Goal: Task Accomplishment & Management: Complete application form

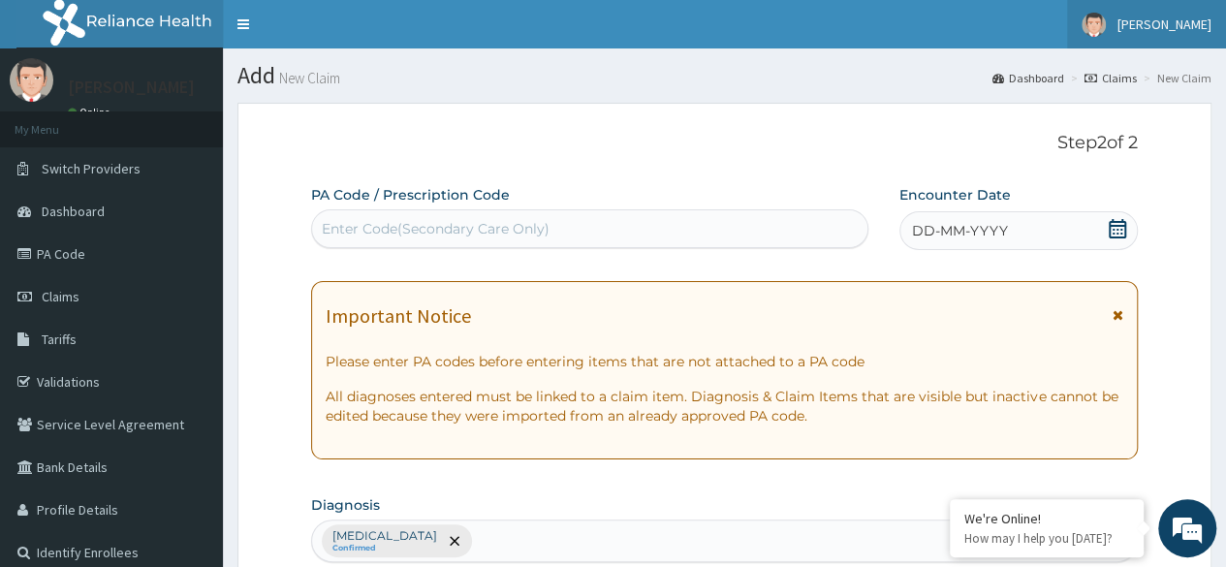
click at [1167, 40] on link "[PERSON_NAME]" at bounding box center [1146, 24] width 159 height 48
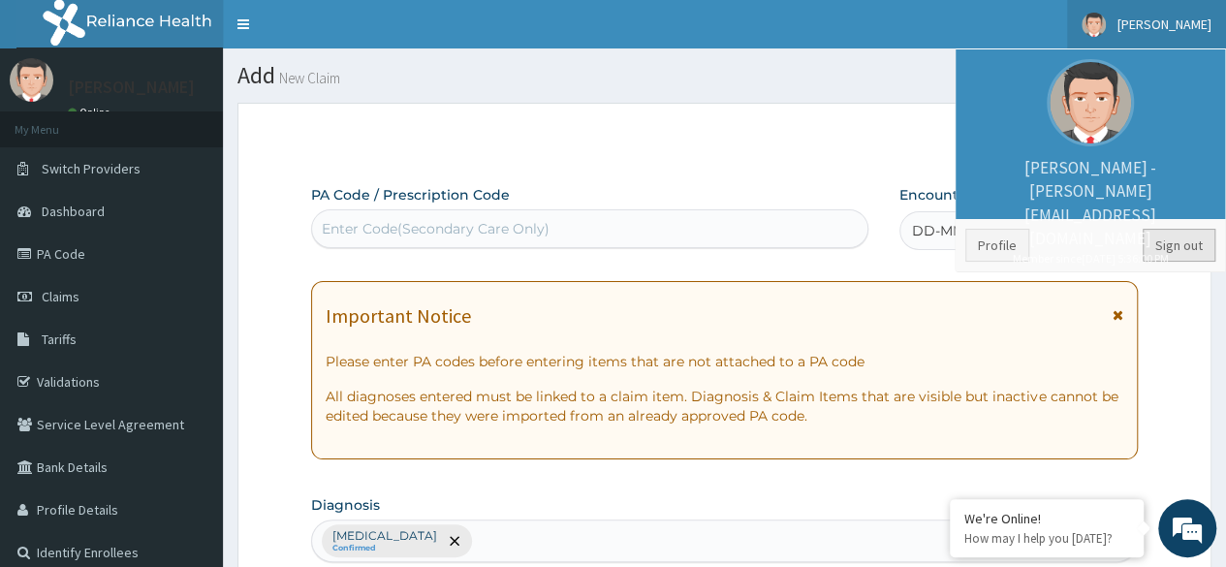
click at [1173, 237] on link "Sign out" at bounding box center [1179, 245] width 73 height 33
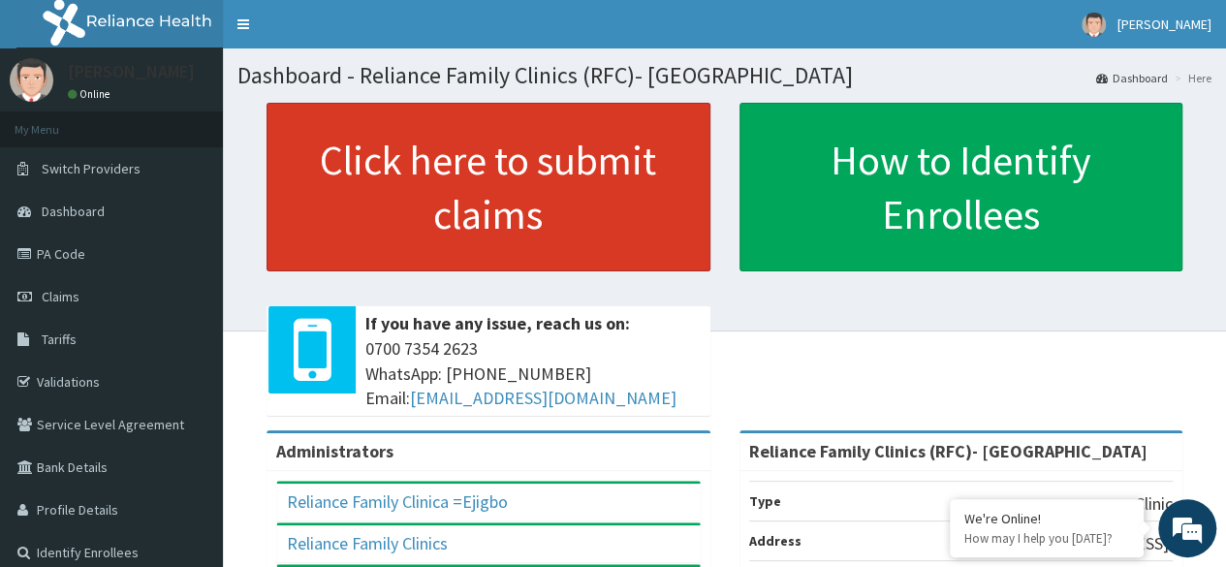
click at [483, 191] on link "Click here to submit claims" at bounding box center [489, 187] width 444 height 169
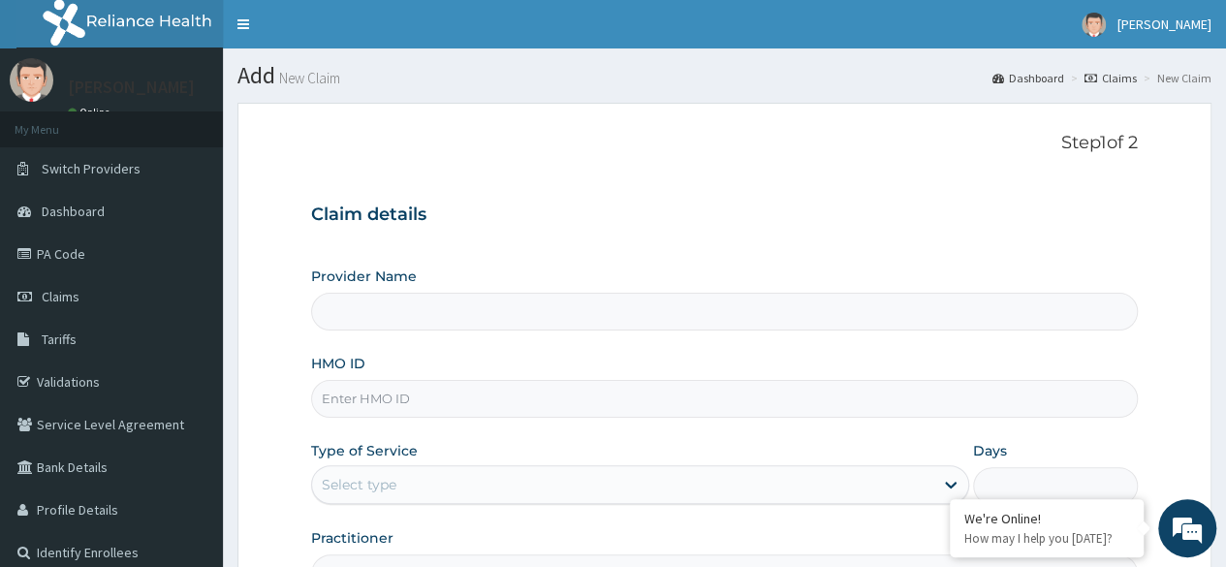
type input "Reliance Family Clinics (RFC)- Ejigbo"
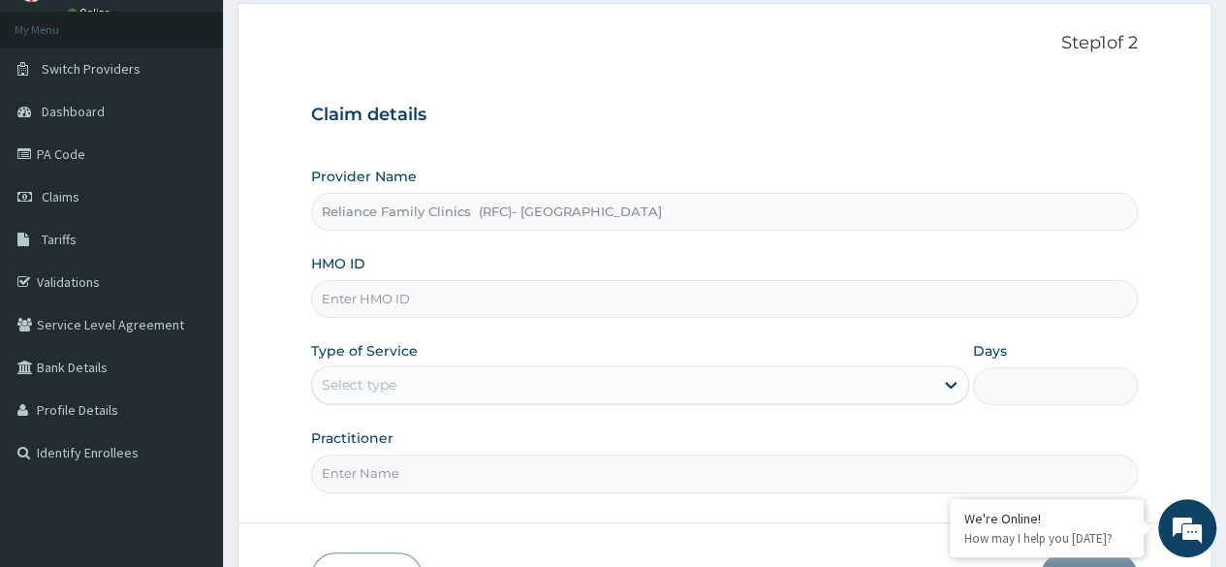
scroll to position [101, 0]
click at [616, 300] on input "HMO ID" at bounding box center [724, 298] width 827 height 38
paste input "RFC/10114/A"
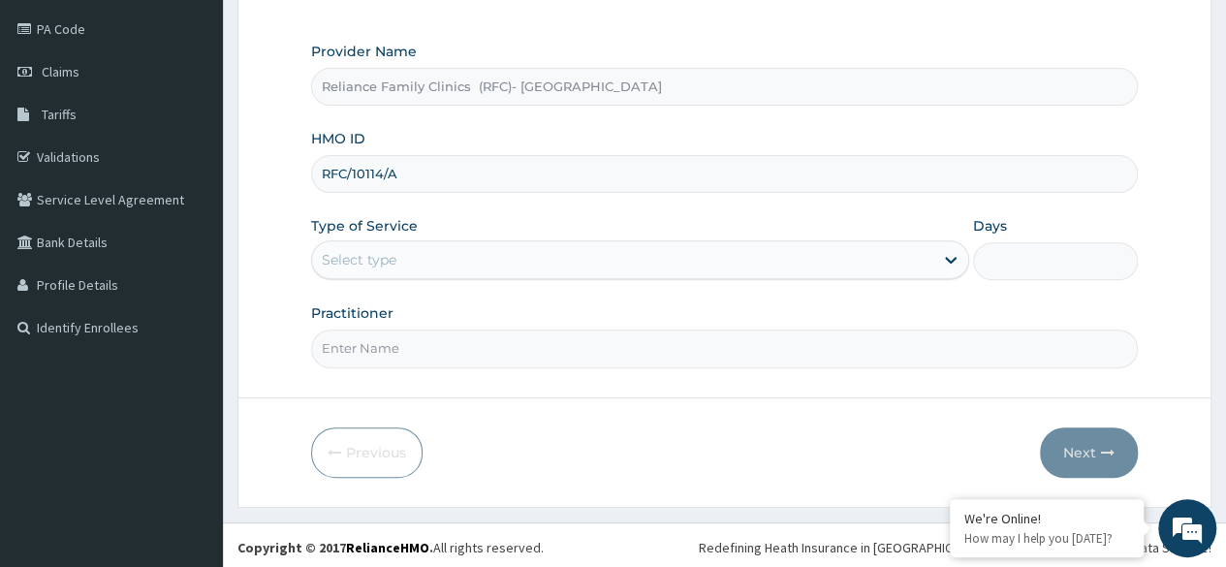
type input "RFC/10114/A"
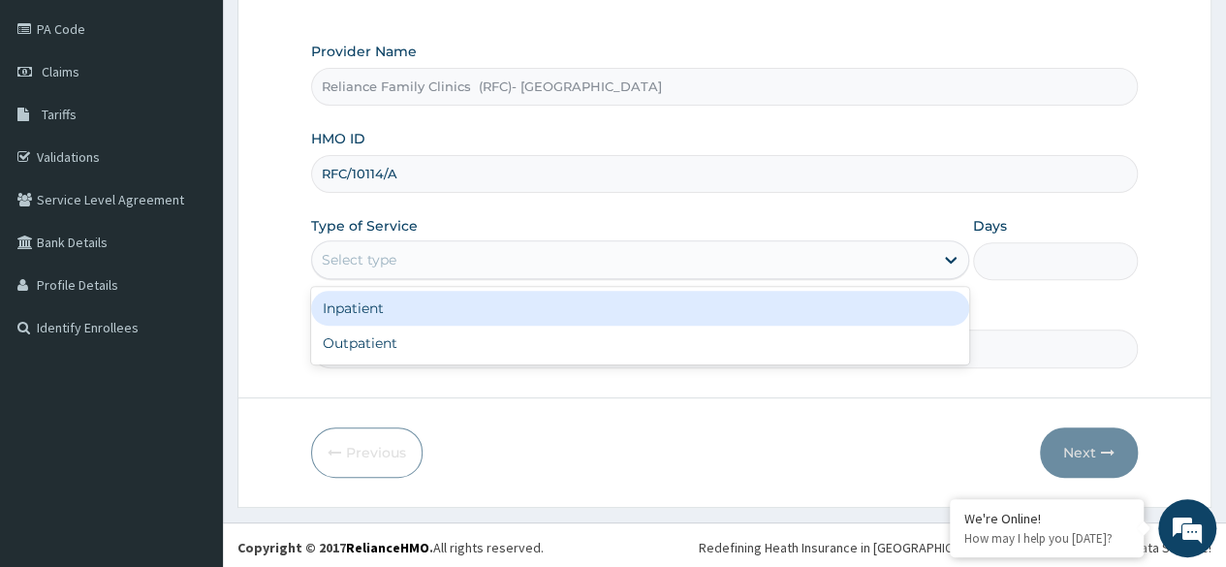
click at [603, 263] on div "Select type" at bounding box center [622, 259] width 621 height 31
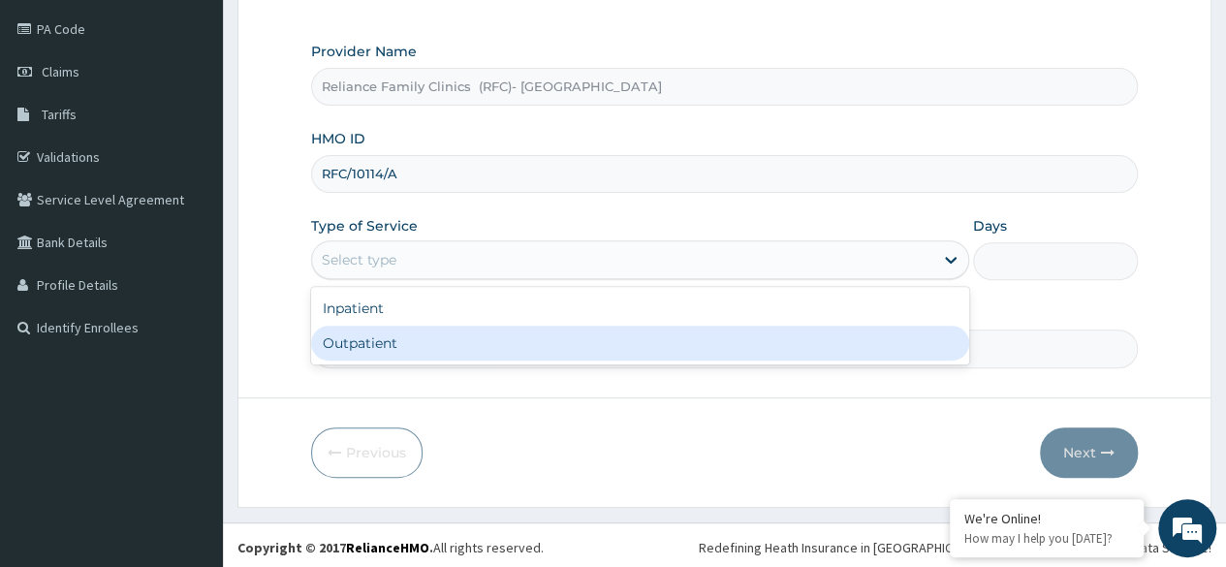
click at [612, 339] on div "Outpatient" at bounding box center [640, 343] width 658 height 35
type input "1"
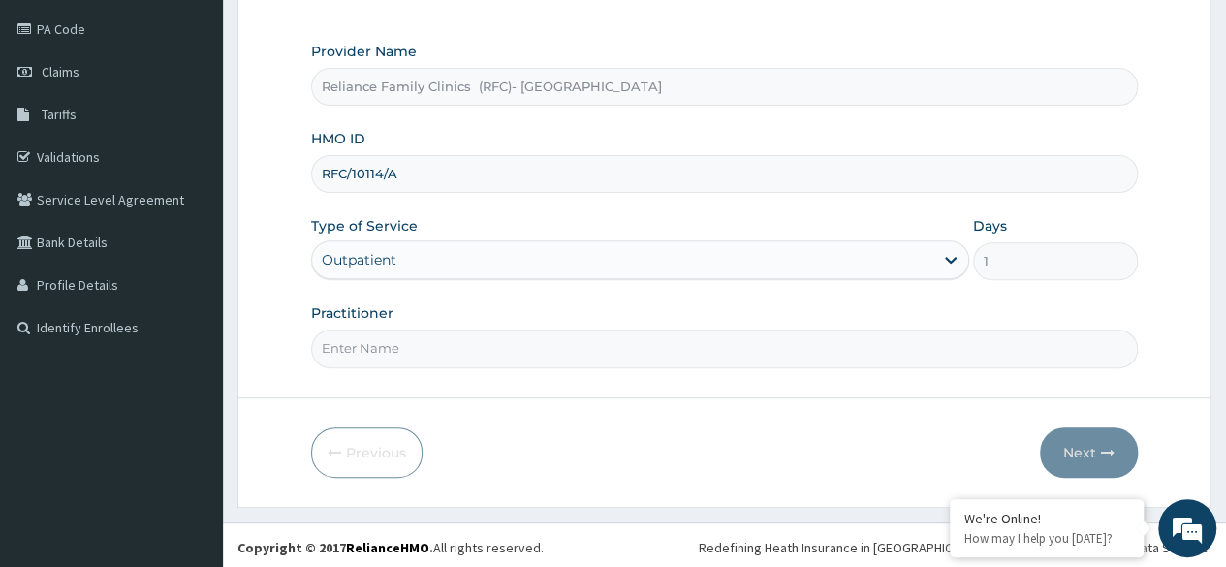
click at [641, 353] on input "Practitioner" at bounding box center [724, 349] width 827 height 38
type input "Locum"
click at [1090, 452] on button "Next" at bounding box center [1089, 452] width 98 height 50
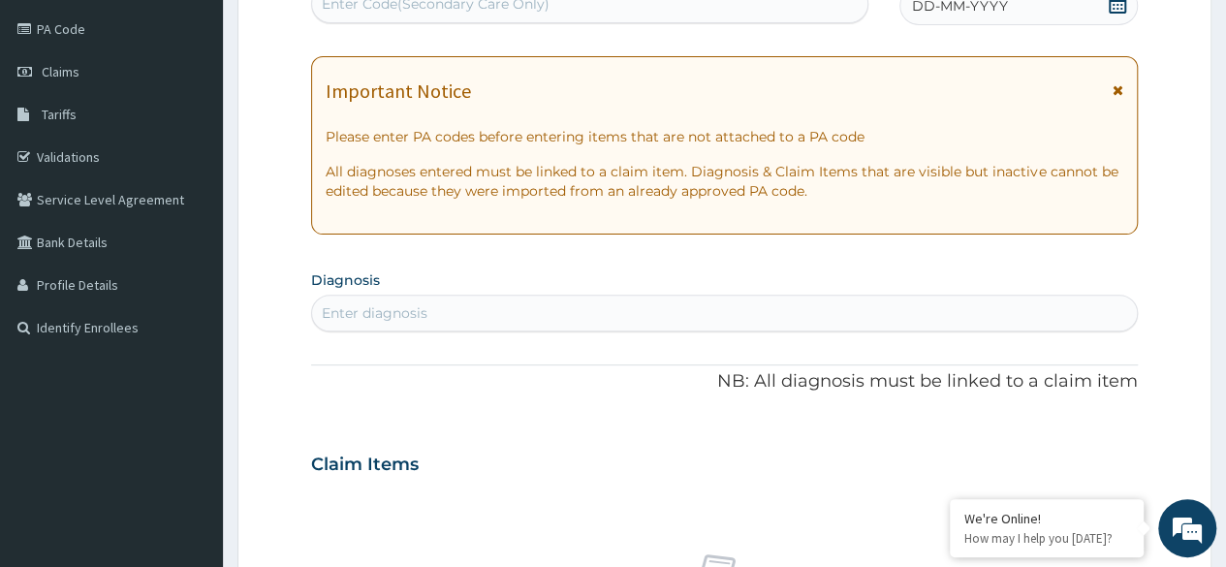
click at [1122, 10] on icon at bounding box center [1117, 3] width 19 height 19
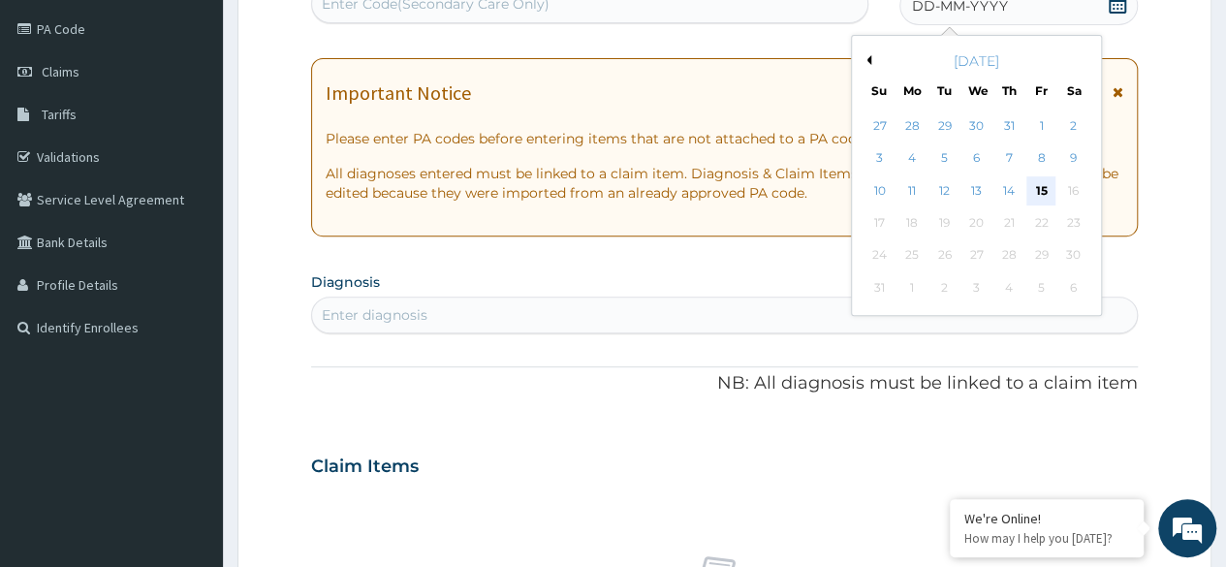
click at [1045, 193] on div "15" at bounding box center [1041, 190] width 29 height 29
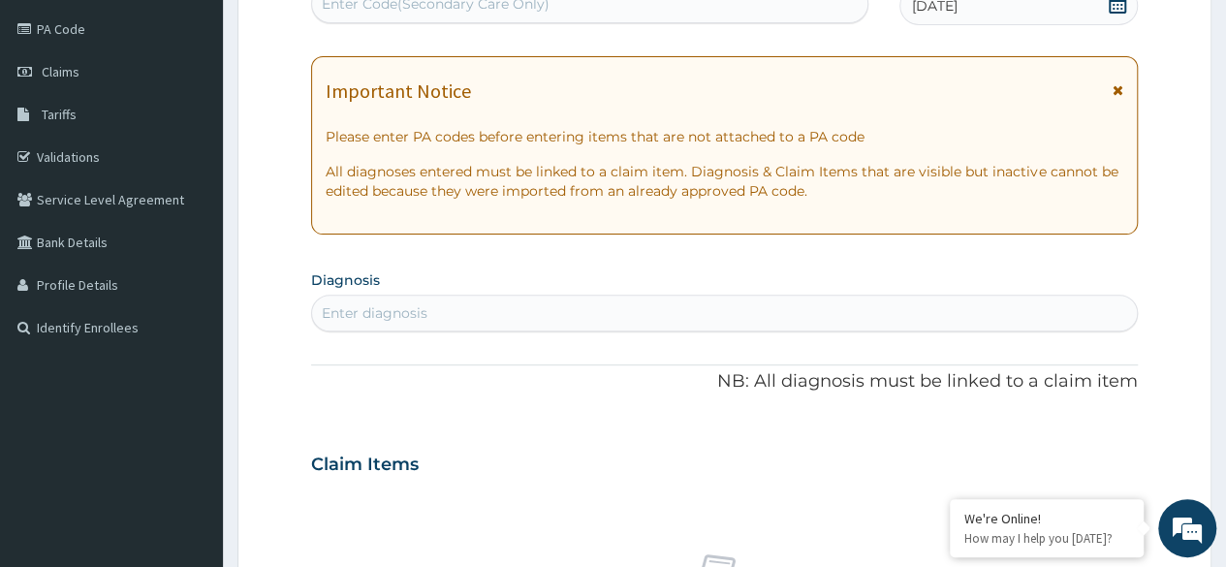
click at [618, 318] on div "Enter diagnosis" at bounding box center [724, 313] width 825 height 31
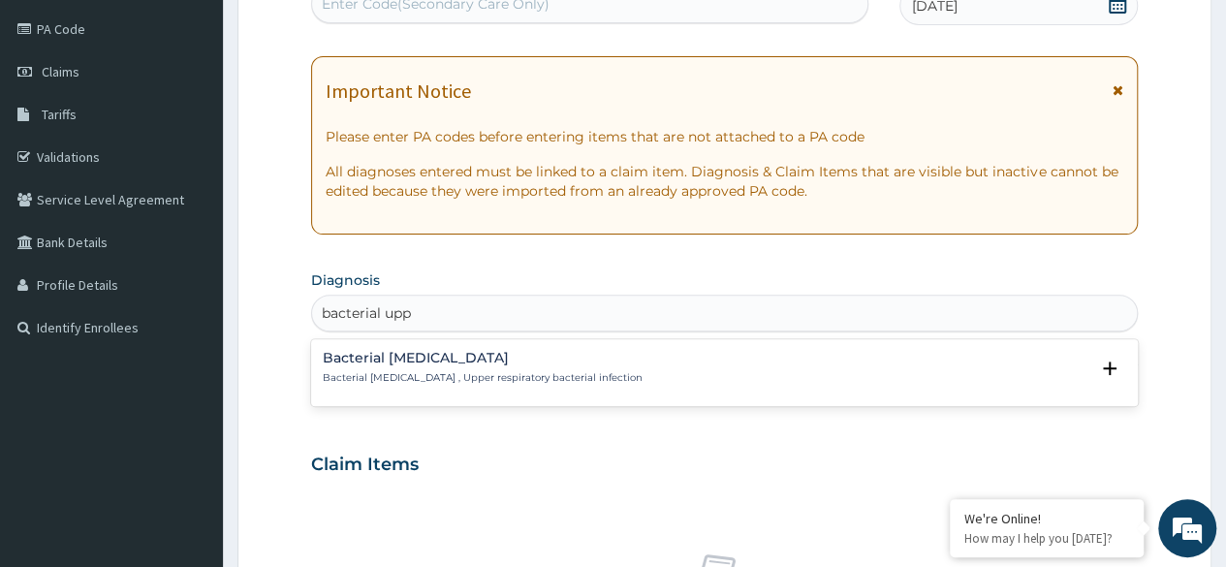
type input "bacterial uppe"
click at [591, 368] on div "Bacterial upper respiratory infection Bacterial upper respiratory infection , U…" at bounding box center [483, 368] width 320 height 34
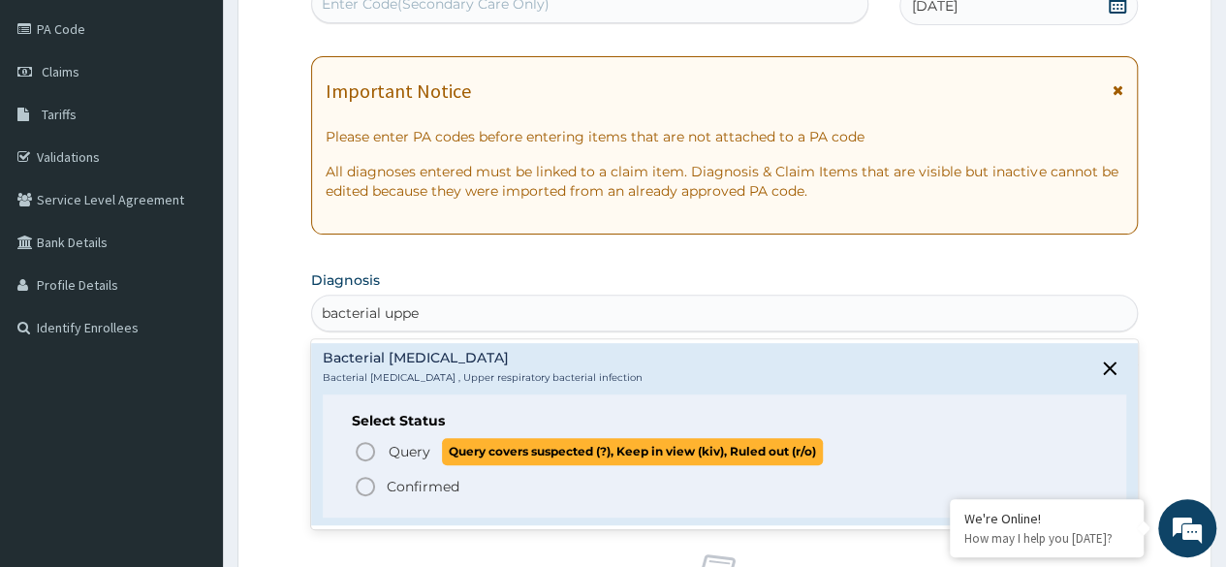
click at [410, 448] on span "Query" at bounding box center [410, 451] width 42 height 19
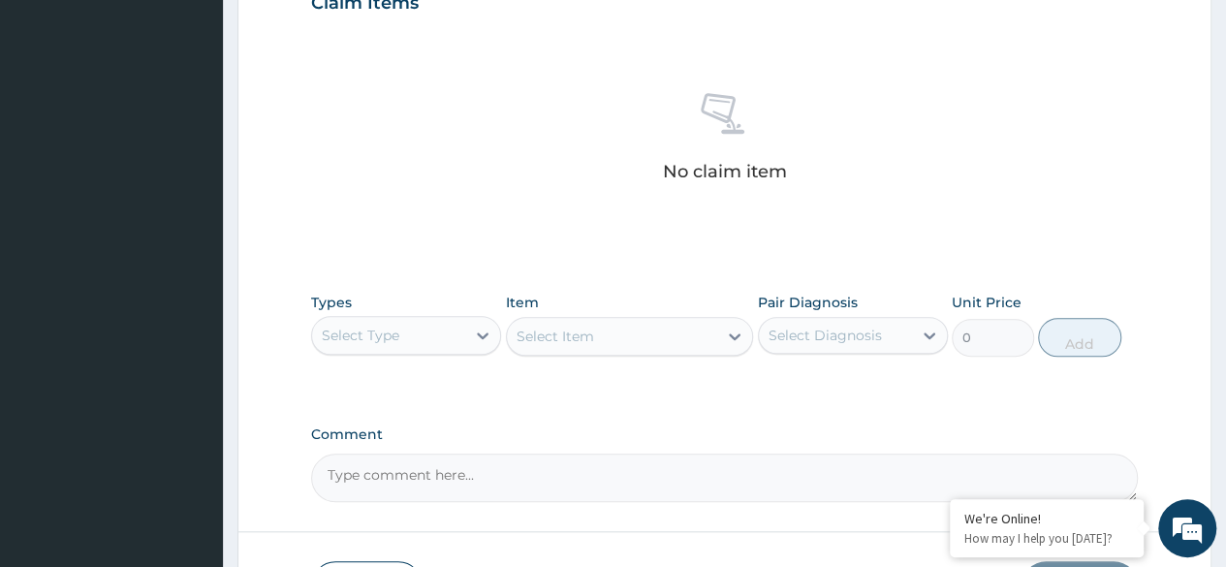
scroll to position [827, 0]
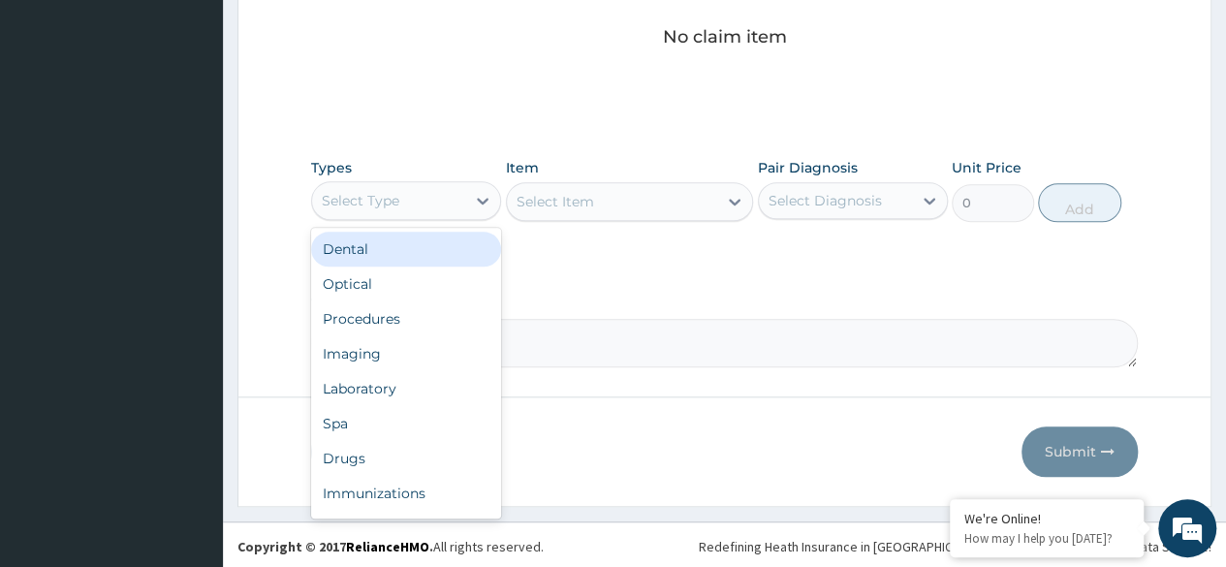
click at [459, 195] on div "Select Type" at bounding box center [388, 200] width 153 height 31
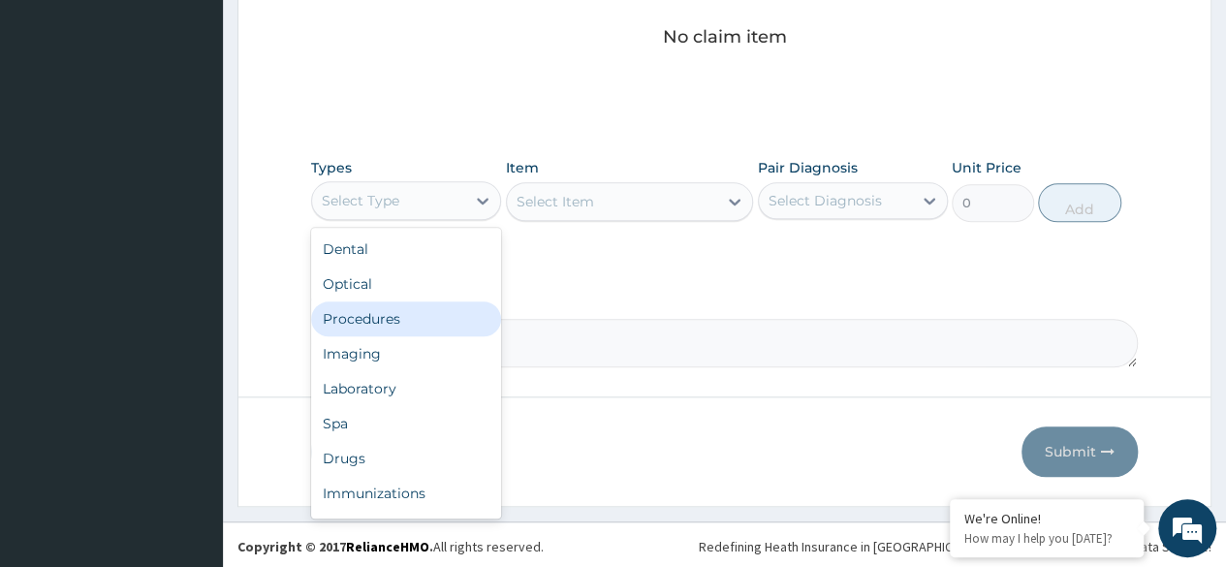
click at [428, 321] on div "Procedures" at bounding box center [406, 318] width 190 height 35
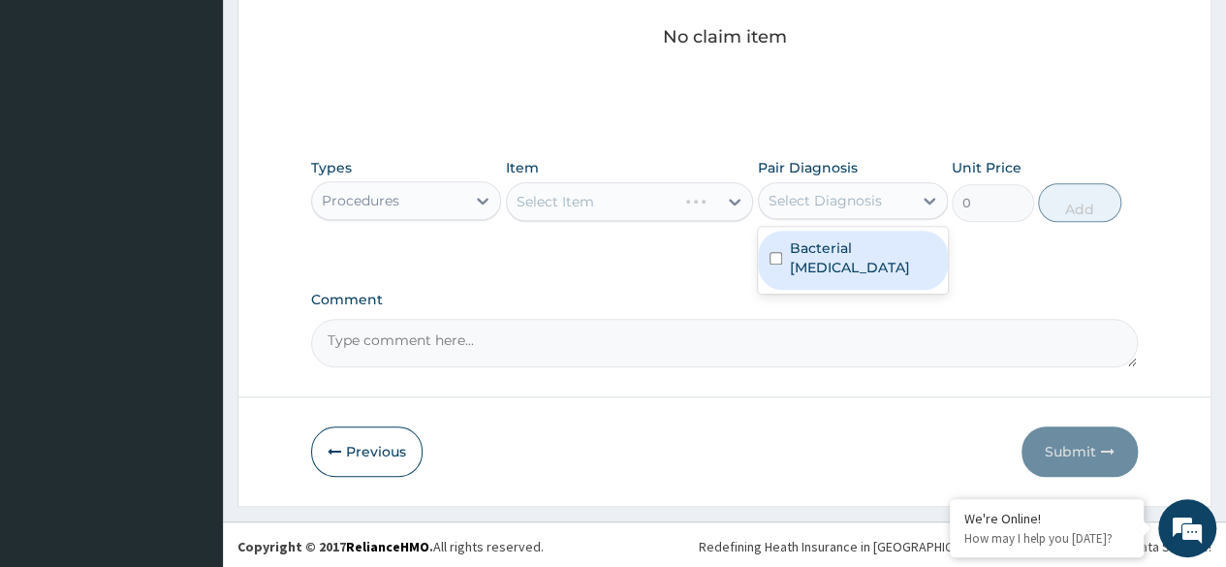
click at [857, 205] on div "Select Diagnosis" at bounding box center [825, 200] width 113 height 19
click at [882, 265] on label "Bacterial upper respiratory infection" at bounding box center [863, 257] width 146 height 39
checkbox input "true"
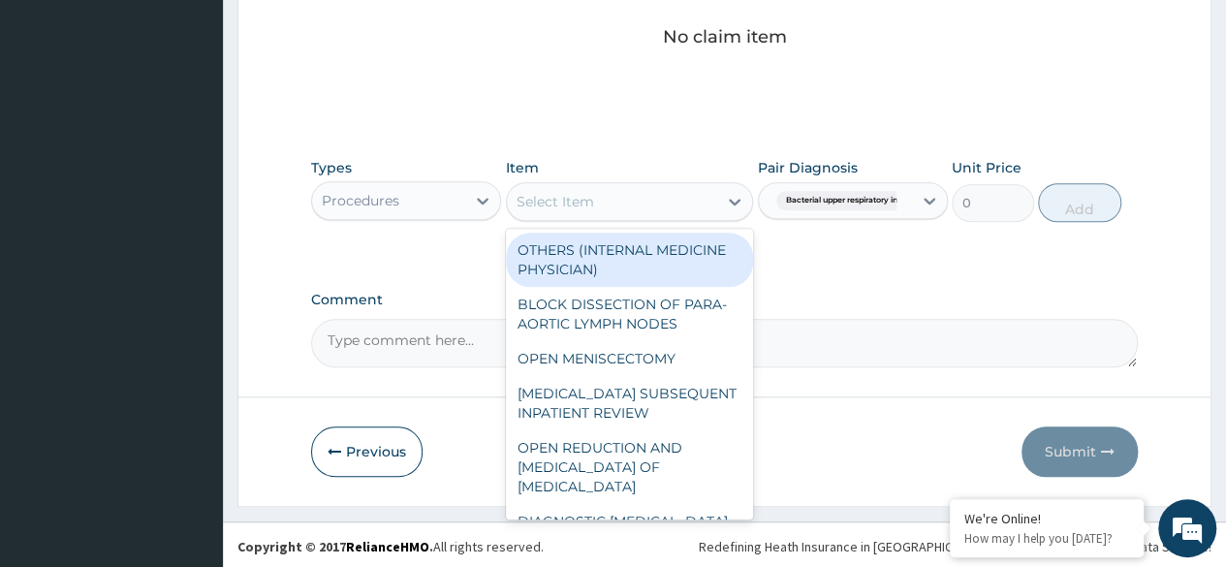
click at [726, 209] on div at bounding box center [734, 201] width 35 height 35
type input "g"
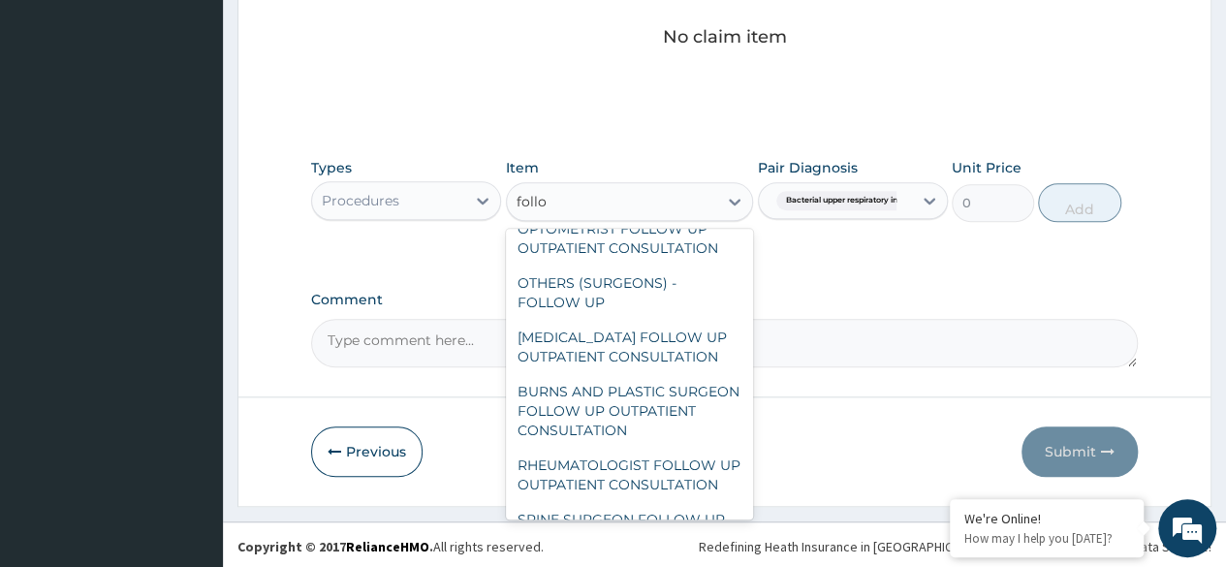
scroll to position [763, 0]
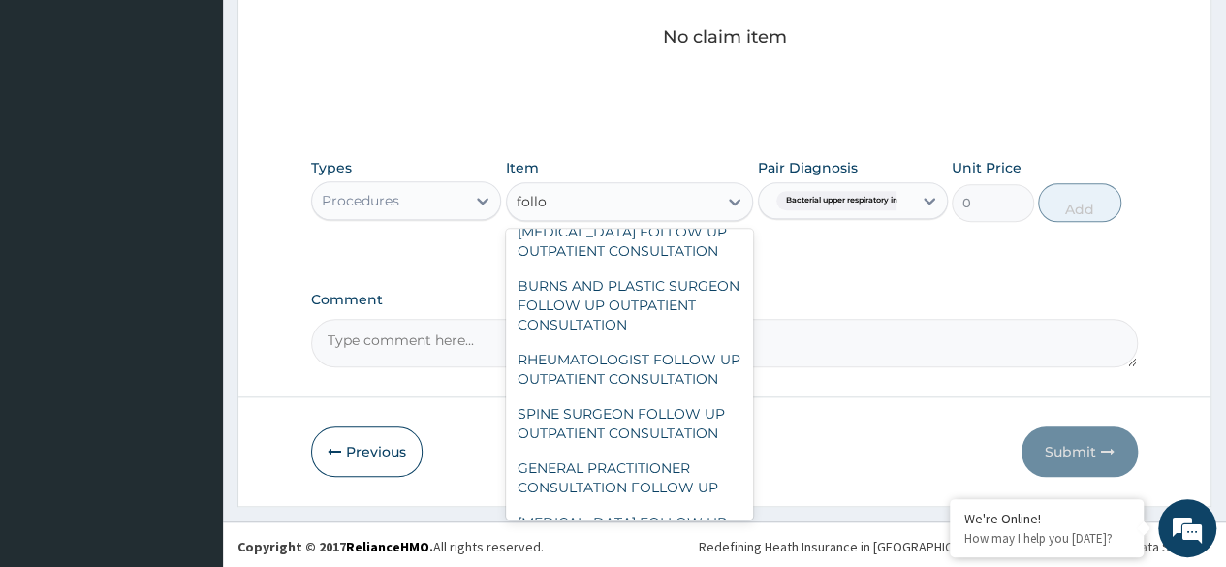
type input "follow"
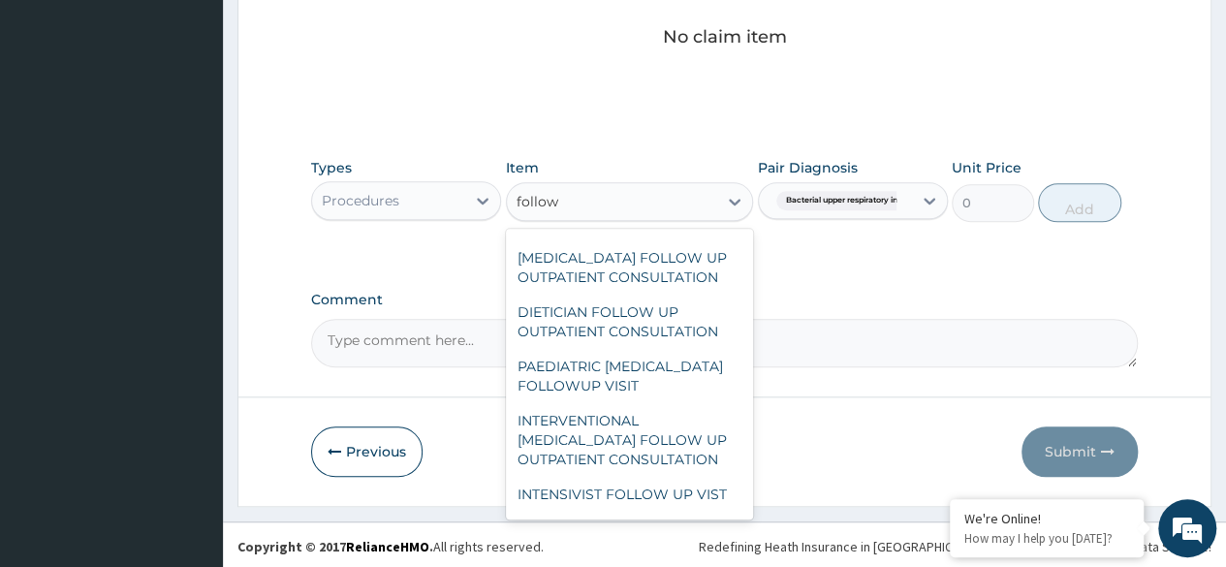
scroll to position [1030, 0]
click at [683, 237] on div "GENERAL PRACTITIONER CONSULTATION FOLLOW UP" at bounding box center [630, 210] width 248 height 54
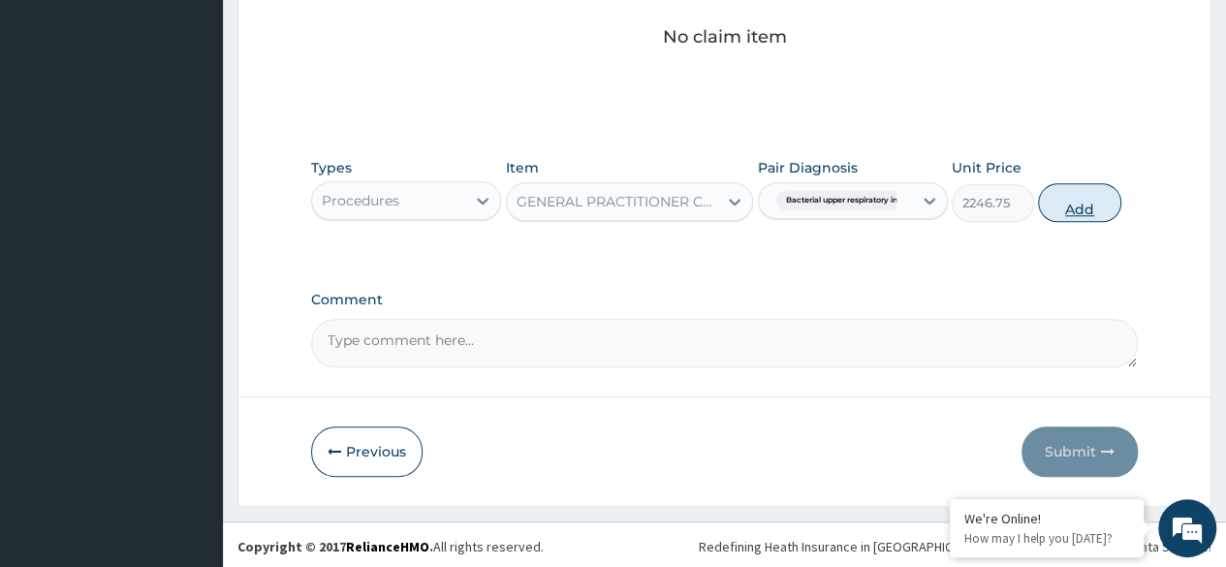
click at [1091, 206] on button "Add" at bounding box center [1079, 202] width 82 height 39
type input "0"
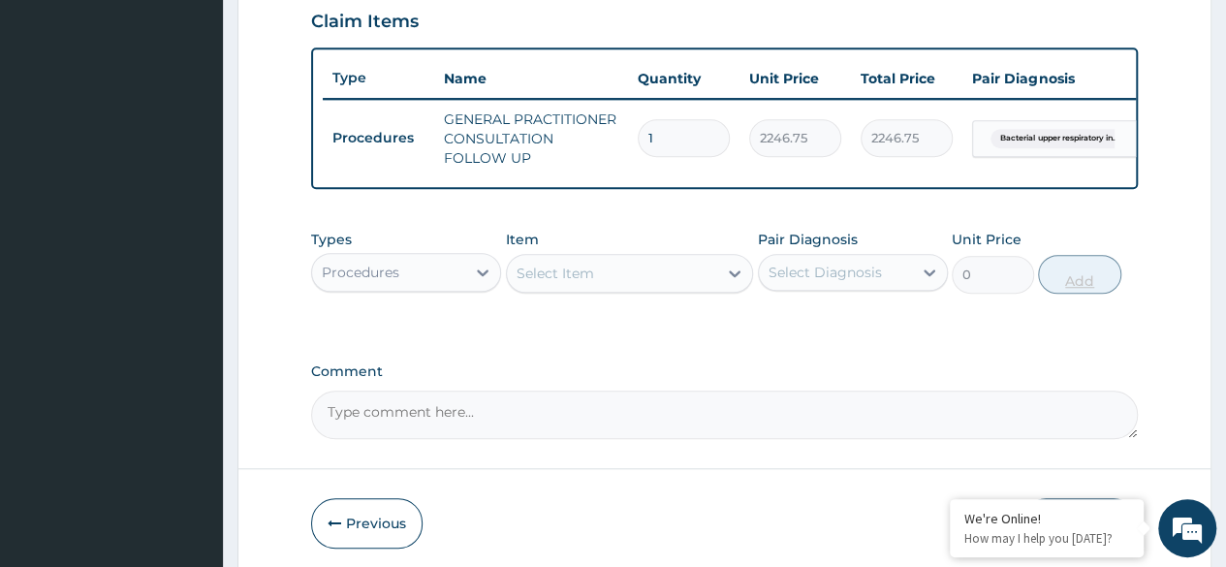
scroll to position [760, 0]
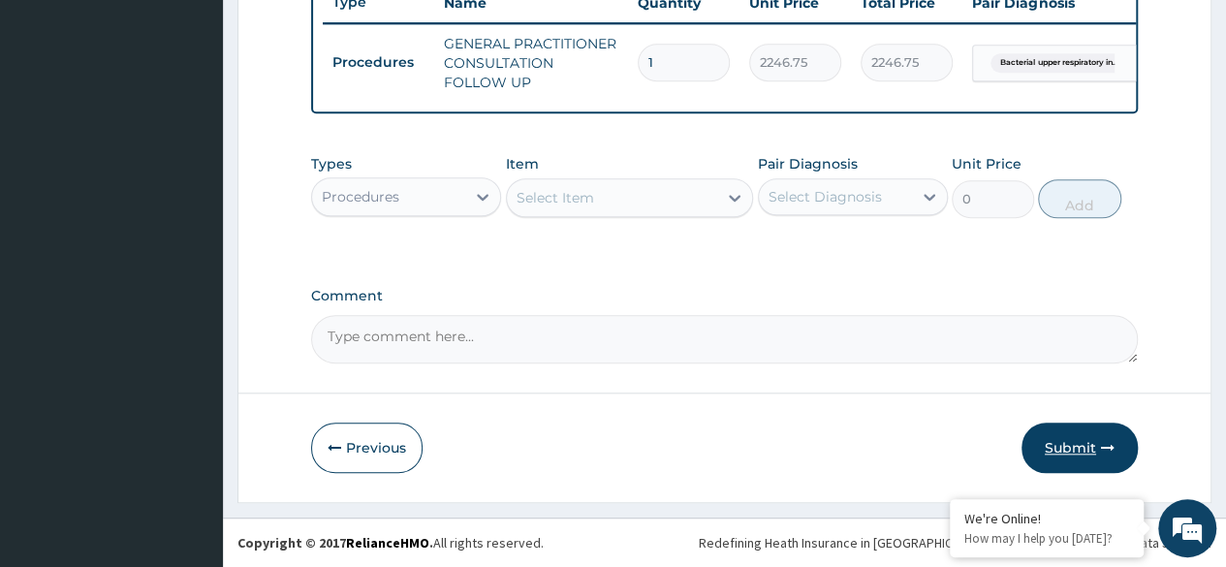
click at [1064, 437] on button "Submit" at bounding box center [1080, 448] width 116 height 50
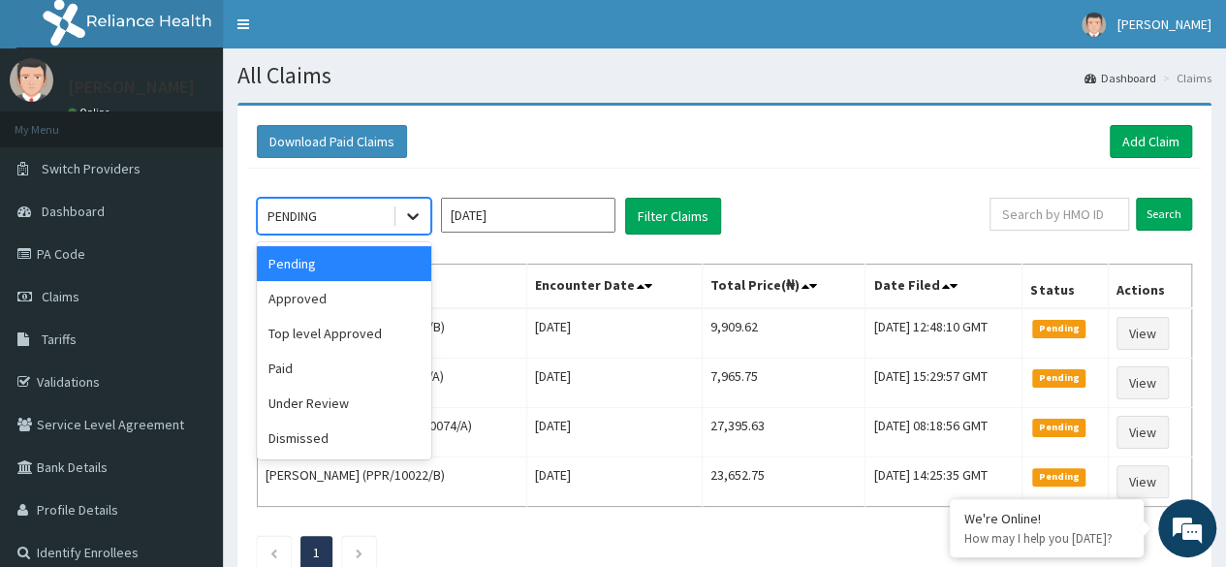
click at [411, 223] on icon at bounding box center [412, 215] width 19 height 19
click at [384, 295] on div "Approved" at bounding box center [344, 298] width 174 height 35
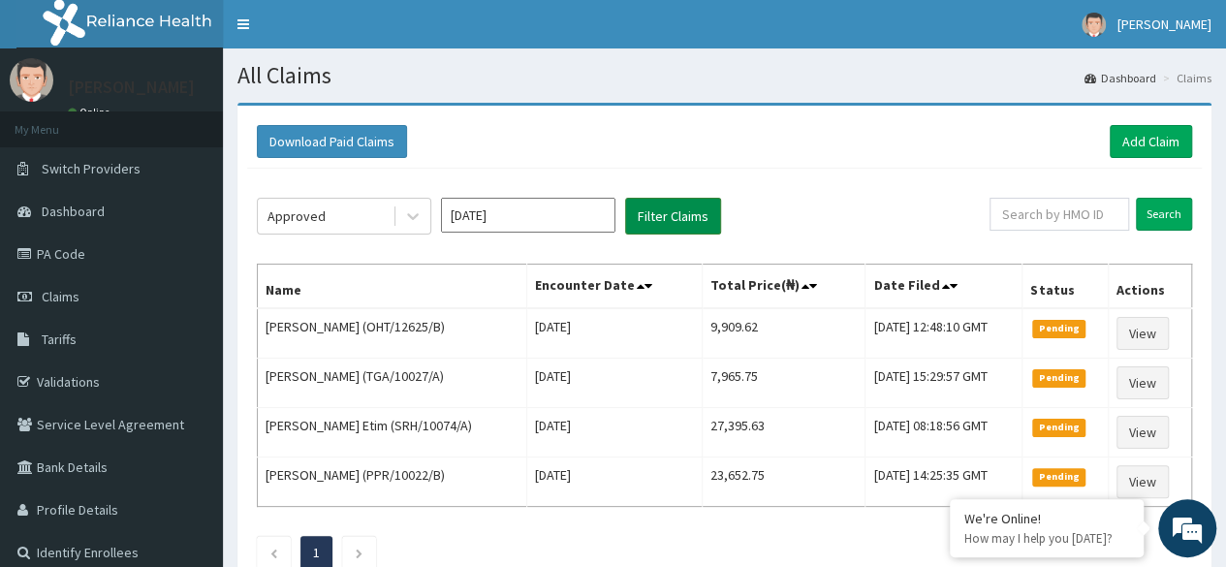
click at [665, 210] on button "Filter Claims" at bounding box center [673, 216] width 96 height 37
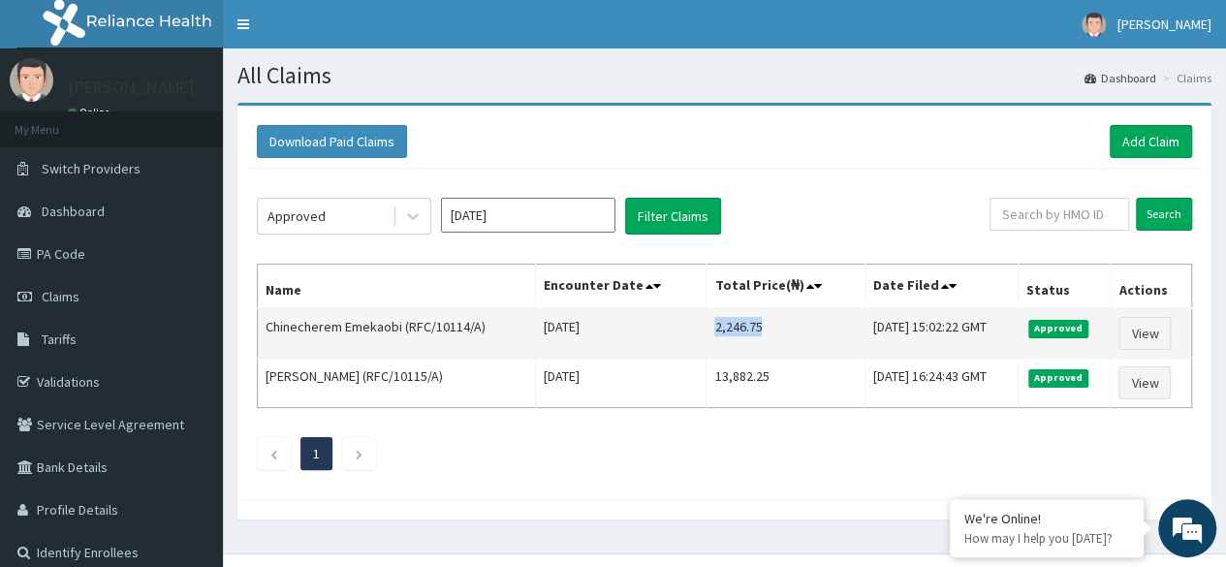
drag, startPoint x: 684, startPoint y: 328, endPoint x: 739, endPoint y: 319, distance: 55.0
click at [739, 319] on td "2,246.75" at bounding box center [786, 333] width 158 height 50
copy td "2,246.75"
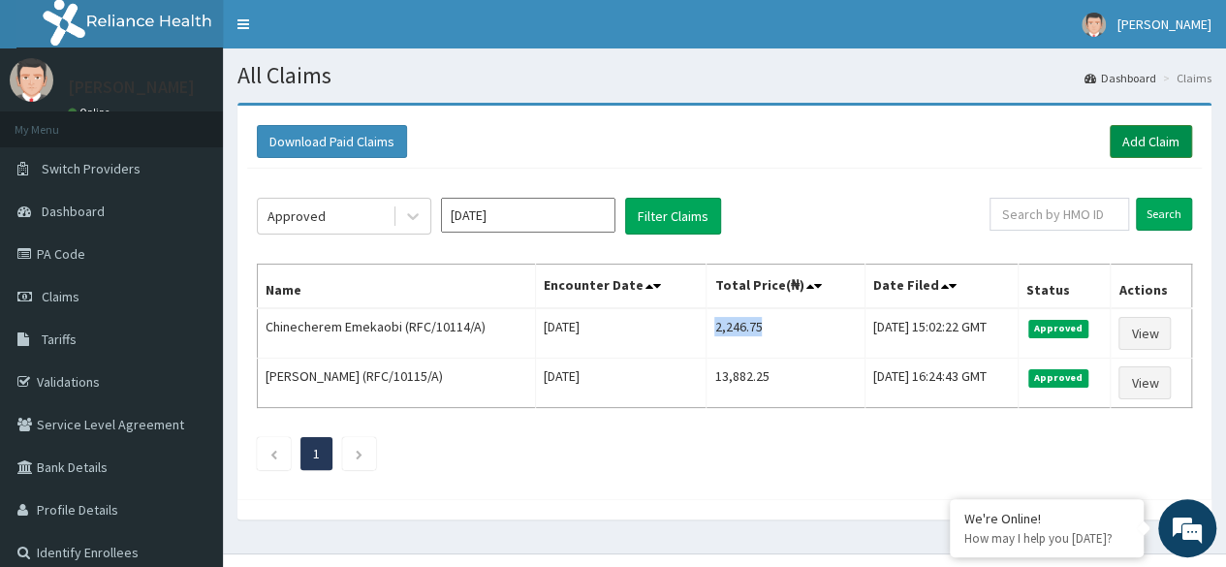
click at [1154, 142] on link "Add Claim" at bounding box center [1151, 141] width 82 height 33
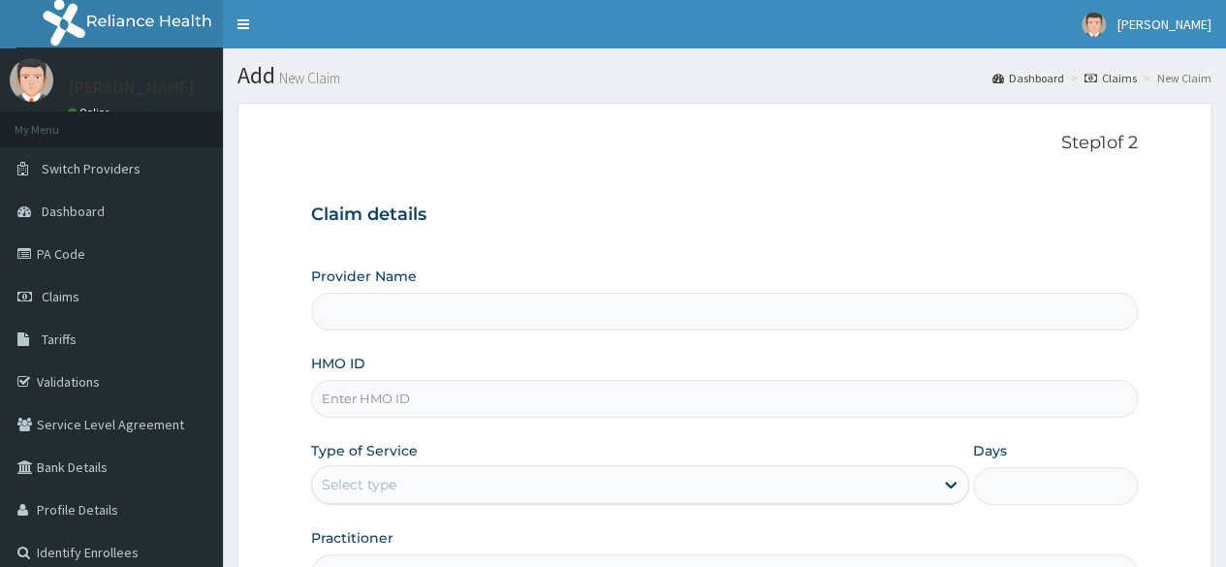
type input "Reliance Family Clinics (RFC)- Ejigbo"
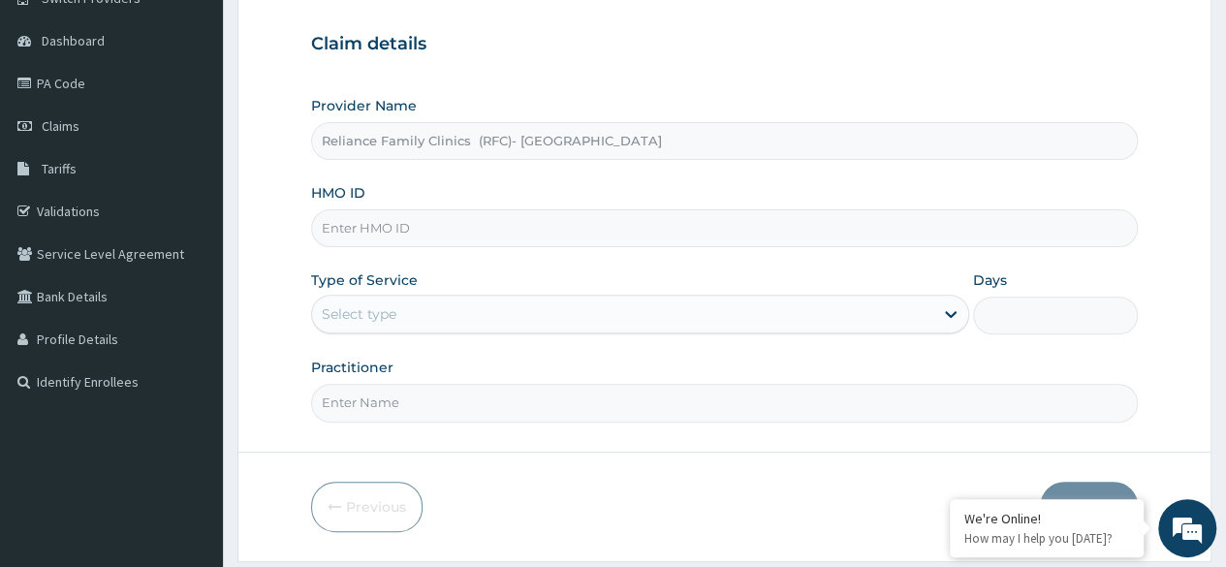
scroll to position [172, 0]
click at [630, 242] on input "HMO ID" at bounding box center [724, 227] width 827 height 38
paste input "LIR/10042/A"
type input "LIR/10042/A"
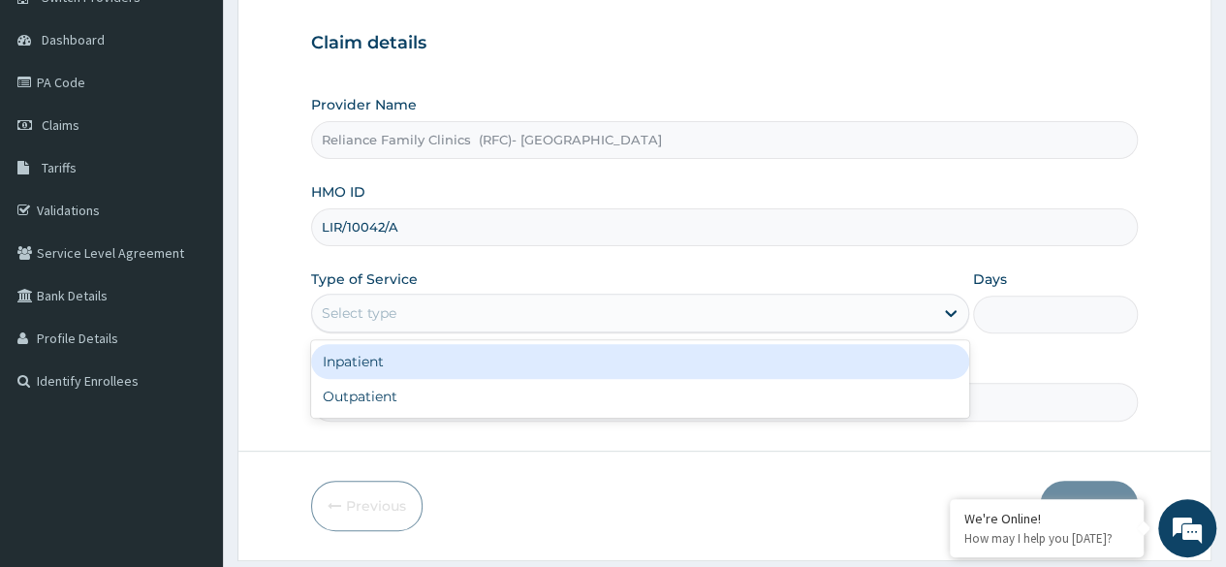
click at [632, 302] on div "Select type" at bounding box center [622, 313] width 621 height 31
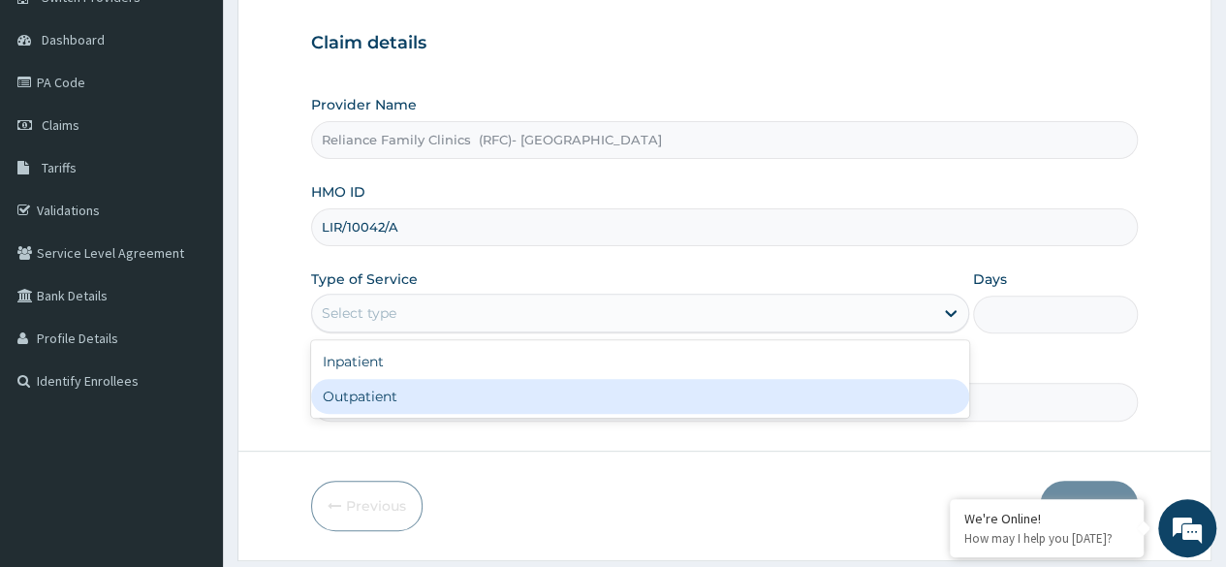
click at [664, 395] on div "Outpatient" at bounding box center [640, 396] width 658 height 35
type input "1"
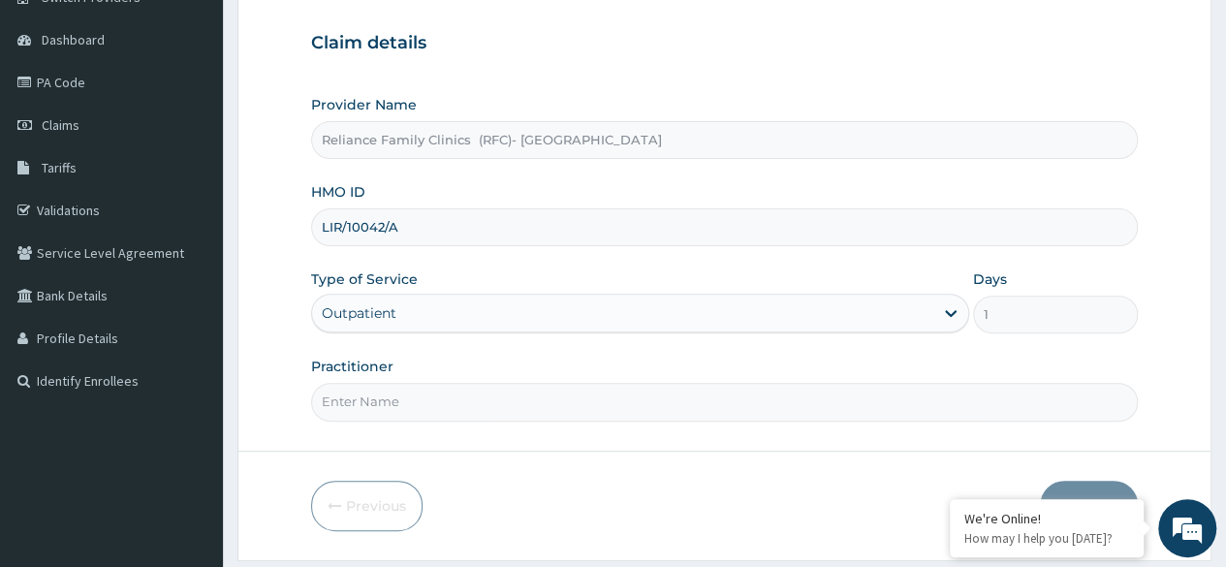
click at [637, 399] on input "Practitioner" at bounding box center [724, 402] width 827 height 38
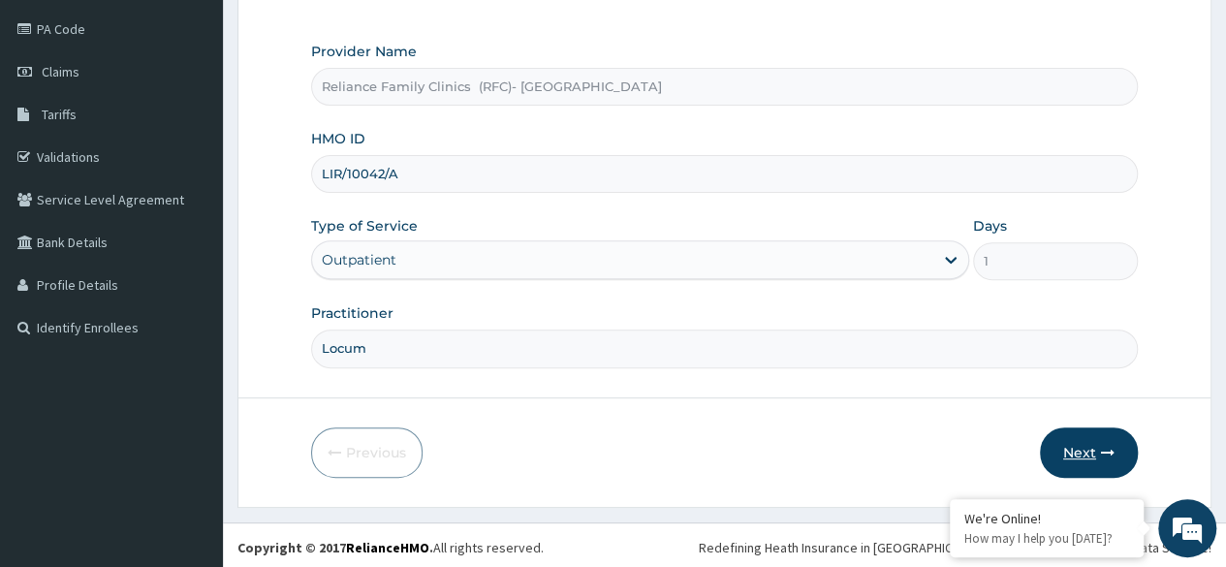
type input "Locum"
click at [1085, 456] on button "Next" at bounding box center [1089, 452] width 98 height 50
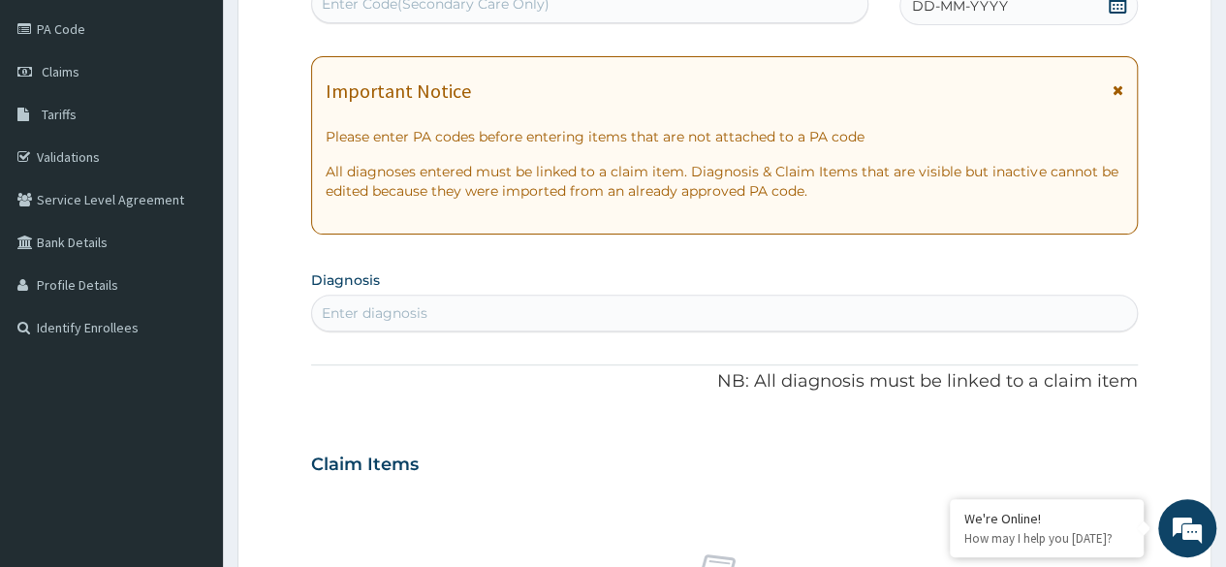
click at [1120, 6] on icon at bounding box center [1117, 3] width 19 height 19
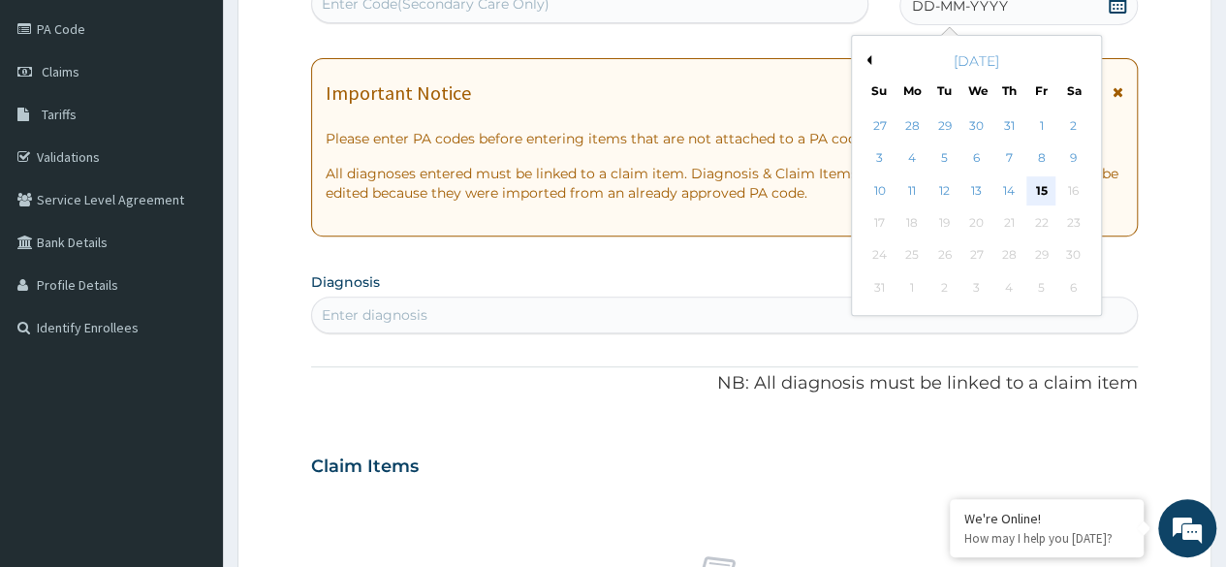
click at [1043, 188] on div "15" at bounding box center [1041, 190] width 29 height 29
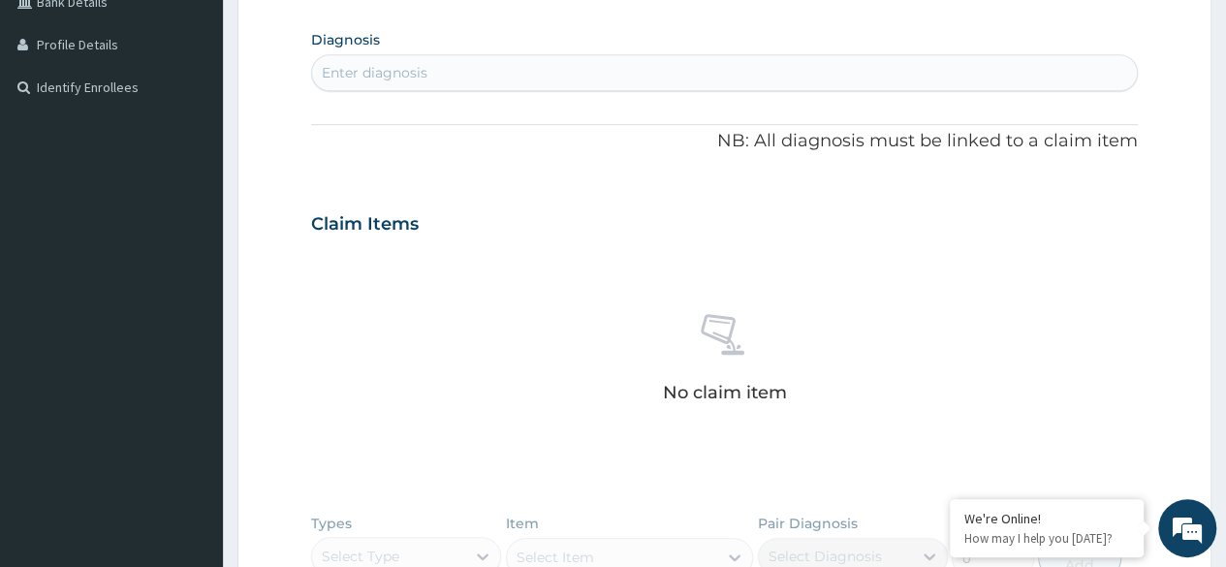
scroll to position [463, 0]
click at [638, 67] on div "Enter diagnosis" at bounding box center [724, 74] width 825 height 31
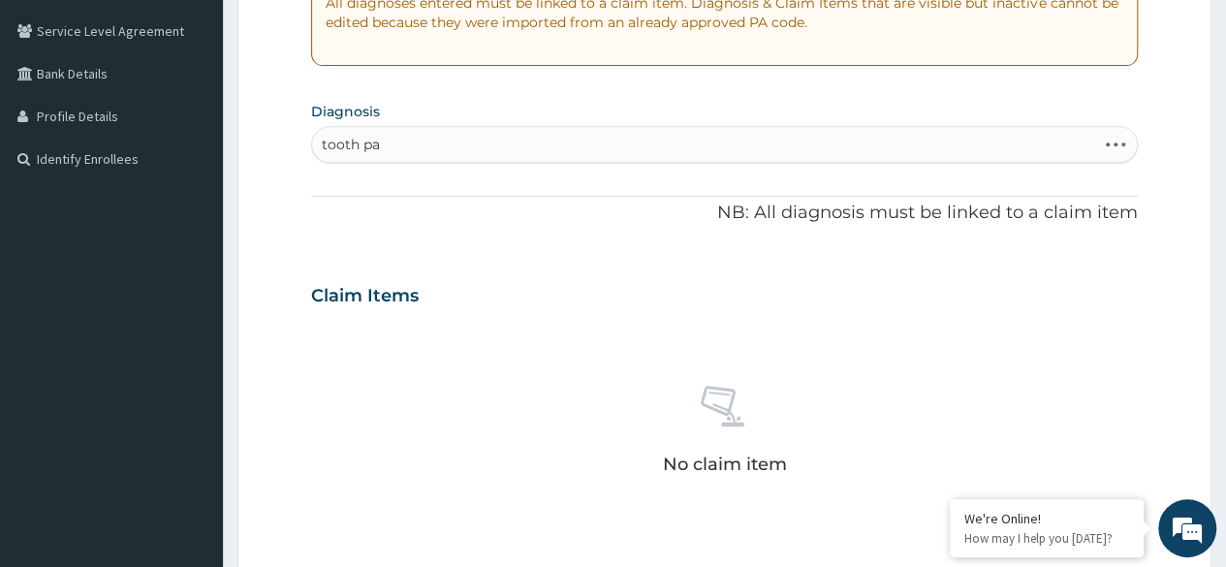
scroll to position [397, 0]
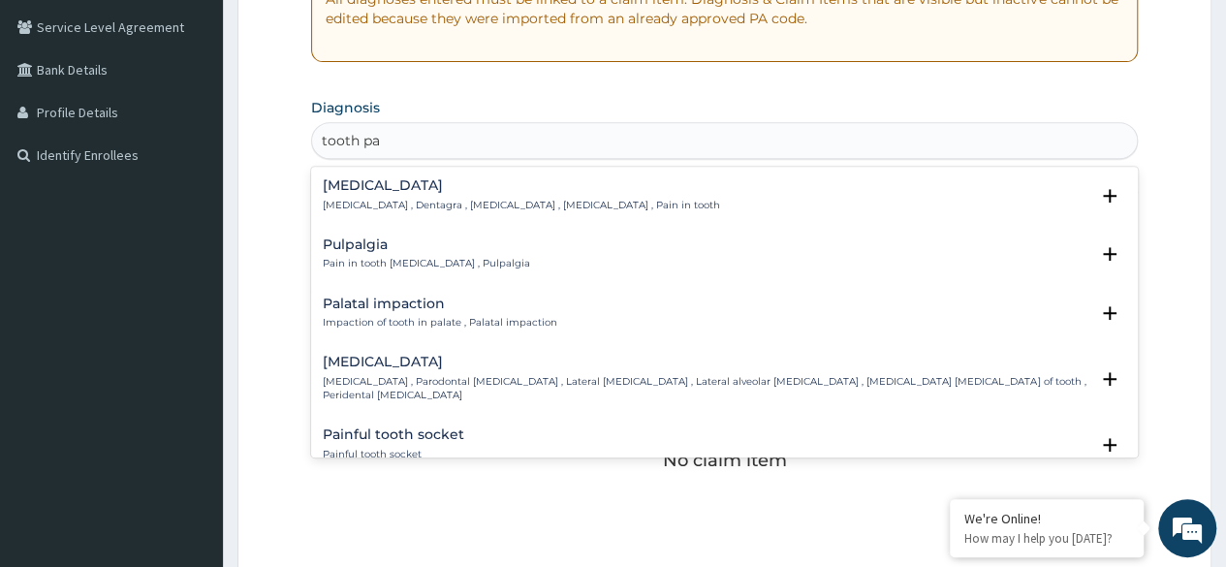
type input "tooth pai"
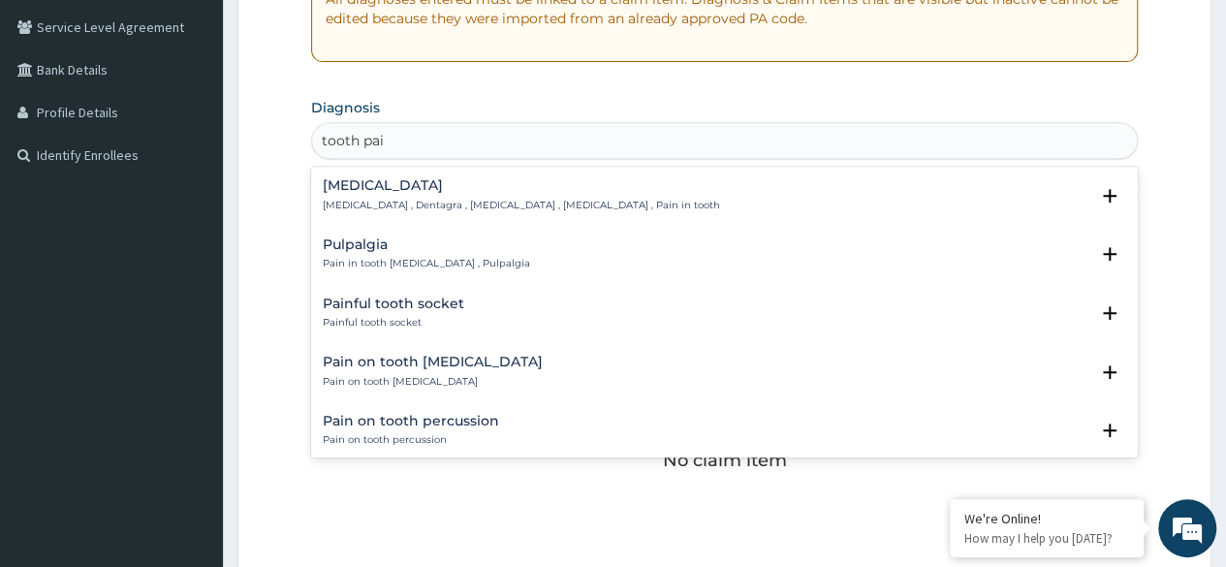
click at [492, 210] on p "Toothache , Dentagra , Dentalgia , Odontalgia , Pain in tooth" at bounding box center [521, 206] width 397 height 14
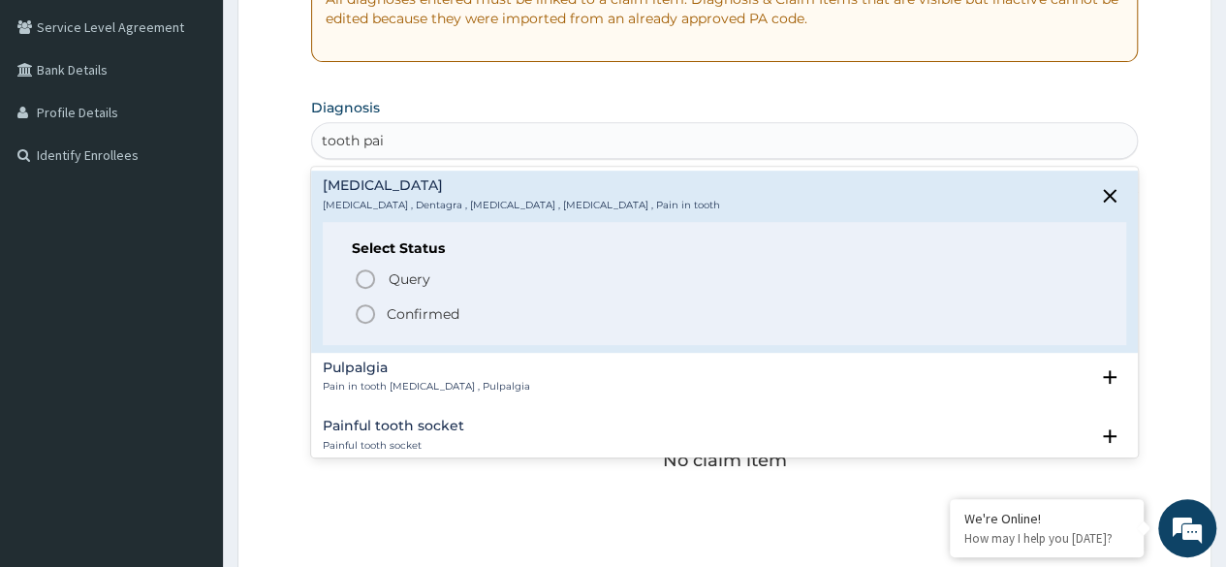
click at [431, 316] on p "Confirmed" at bounding box center [423, 313] width 73 height 19
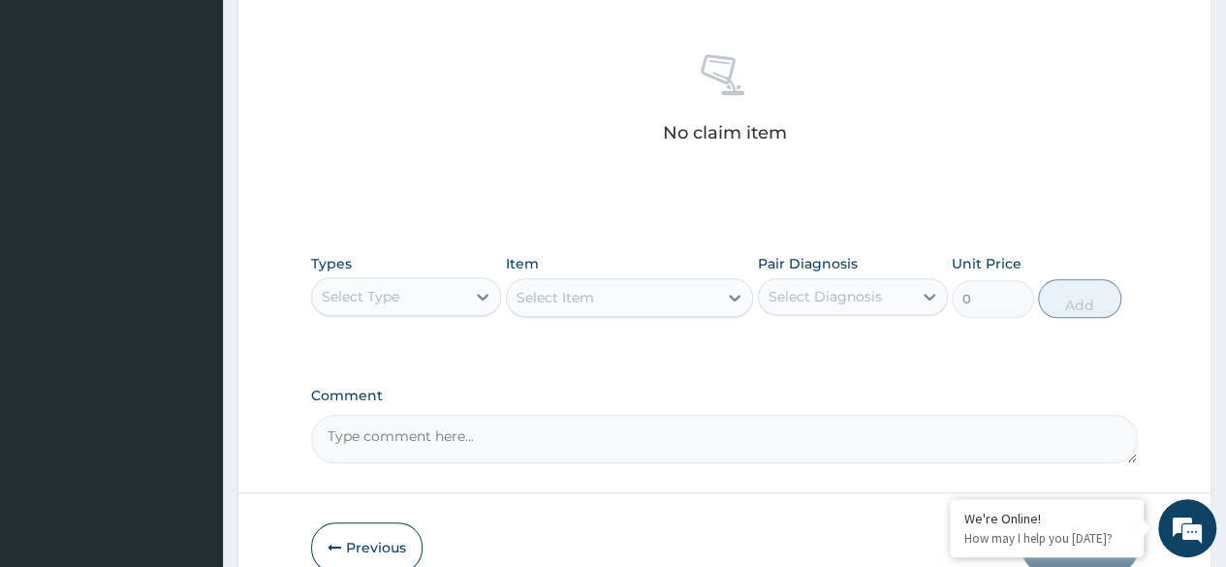
scroll to position [827, 0]
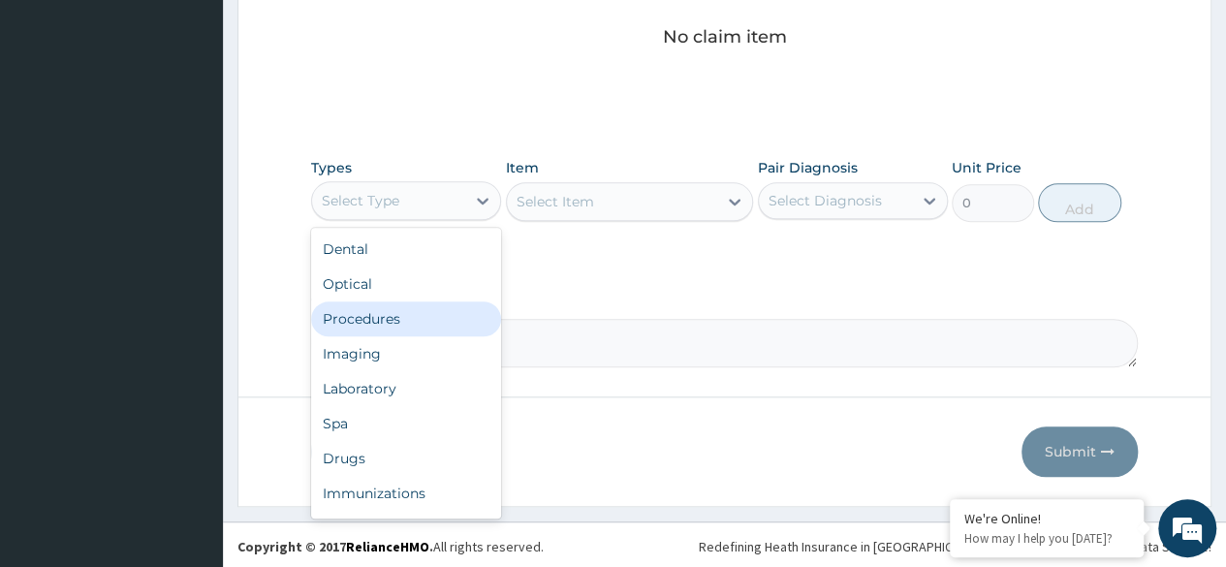
drag, startPoint x: 465, startPoint y: 198, endPoint x: 430, endPoint y: 310, distance: 117.7
click at [430, 220] on div "option Procedures focused, 3 of 10. 10 results available. Use Up and Down to ch…" at bounding box center [406, 200] width 190 height 39
click at [430, 310] on div "Procedures" at bounding box center [406, 318] width 190 height 35
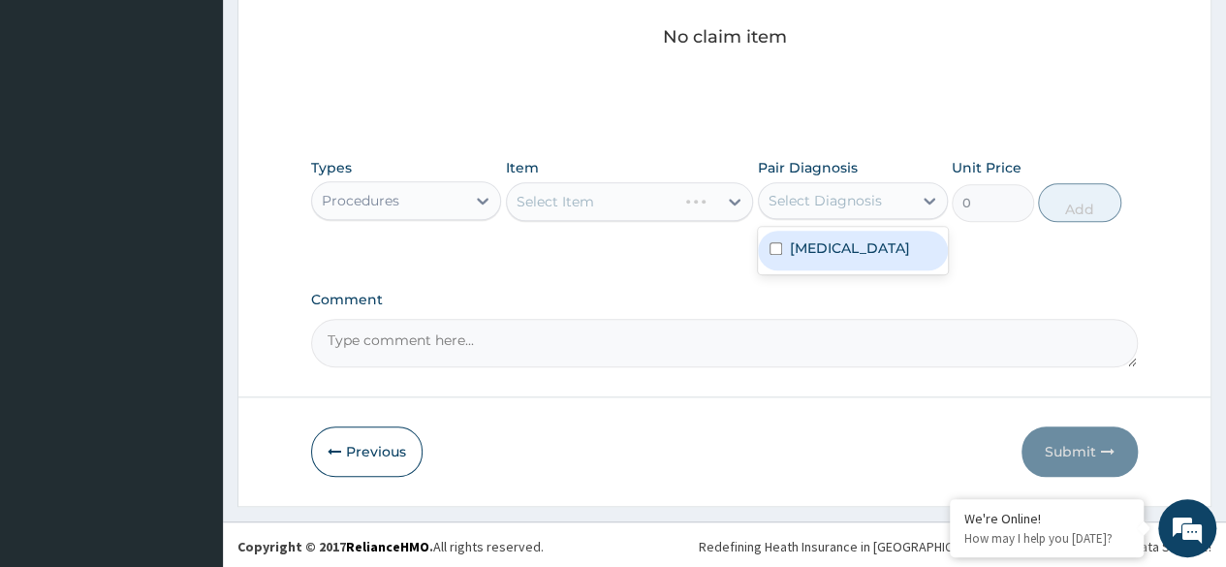
click at [826, 216] on div "Select Diagnosis" at bounding box center [853, 200] width 190 height 37
click at [835, 248] on label "Toothache" at bounding box center [850, 247] width 120 height 19
checkbox input "true"
click at [686, 204] on div "Select Item" at bounding box center [630, 201] width 248 height 39
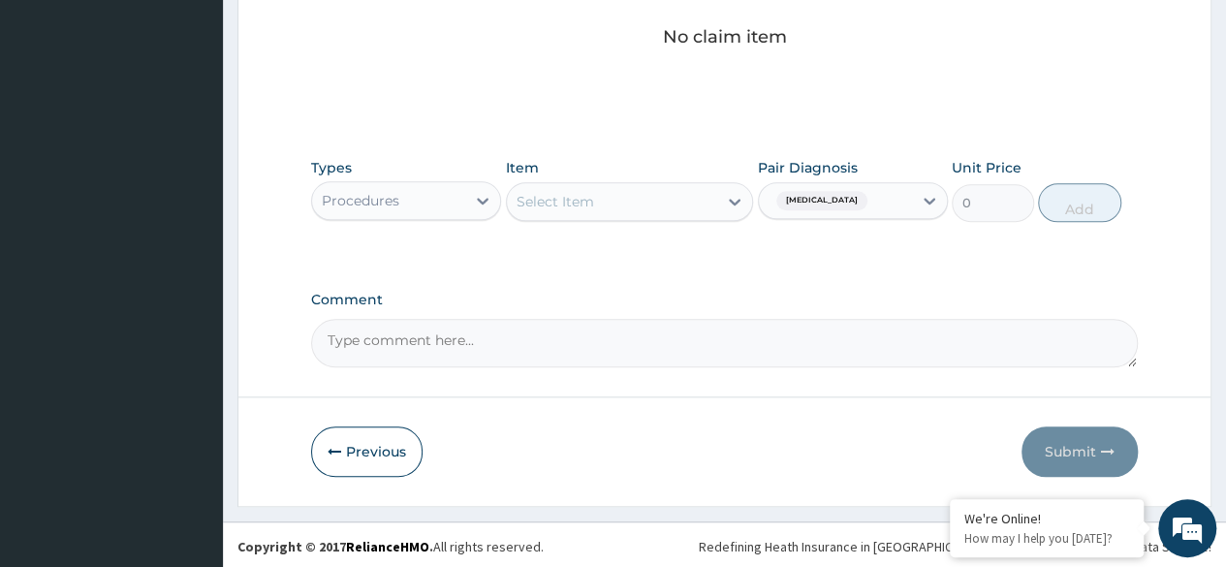
click at [704, 205] on div "Select Item" at bounding box center [612, 201] width 211 height 31
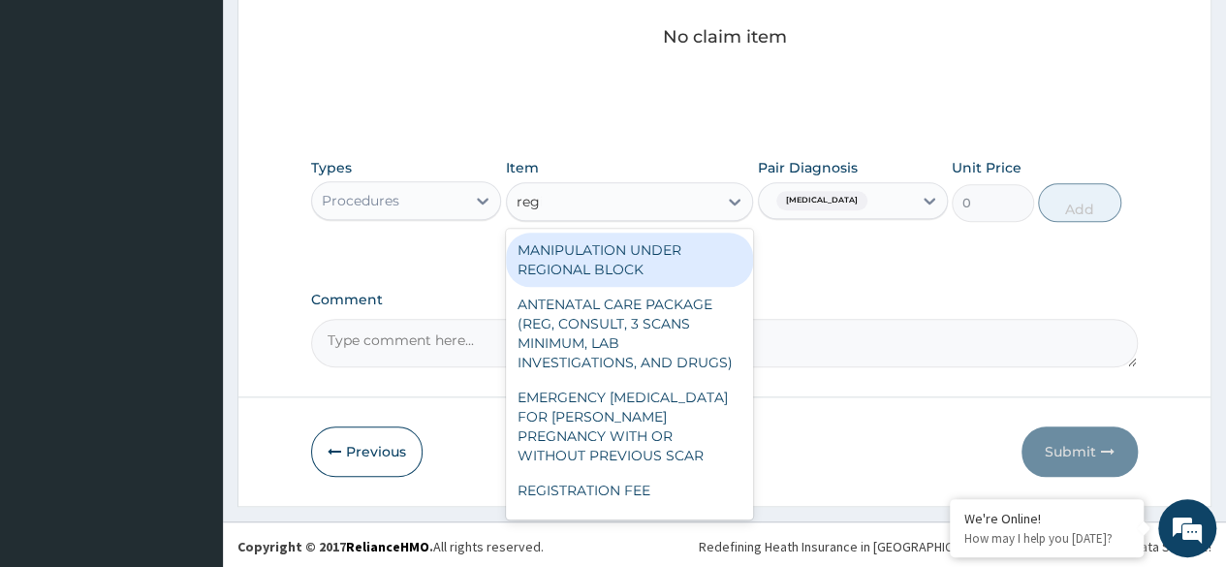
type input "regis"
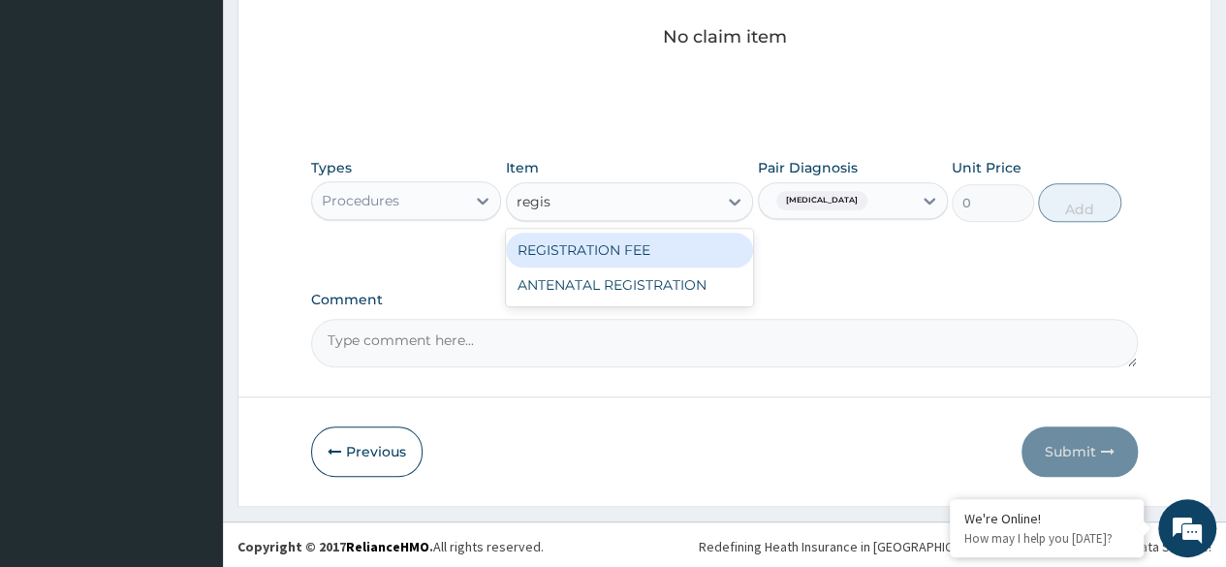
click at [707, 254] on div "REGISTRATION FEE" at bounding box center [630, 250] width 248 height 35
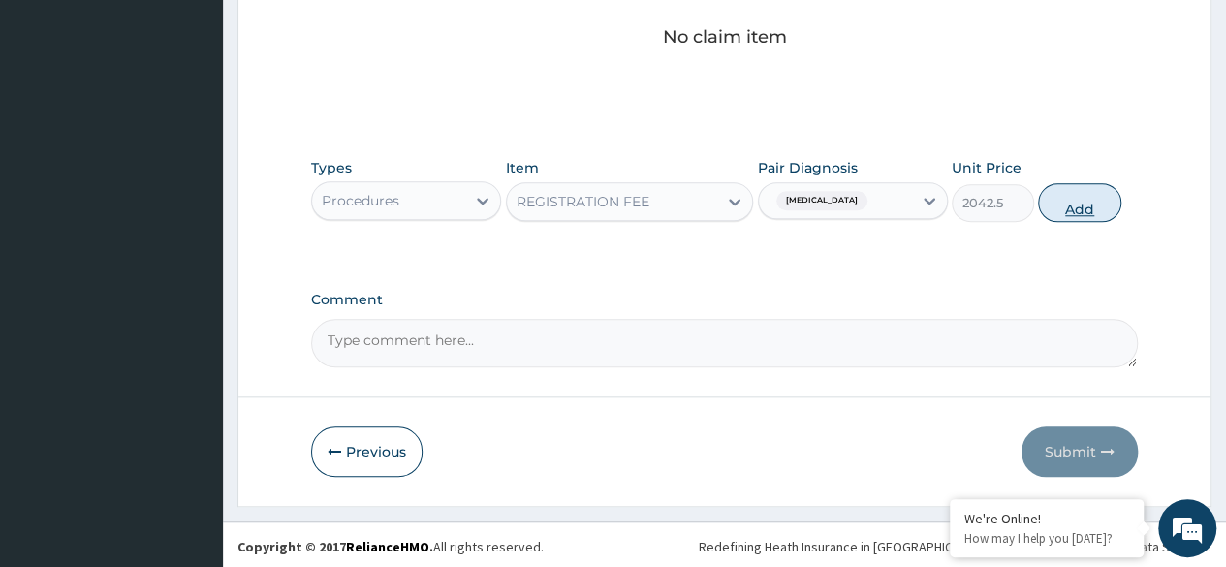
click at [1069, 213] on button "Add" at bounding box center [1079, 202] width 82 height 39
type input "0"
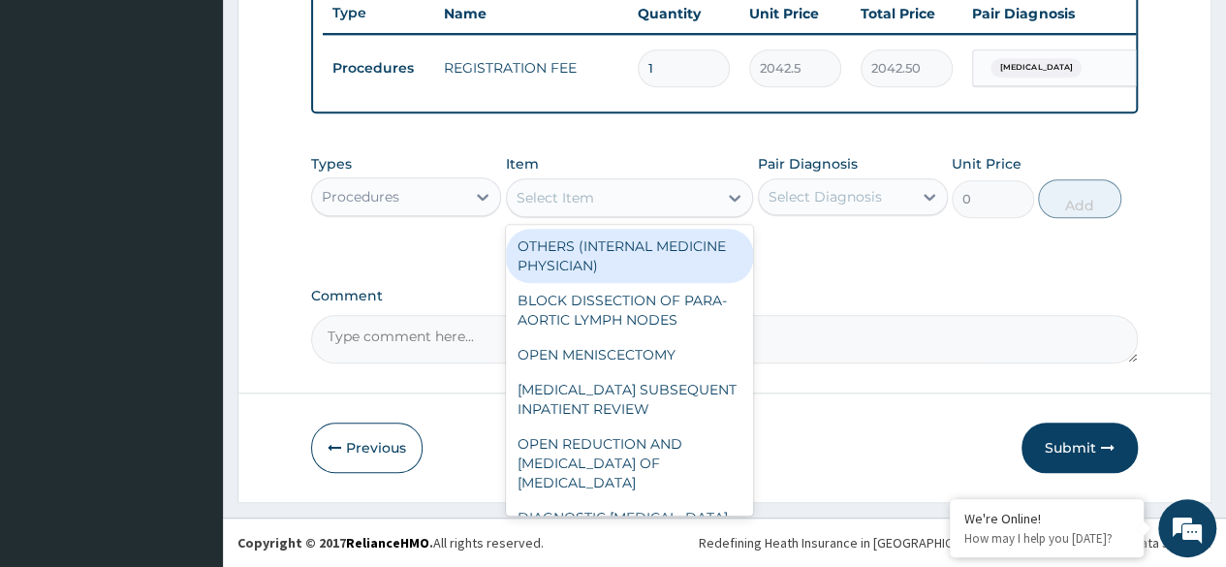
click at [692, 206] on div "Select Item" at bounding box center [612, 197] width 211 height 31
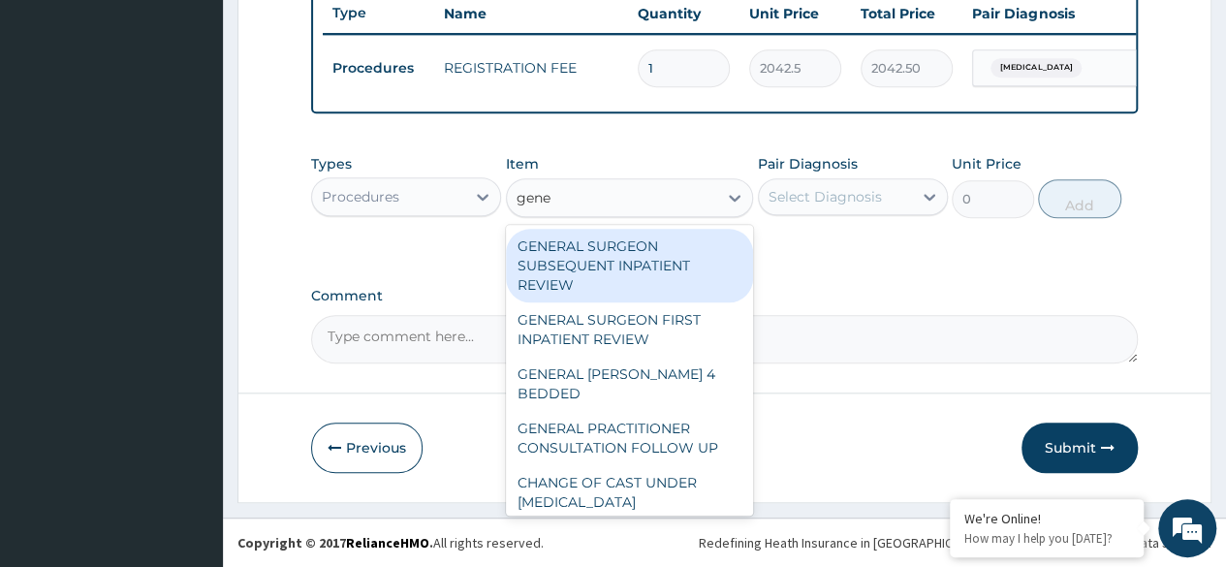
type input "gener"
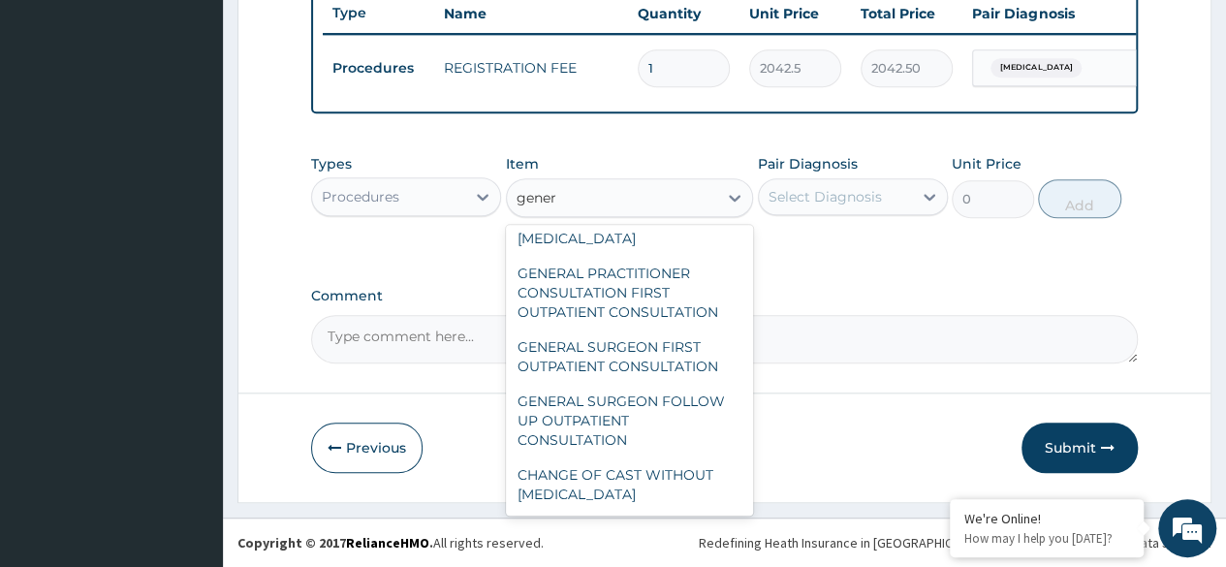
click at [675, 311] on div "GENERAL PRACTITIONER CONSULTATION FIRST OUTPATIENT CONSULTATION" at bounding box center [630, 293] width 248 height 74
type input "3370.125"
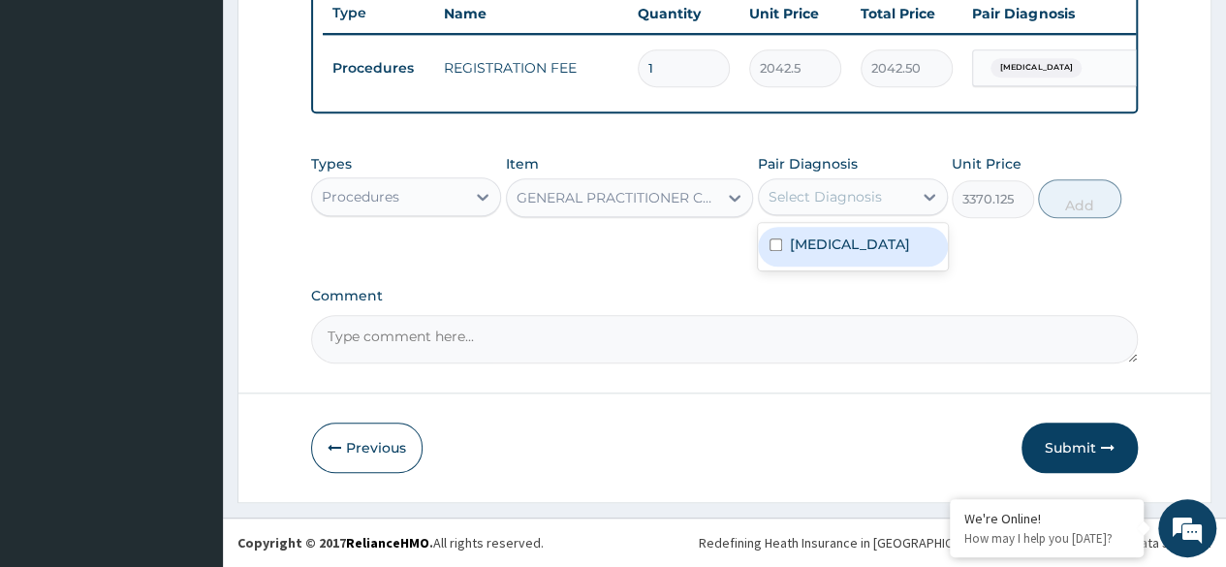
click at [872, 261] on div "Toothache" at bounding box center [853, 247] width 190 height 40
checkbox input "true"
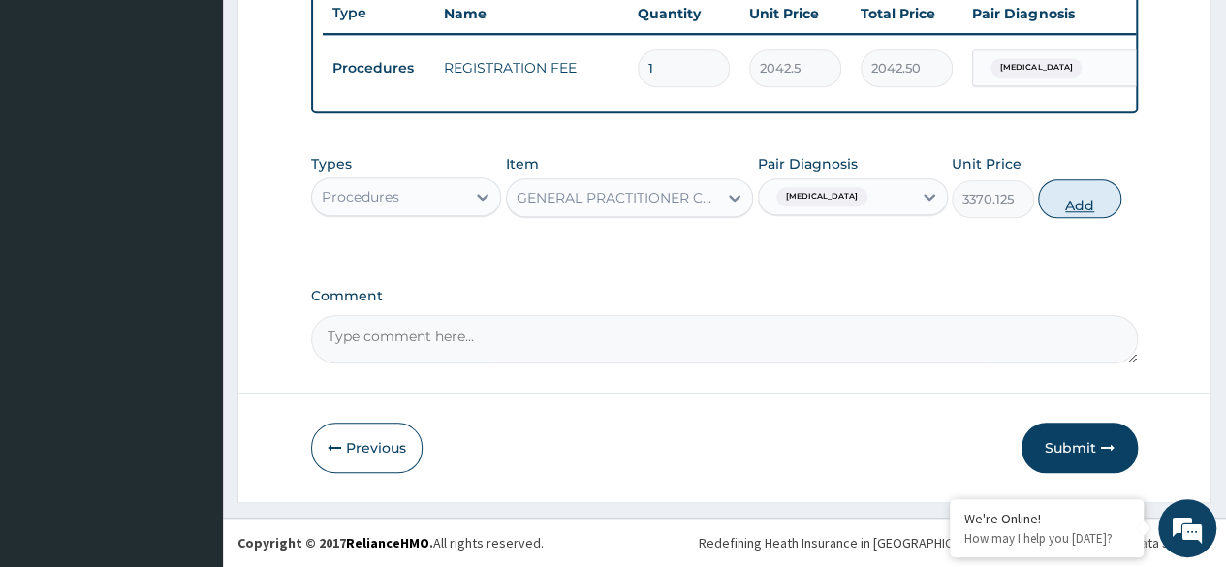
click at [1088, 199] on button "Add" at bounding box center [1079, 198] width 82 height 39
type input "0"
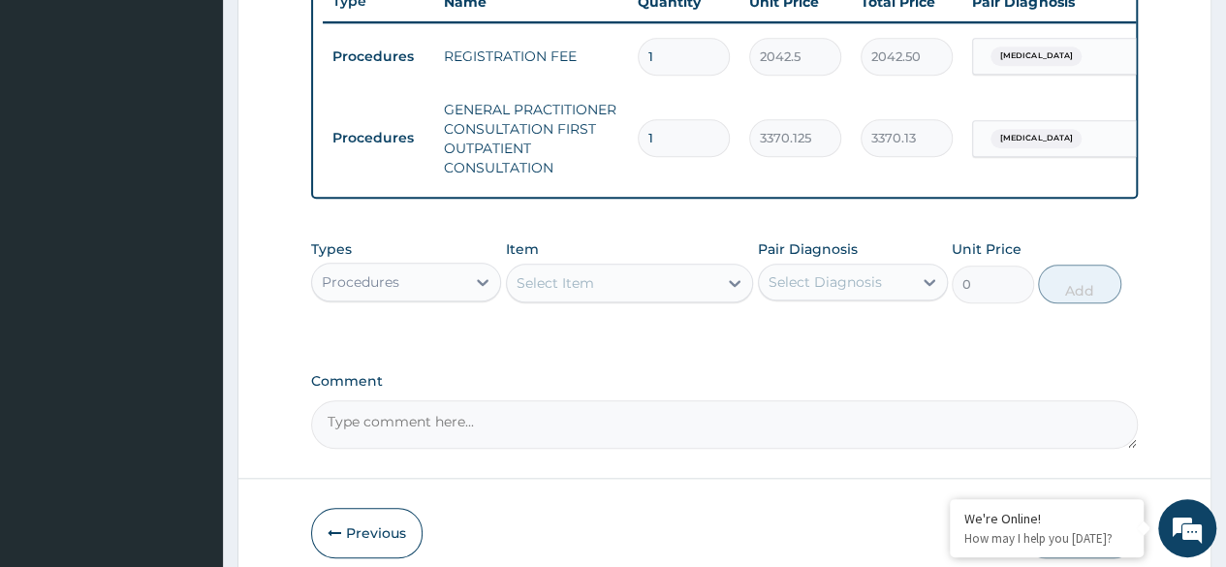
scroll to position [847, 0]
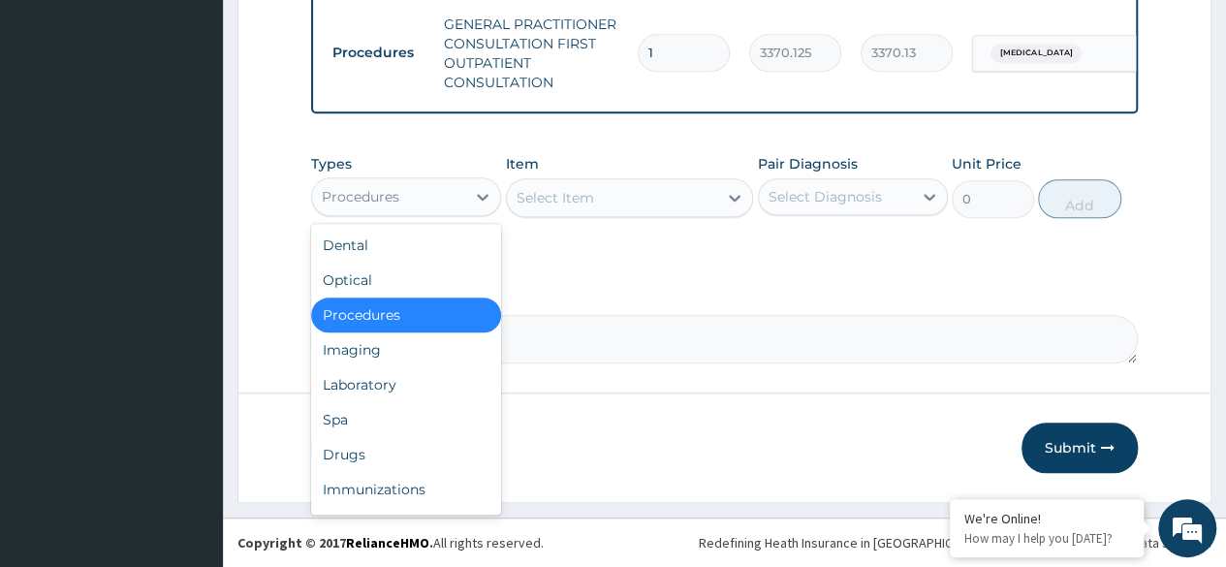
click at [411, 189] on div "Procedures" at bounding box center [388, 196] width 153 height 31
click at [411, 449] on div "Drugs" at bounding box center [406, 454] width 190 height 35
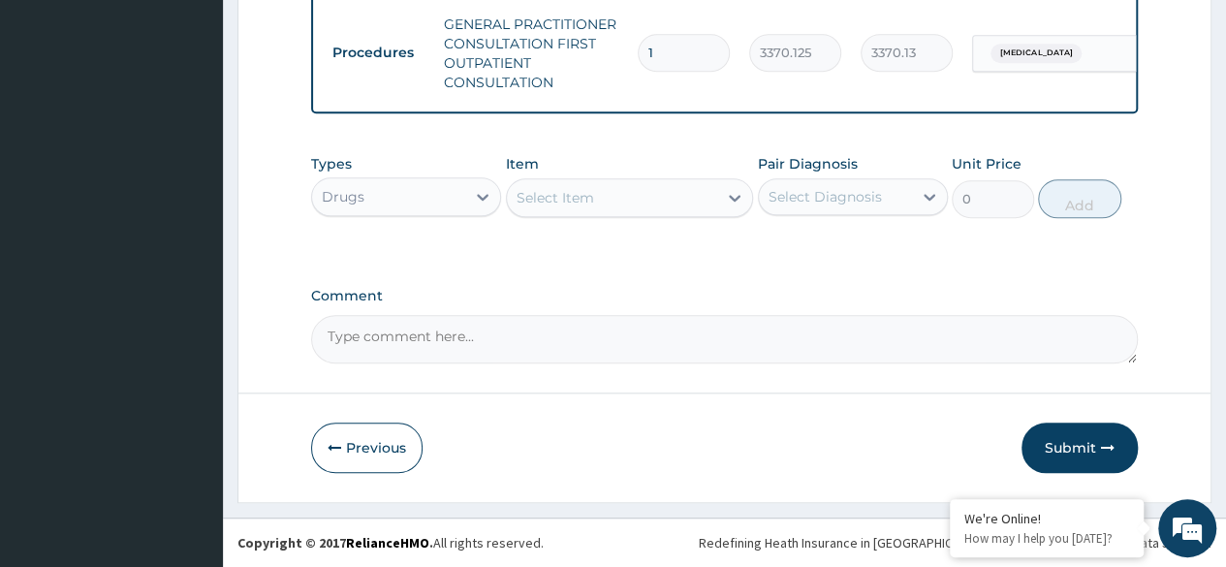
click at [700, 205] on div "Select Item" at bounding box center [612, 197] width 211 height 31
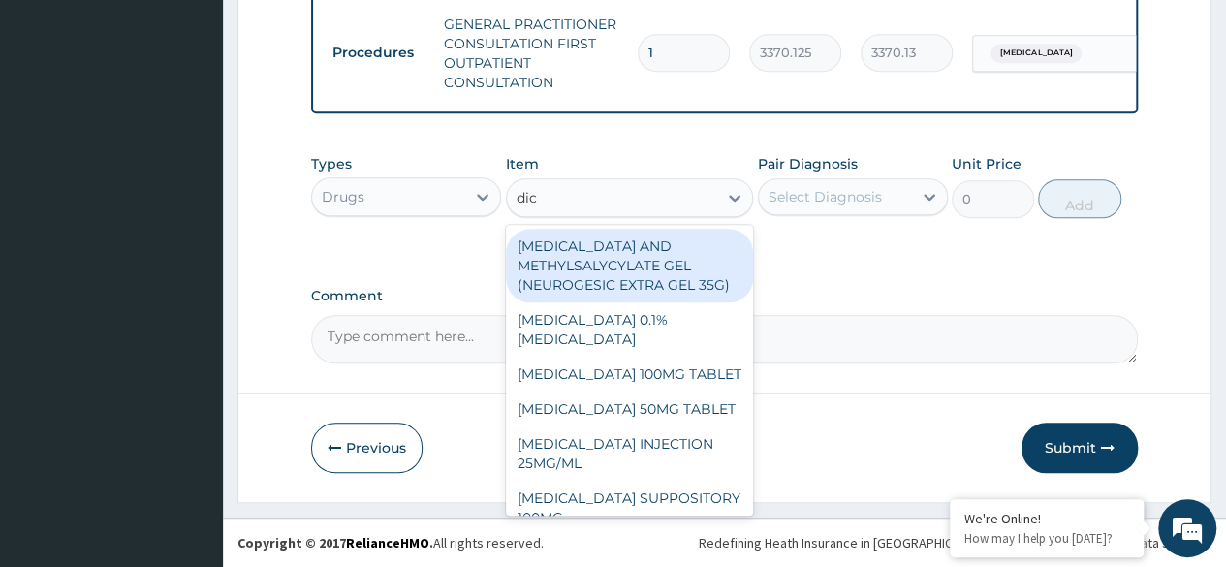
type input "dicl"
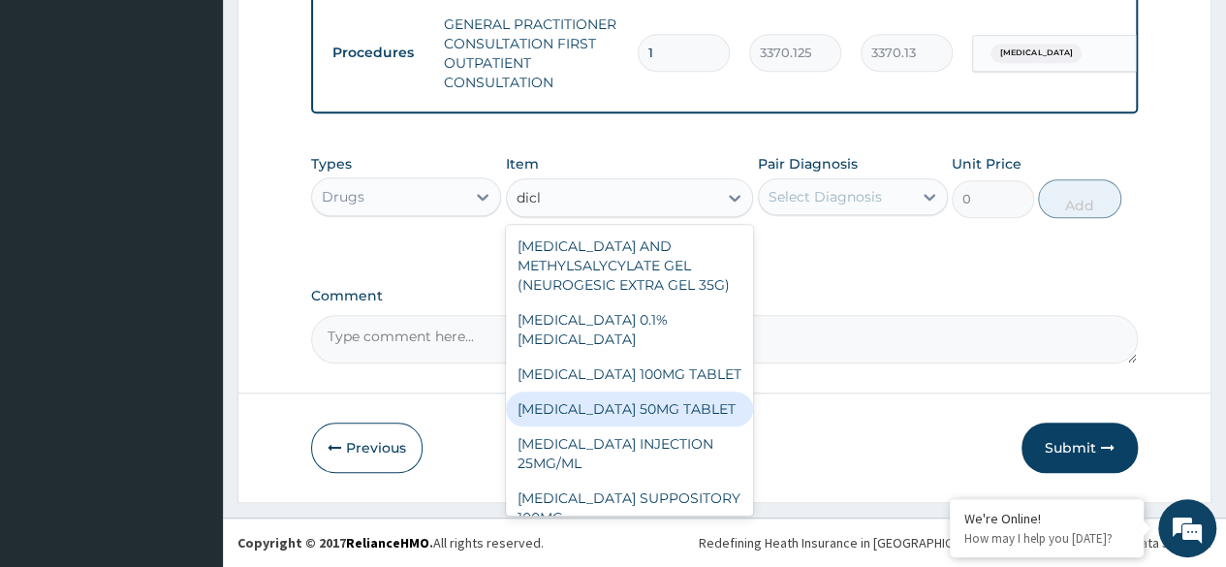
click at [666, 427] on div "DICLOFENAC 50MG TABLET" at bounding box center [630, 409] width 248 height 35
type input "80"
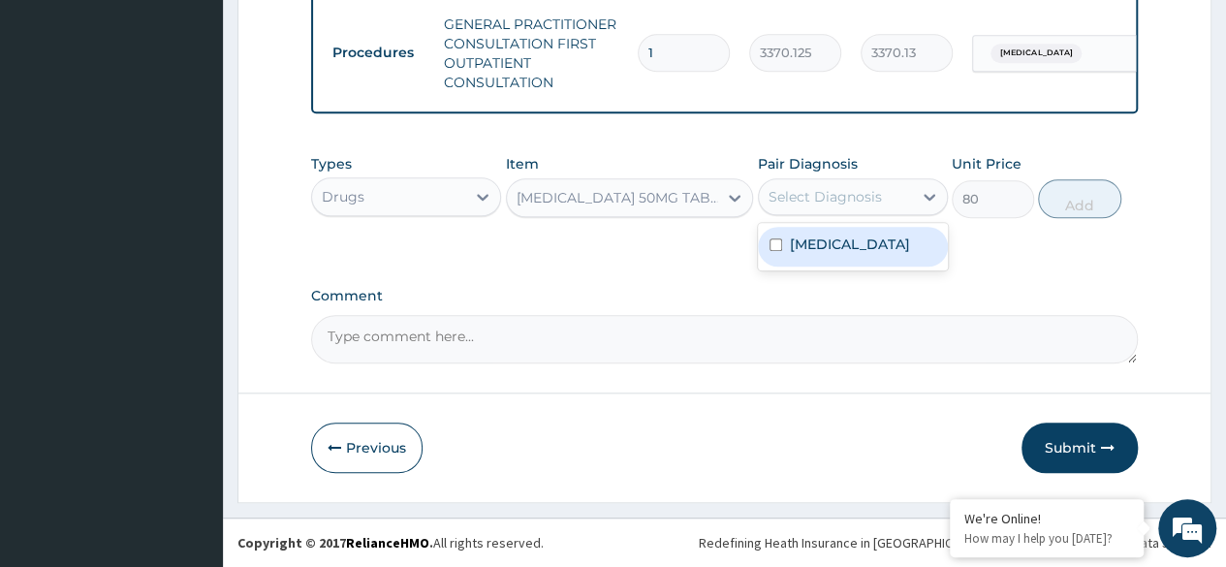
click at [879, 208] on div "Select Diagnosis" at bounding box center [835, 196] width 153 height 31
click at [887, 250] on div "Toothache" at bounding box center [853, 247] width 190 height 40
checkbox input "true"
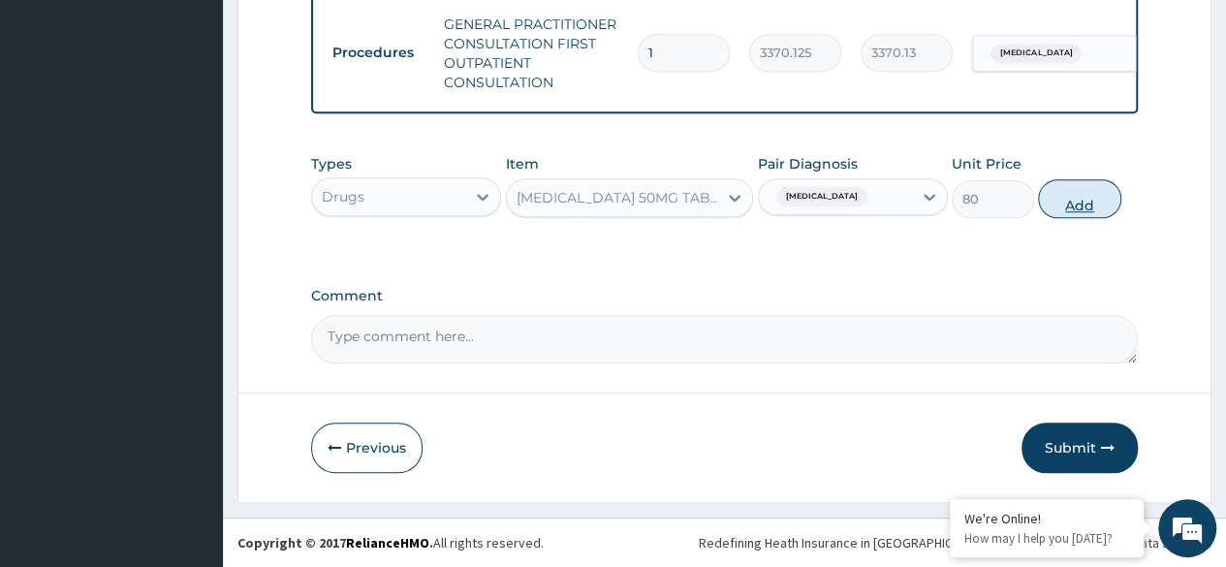
click at [1105, 204] on button "Add" at bounding box center [1079, 198] width 82 height 39
type input "0"
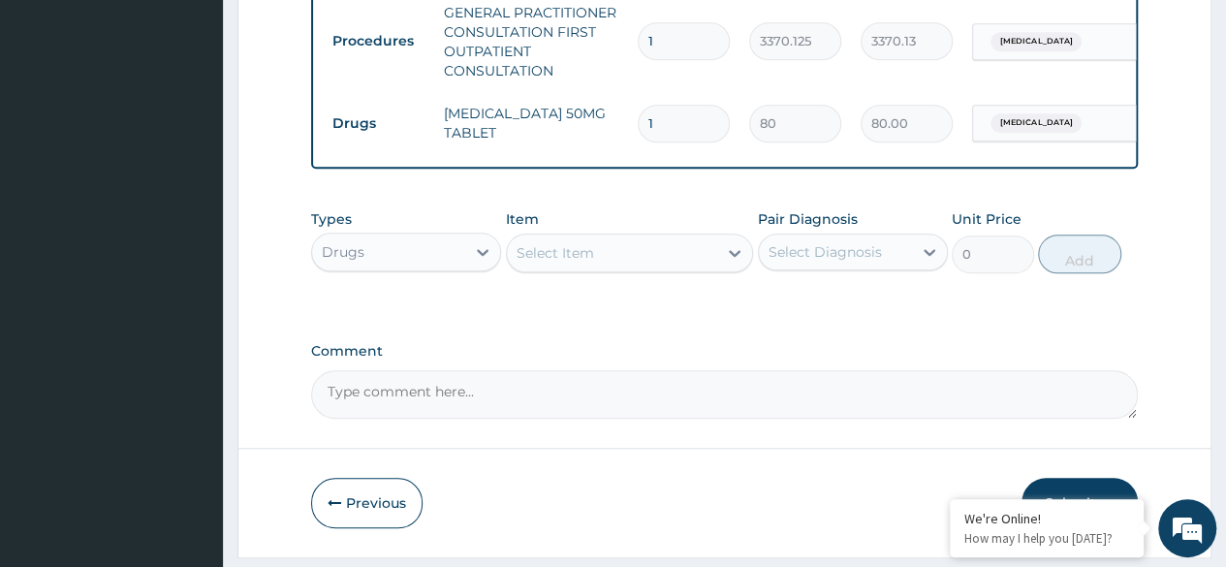
type input "10"
type input "800.00"
type input "10"
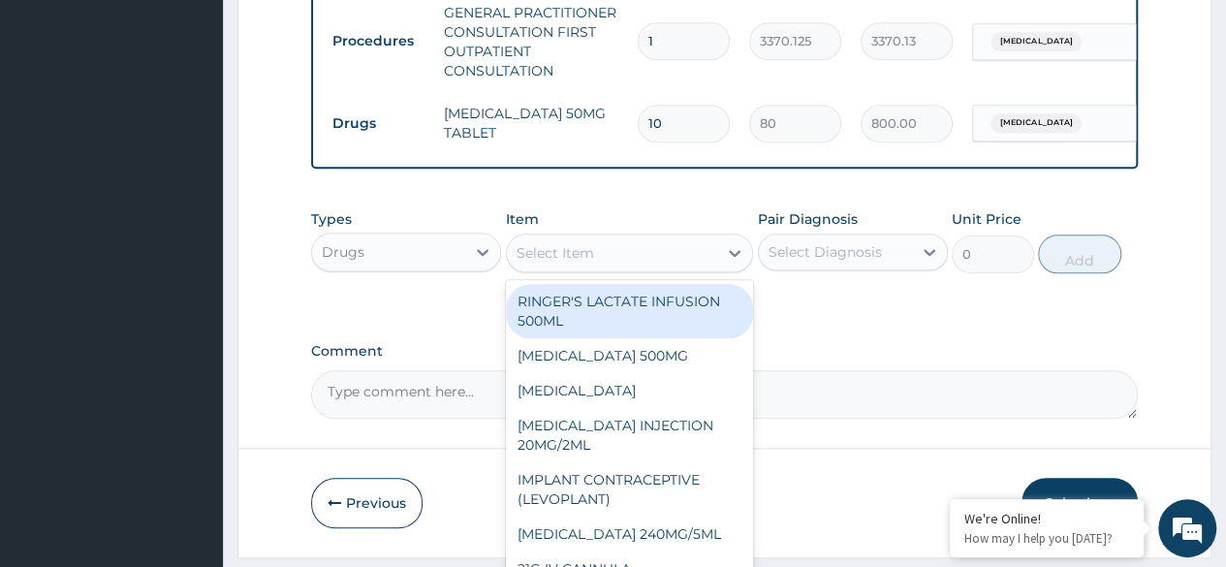
click at [679, 263] on div "Select Item" at bounding box center [612, 252] width 211 height 31
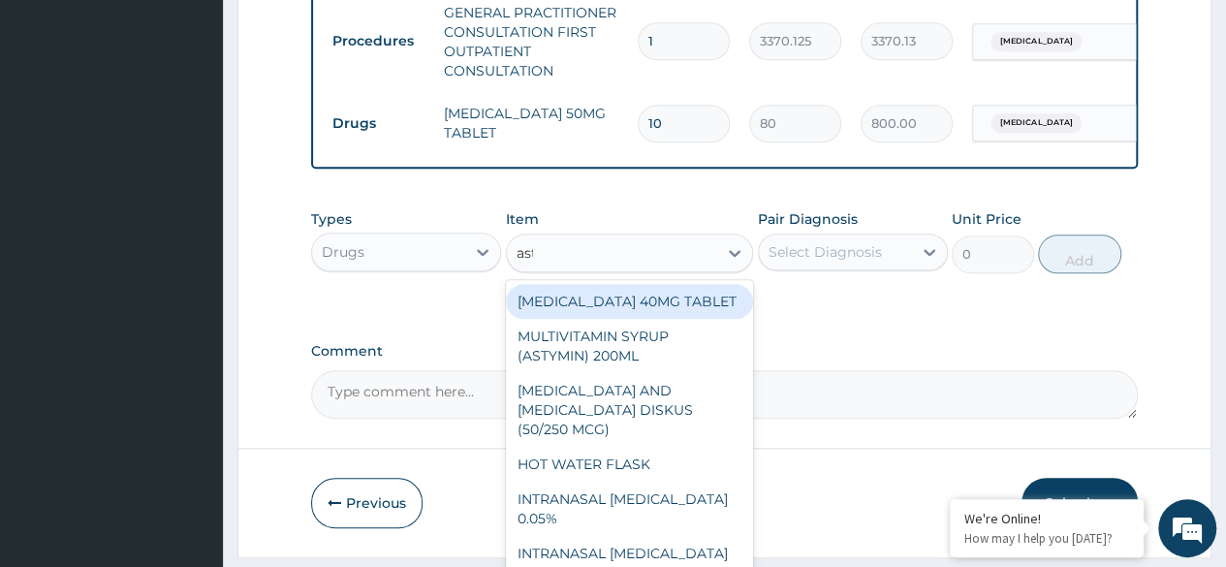
type input "asty"
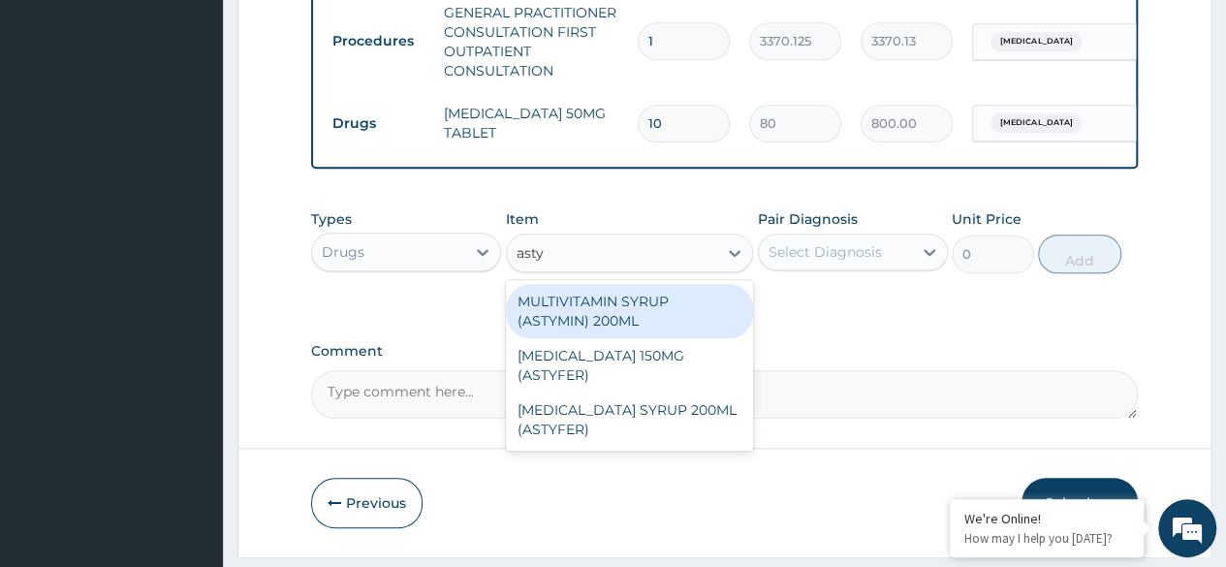
click at [690, 329] on div "MULTIVITAMIN SYRUP (ASTYMIN) 200ML" at bounding box center [630, 311] width 248 height 54
type input "5571.75"
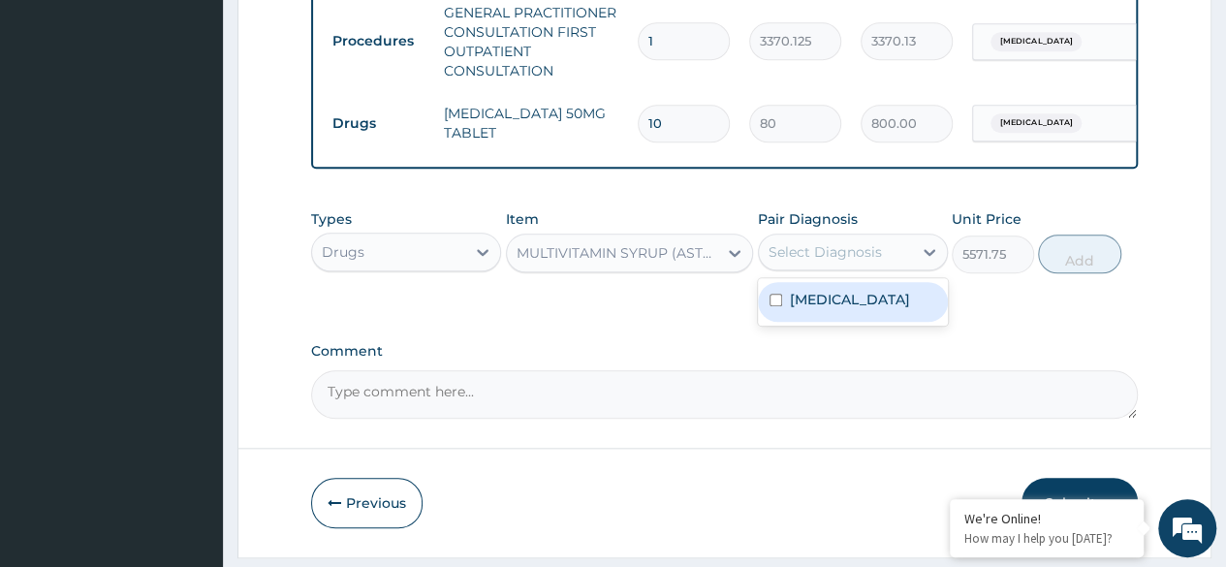
click at [878, 322] on div "Toothache" at bounding box center [853, 302] width 190 height 40
checkbox input "true"
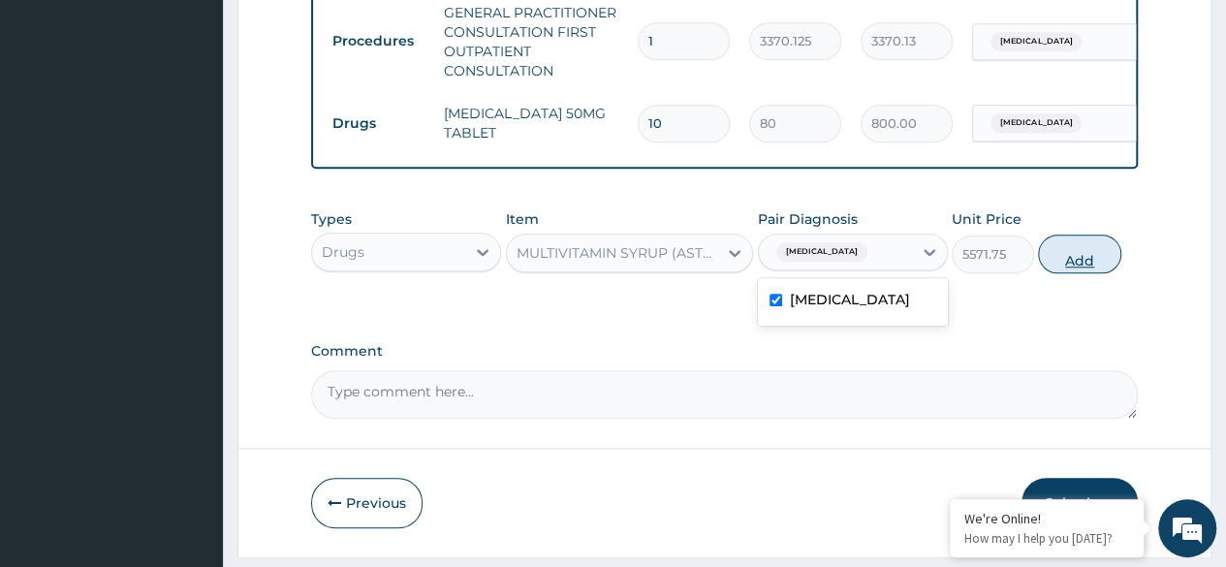
click at [1077, 271] on button "Add" at bounding box center [1079, 254] width 82 height 39
type input "0"
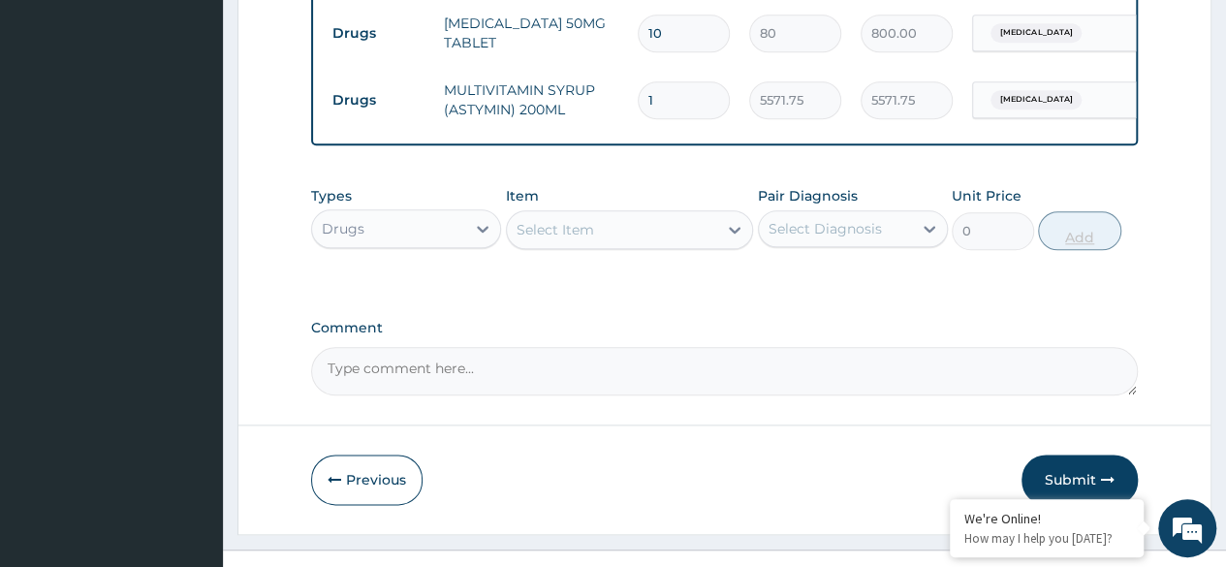
scroll to position [981, 0]
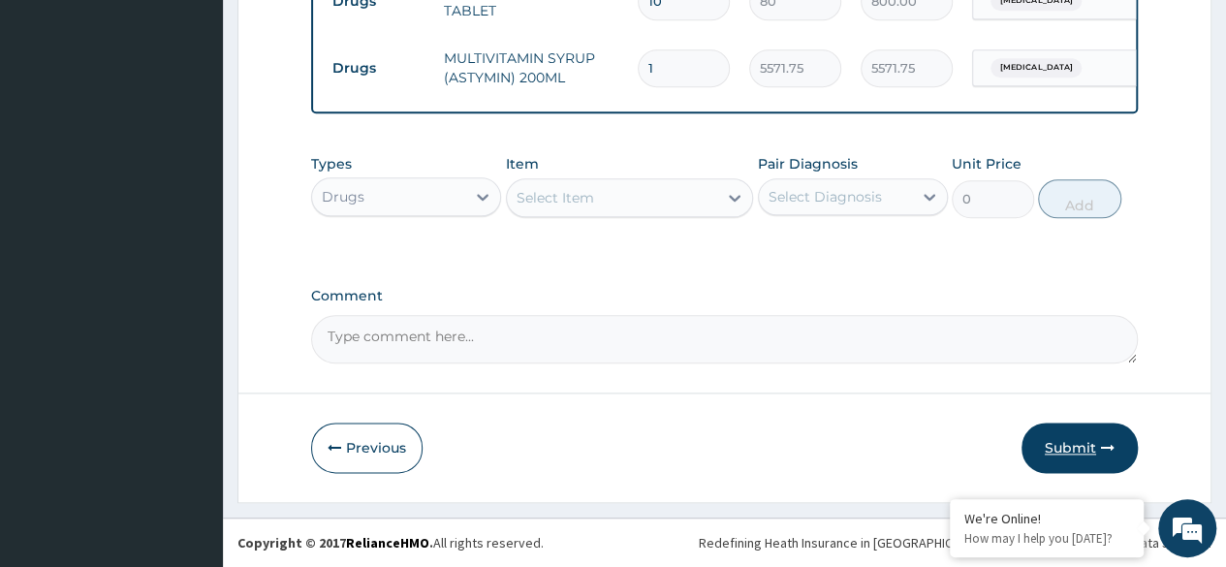
click at [1074, 446] on button "Submit" at bounding box center [1080, 448] width 116 height 50
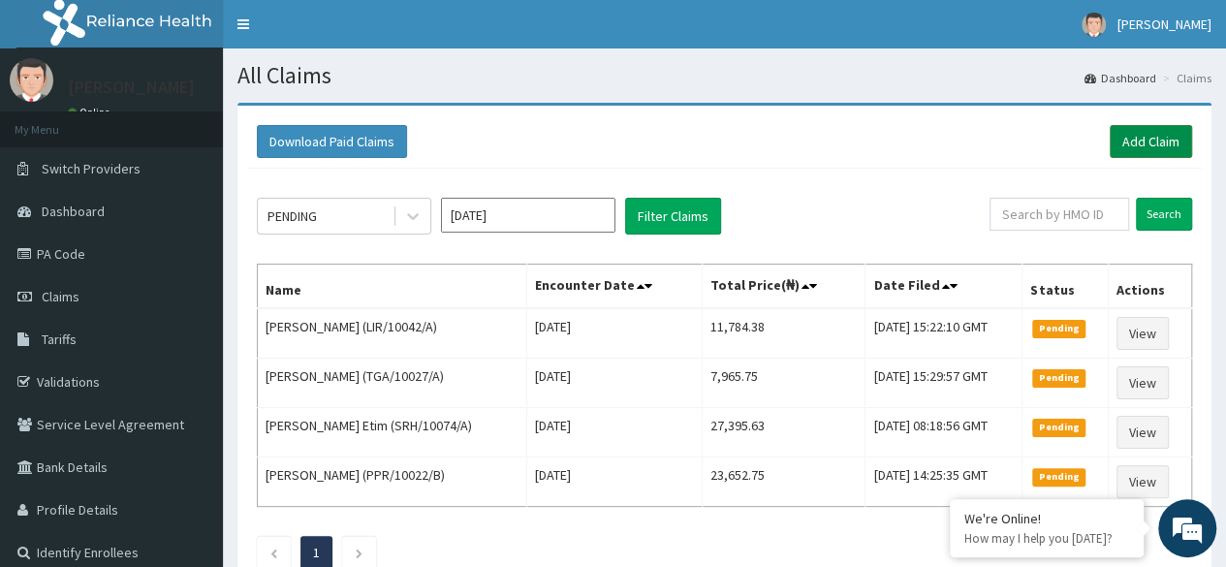
click at [1142, 135] on link "Add Claim" at bounding box center [1151, 141] width 82 height 33
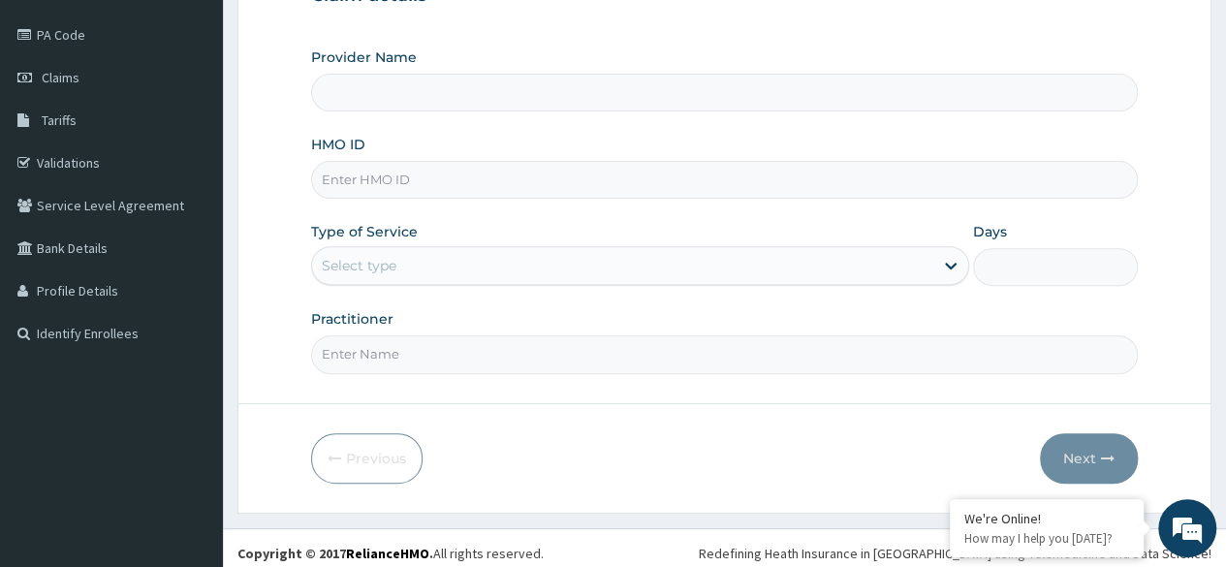
scroll to position [220, 0]
type input "Reliance Family Clinics (RFC)- Ejigbo"
click at [812, 171] on input "HMO ID" at bounding box center [724, 179] width 827 height 38
paste input "LIR/10042/A"
type input "LIR/10042/B"
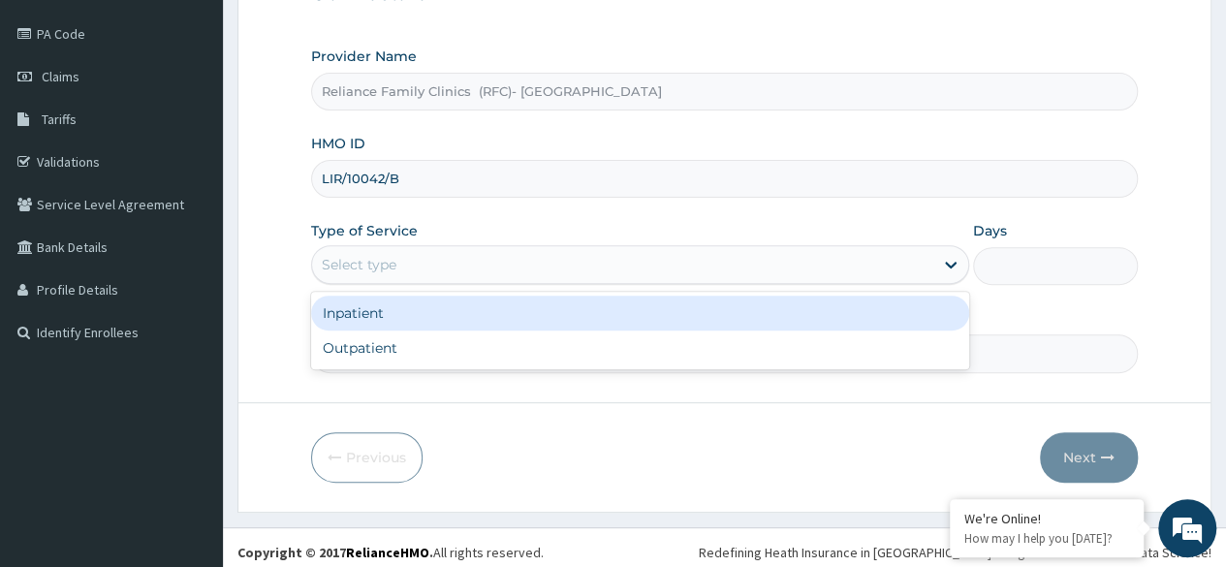
click at [874, 258] on div "Select type" at bounding box center [622, 264] width 621 height 31
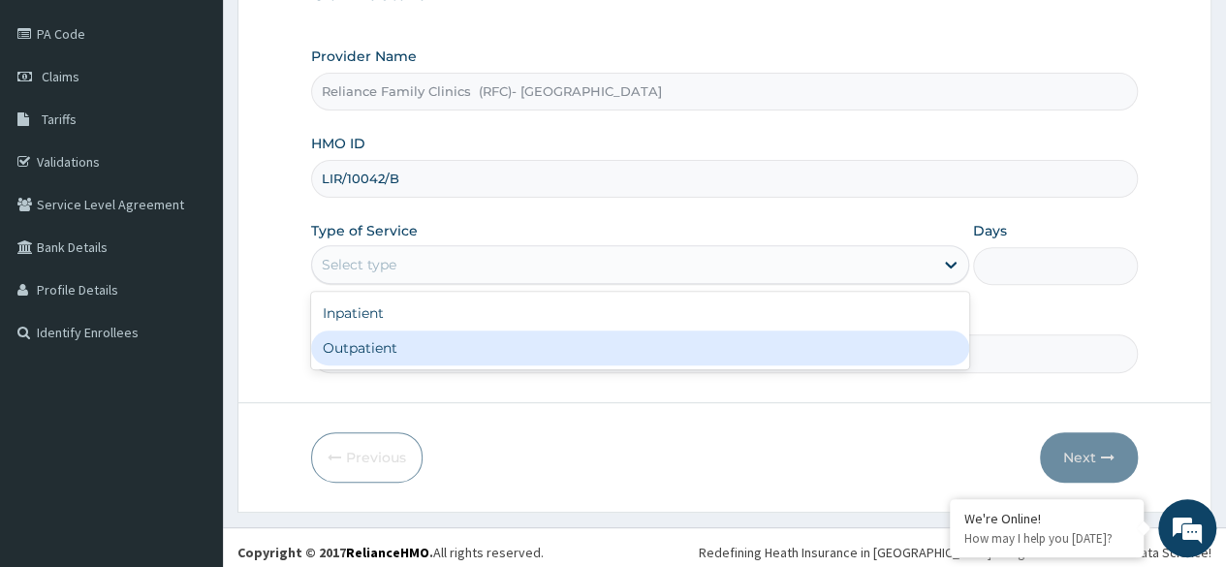
click at [847, 355] on div "Outpatient" at bounding box center [640, 348] width 658 height 35
type input "1"
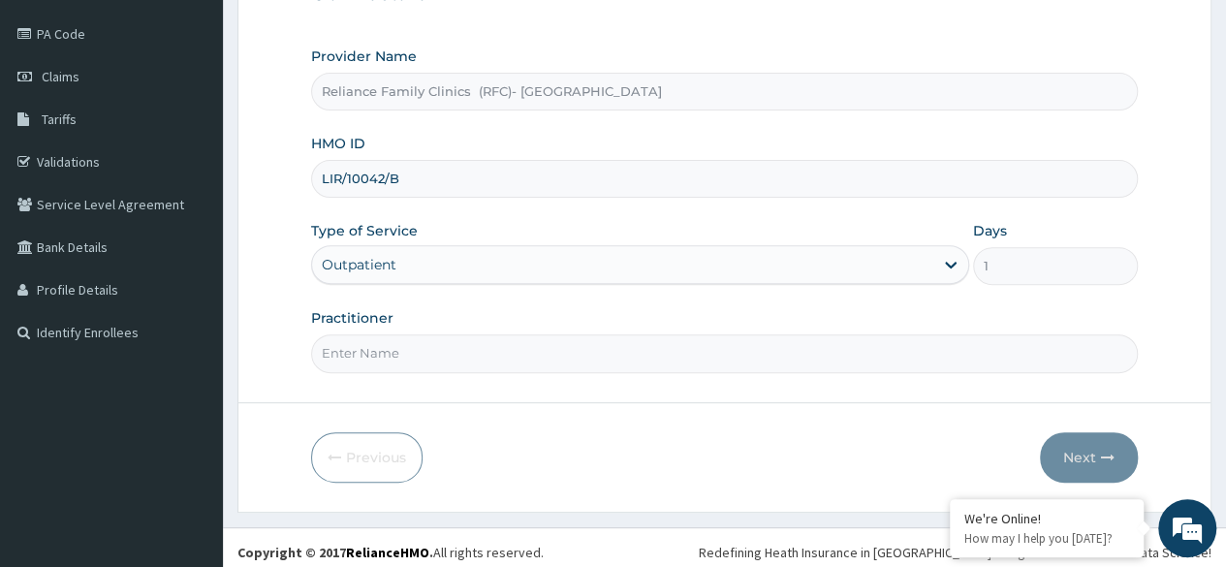
scroll to position [0, 0]
click at [847, 355] on input "Practitioner" at bounding box center [724, 353] width 827 height 38
type input "Locum"
click at [1078, 459] on button "Next" at bounding box center [1089, 457] width 98 height 50
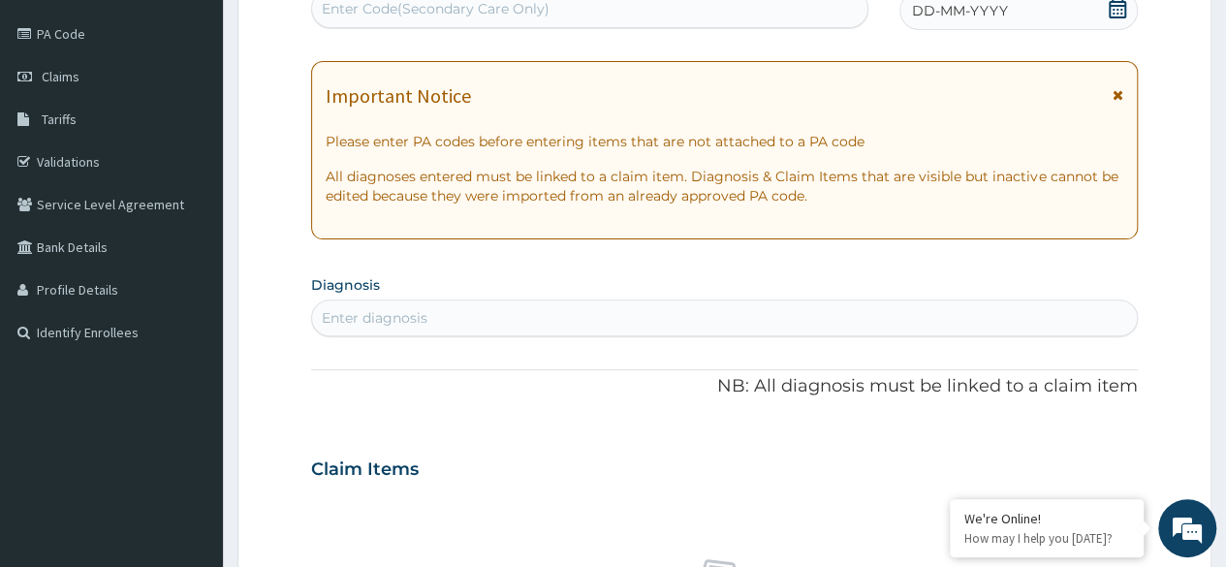
click at [1116, 13] on icon at bounding box center [1117, 8] width 19 height 19
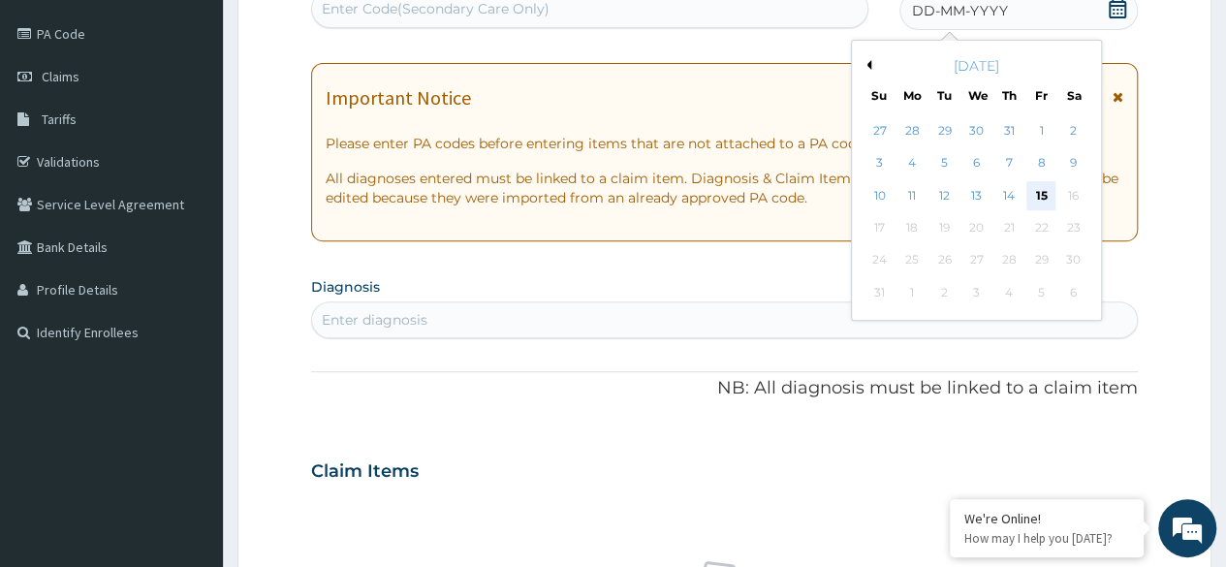
click at [1046, 192] on div "15" at bounding box center [1041, 195] width 29 height 29
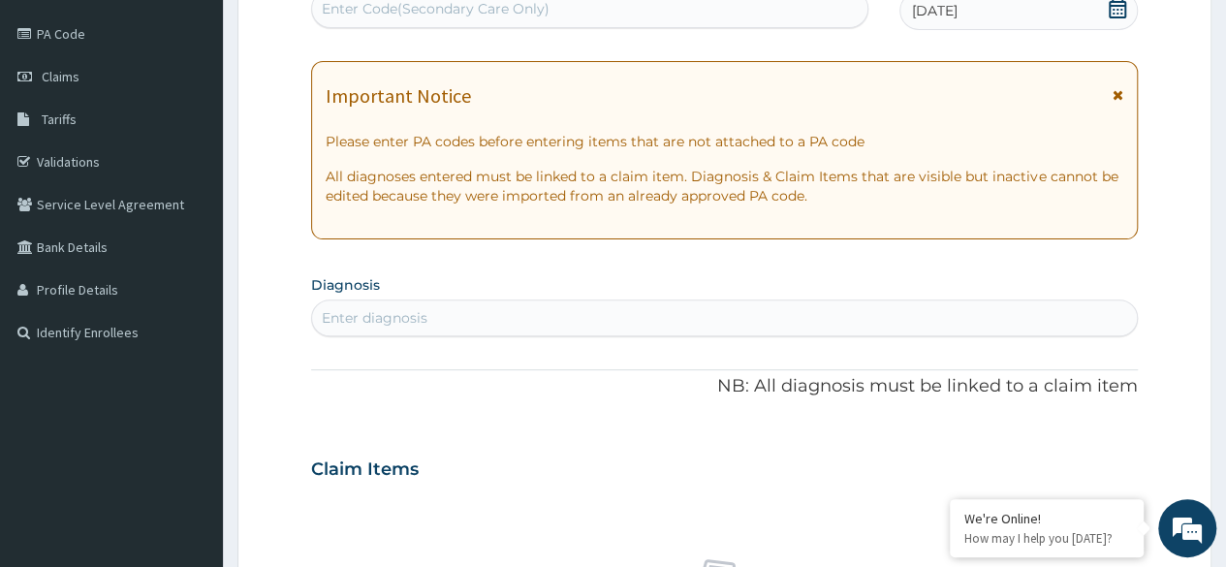
click at [523, 315] on div "Enter diagnosis" at bounding box center [724, 317] width 825 height 31
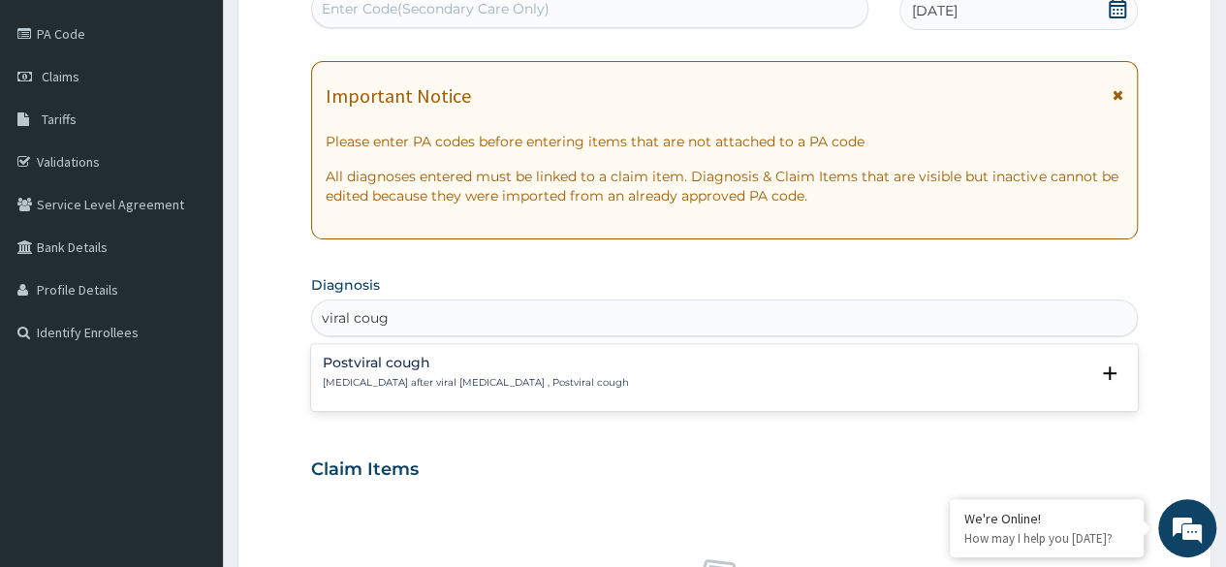
type input "viral cough"
click at [552, 376] on p "Persistent cough after viral respiratory infection , Postviral cough" at bounding box center [476, 383] width 306 height 14
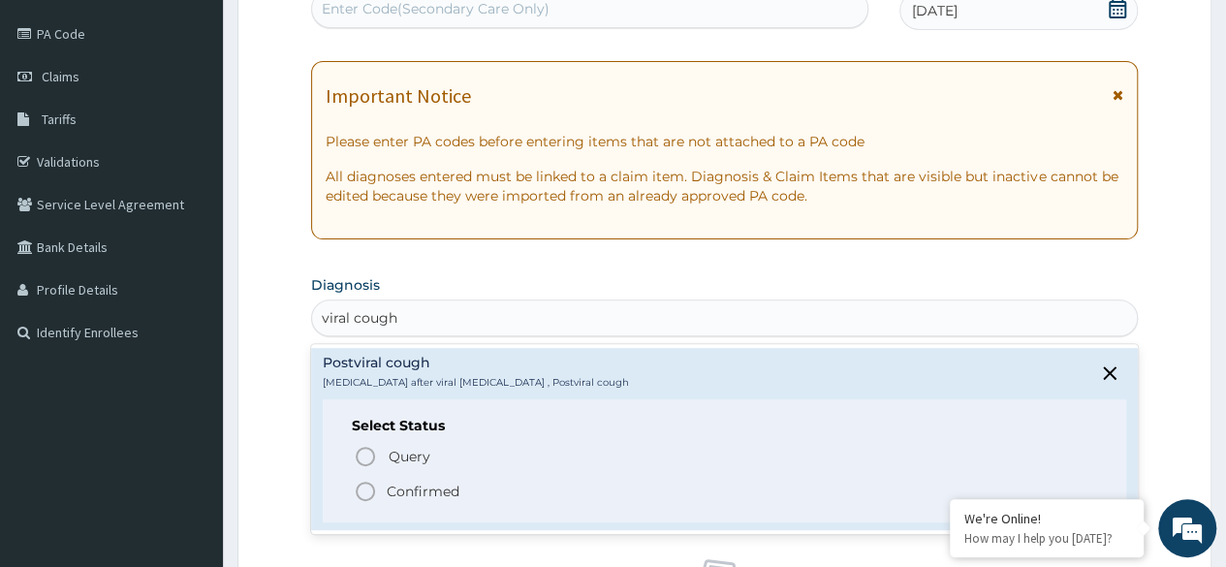
click at [460, 488] on span "Confirmed" at bounding box center [725, 491] width 743 height 23
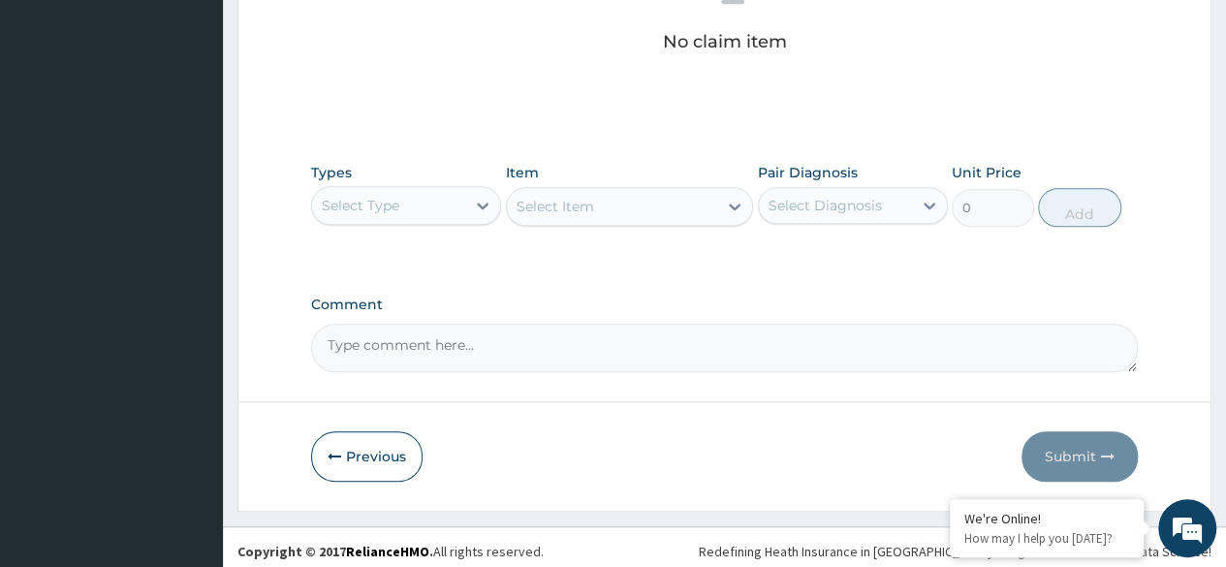
scroll to position [825, 0]
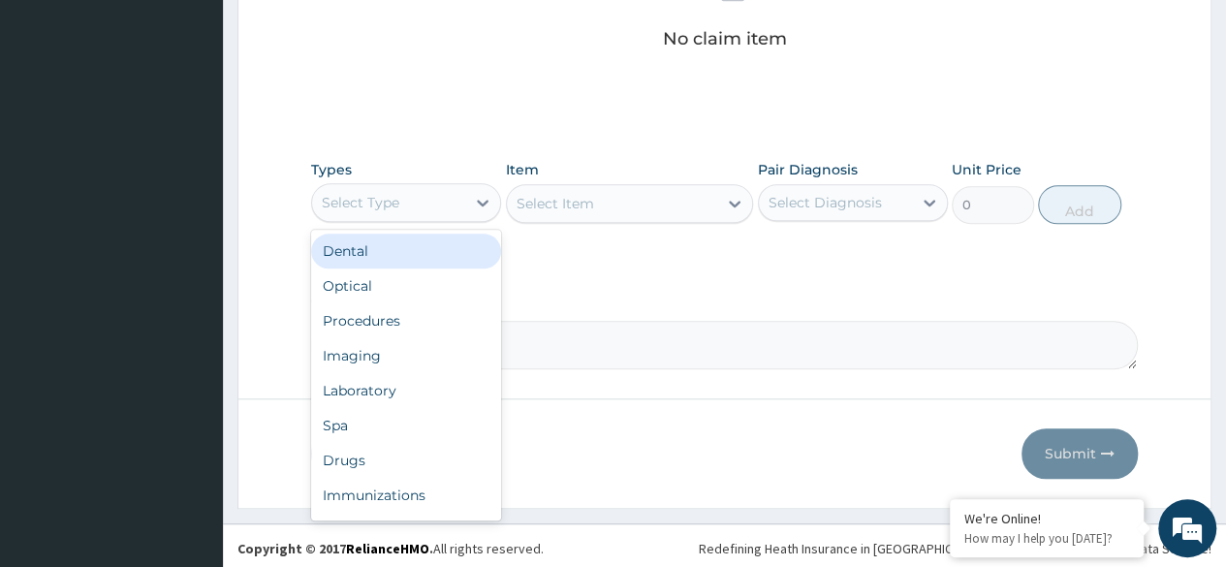
click at [460, 187] on div "Select Type" at bounding box center [388, 202] width 153 height 31
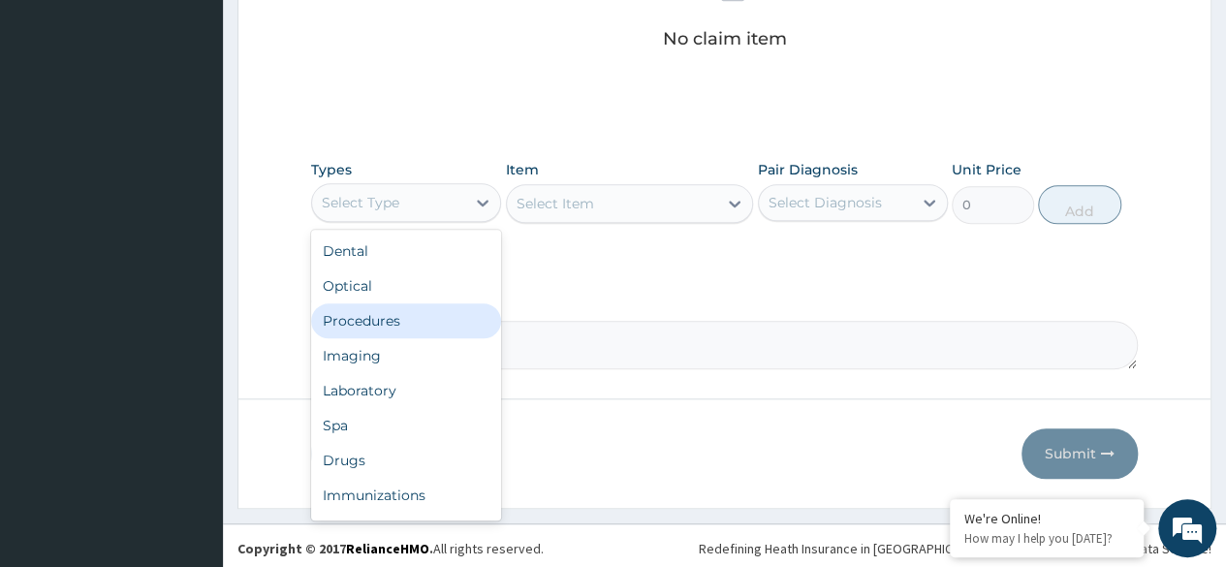
click at [429, 307] on div "Procedures" at bounding box center [406, 320] width 190 height 35
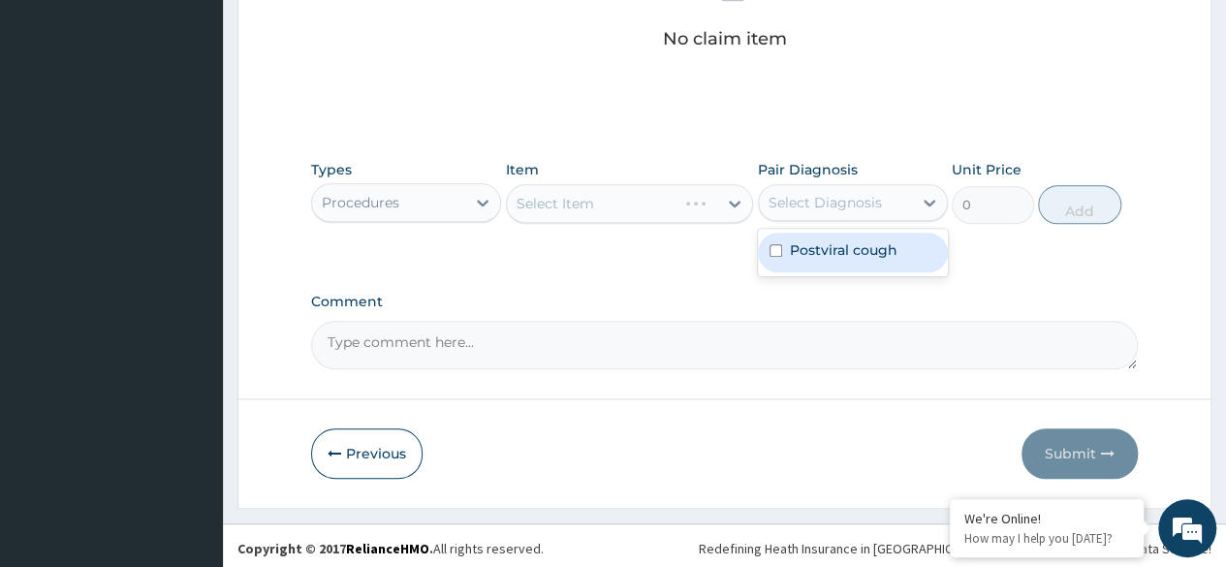
click at [838, 204] on div "Select Diagnosis" at bounding box center [825, 202] width 113 height 19
click at [854, 251] on label "Postviral cough" at bounding box center [844, 249] width 108 height 19
checkbox input "true"
click at [715, 191] on div "Select Item" at bounding box center [612, 203] width 211 height 31
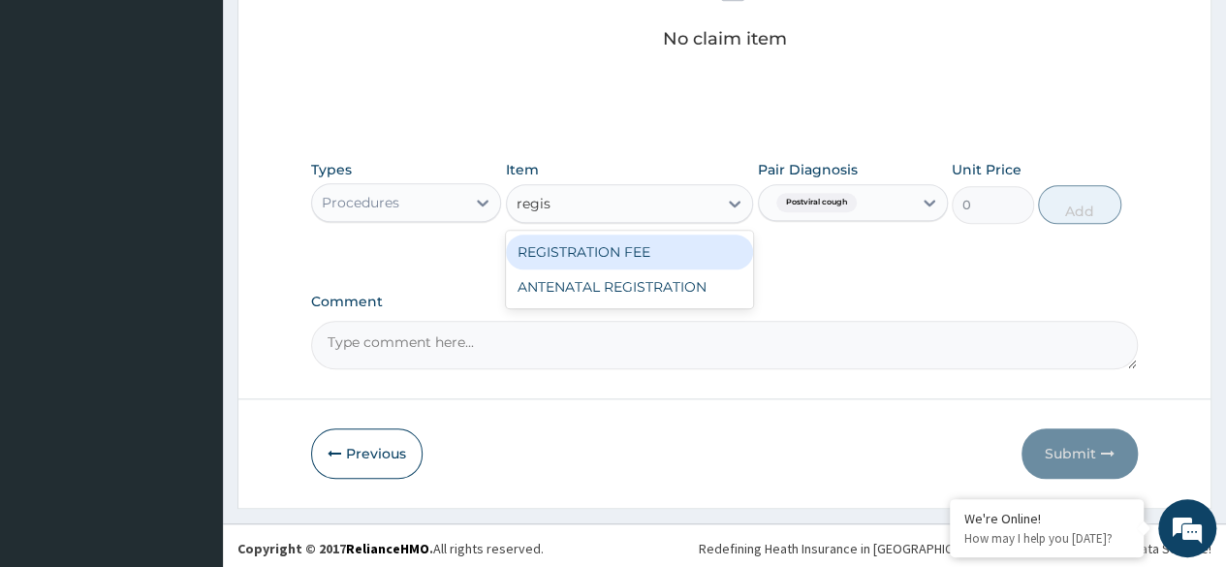
type input "regist"
click at [676, 247] on div "REGISTRATION FEE" at bounding box center [630, 252] width 248 height 35
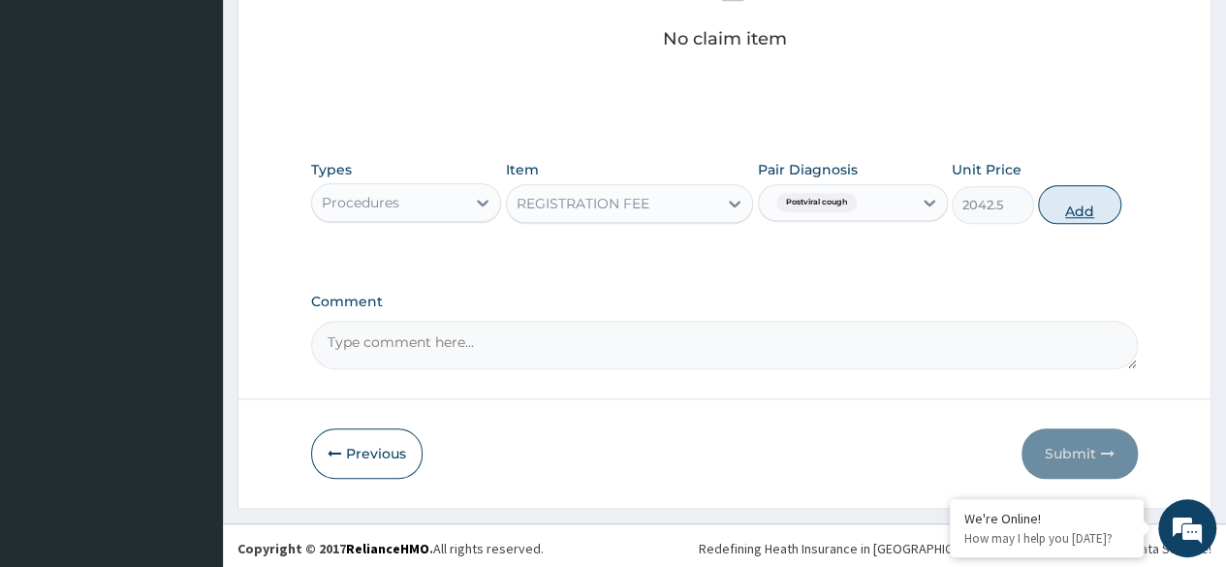
click at [1089, 206] on button "Add" at bounding box center [1079, 204] width 82 height 39
type input "0"
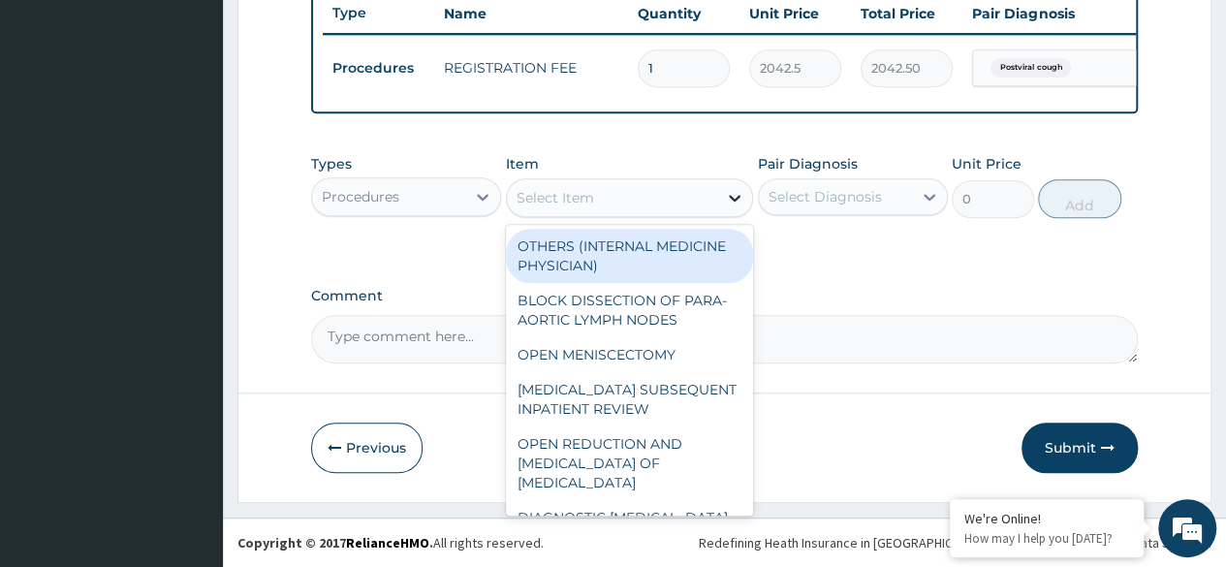
click at [726, 210] on div at bounding box center [734, 197] width 35 height 35
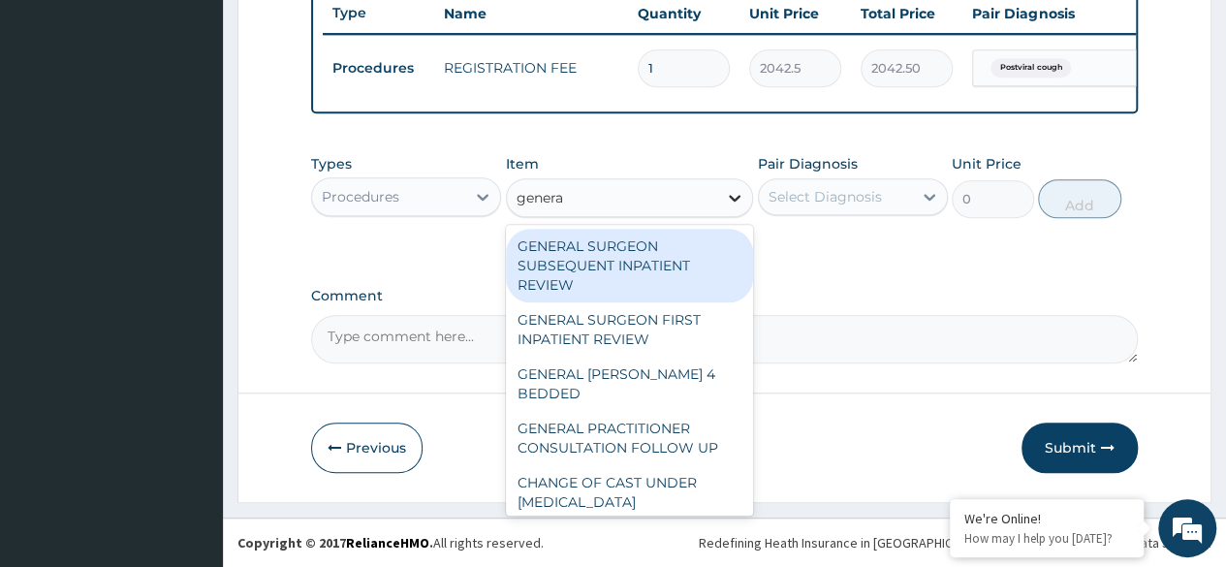
type input "general"
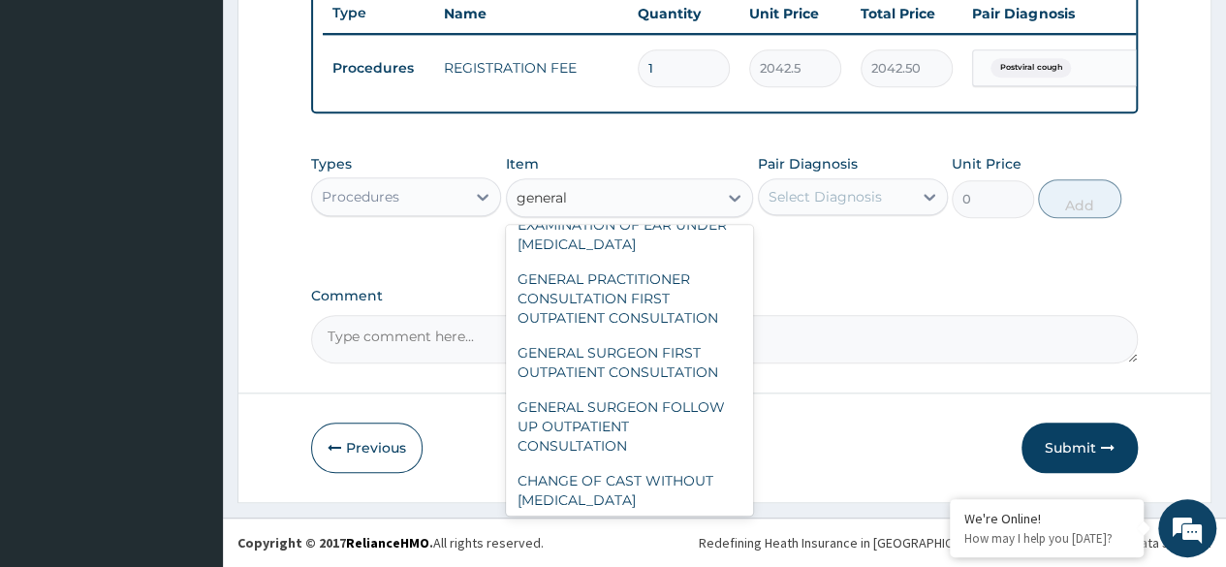
scroll to position [318, 0]
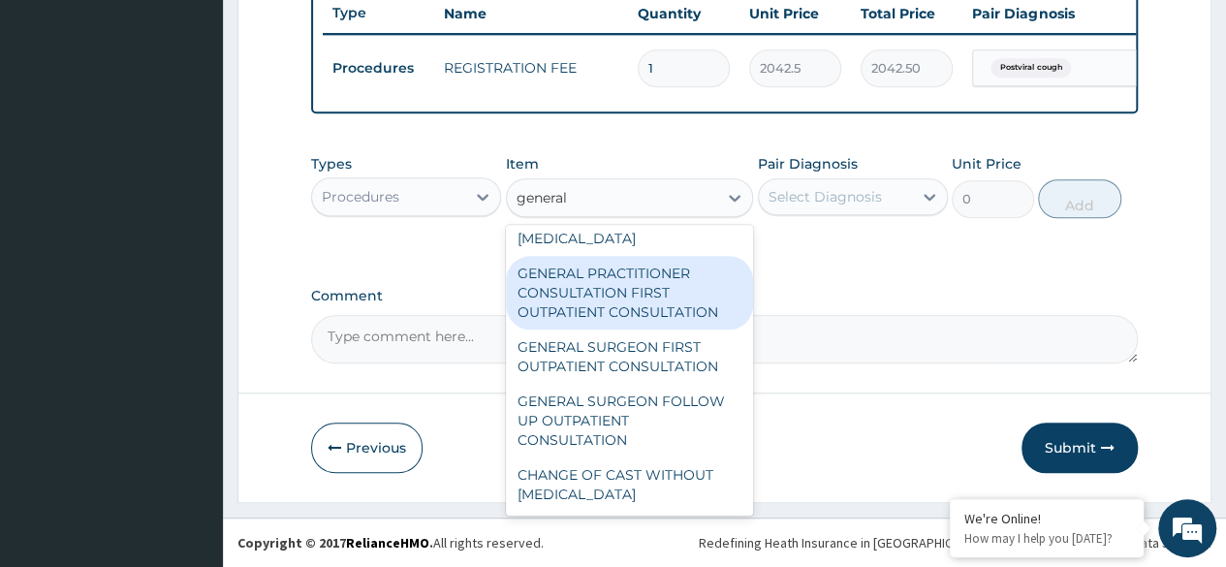
click at [656, 319] on div "GENERAL PRACTITIONER CONSULTATION FIRST OUTPATIENT CONSULTATION" at bounding box center [630, 293] width 248 height 74
type input "3370.125"
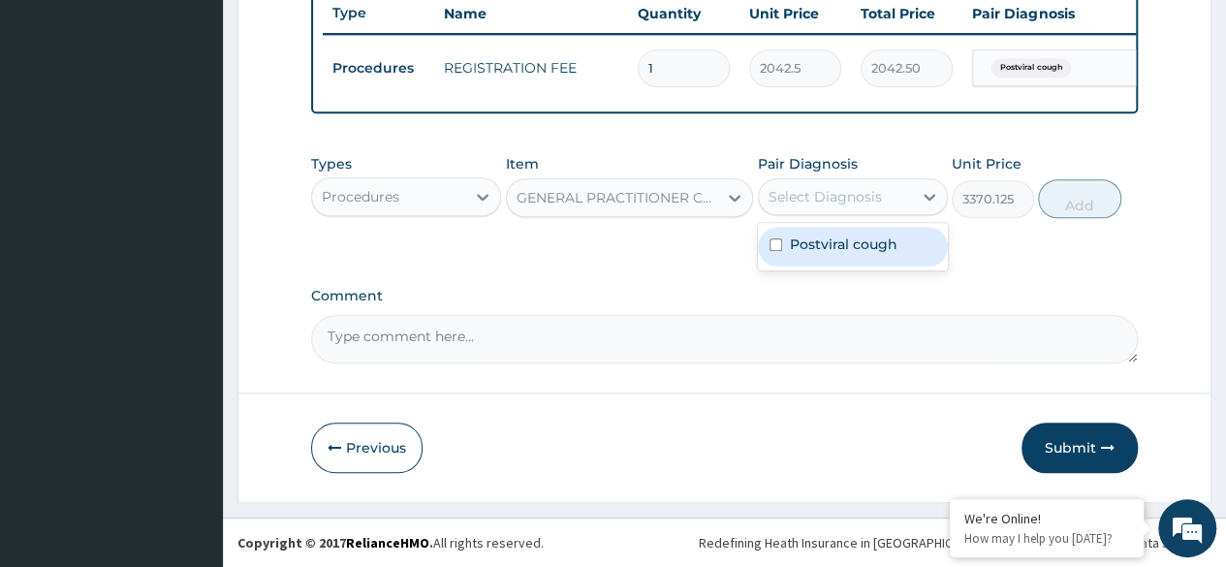
click at [820, 193] on div "Select Diagnosis" at bounding box center [825, 196] width 113 height 19
click at [853, 253] on label "Postviral cough" at bounding box center [844, 244] width 108 height 19
checkbox input "true"
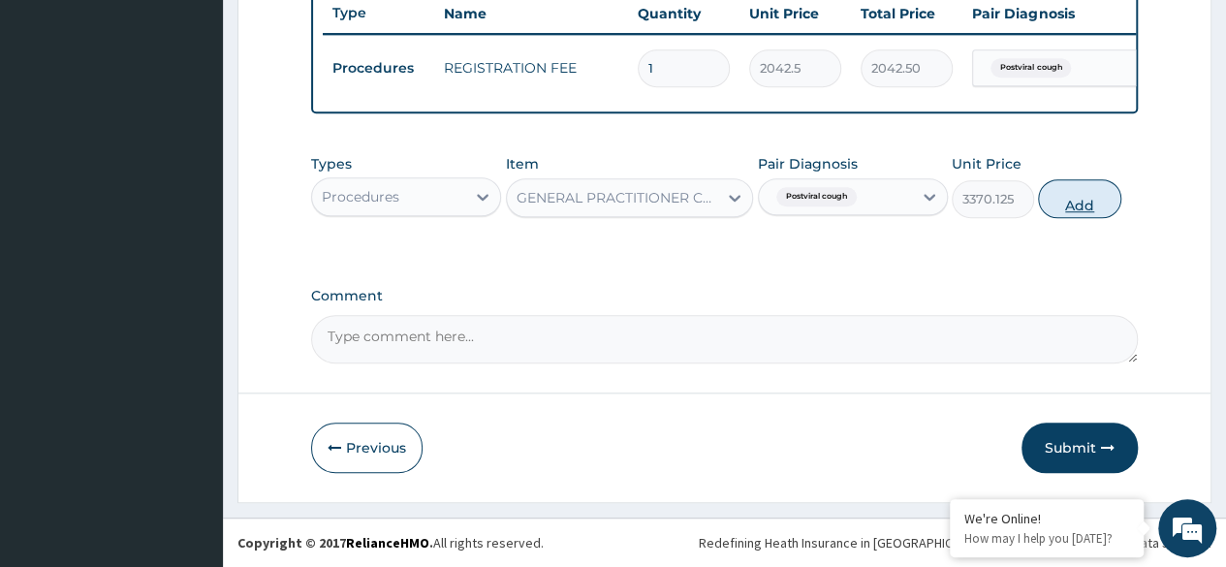
click at [1077, 210] on button "Add" at bounding box center [1079, 198] width 82 height 39
type input "0"
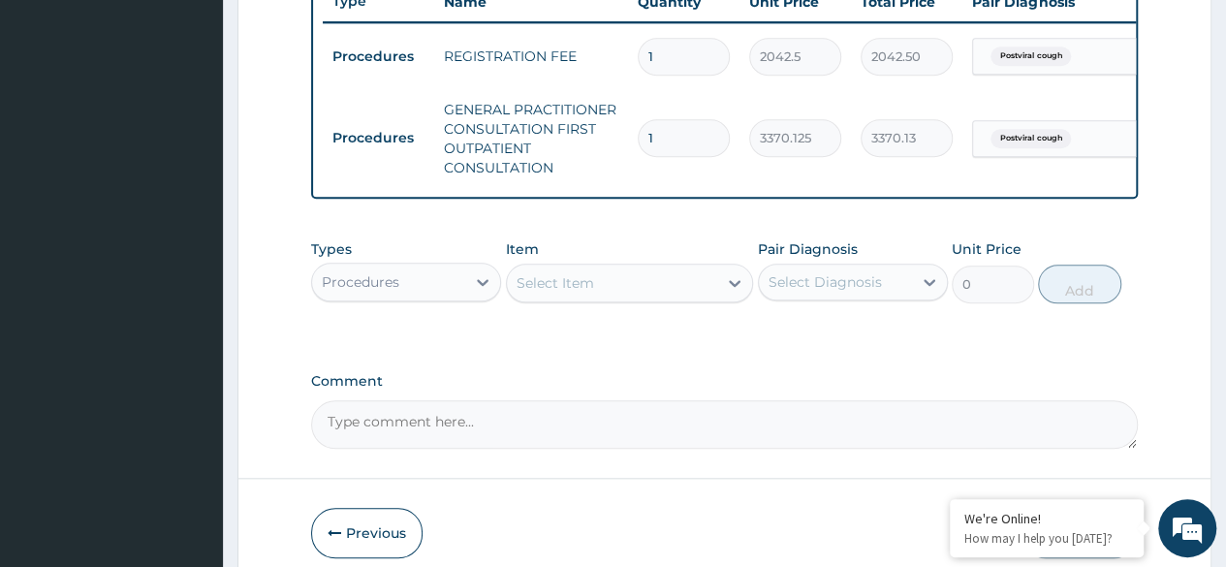
scroll to position [847, 0]
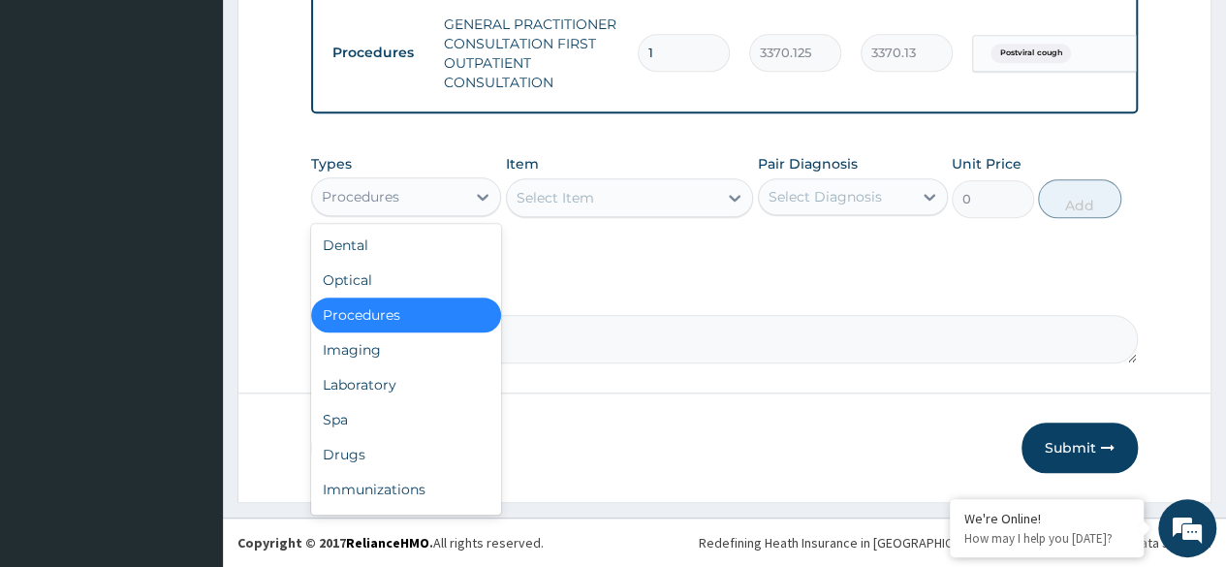
click at [432, 392] on div "Laboratory" at bounding box center [406, 384] width 190 height 35
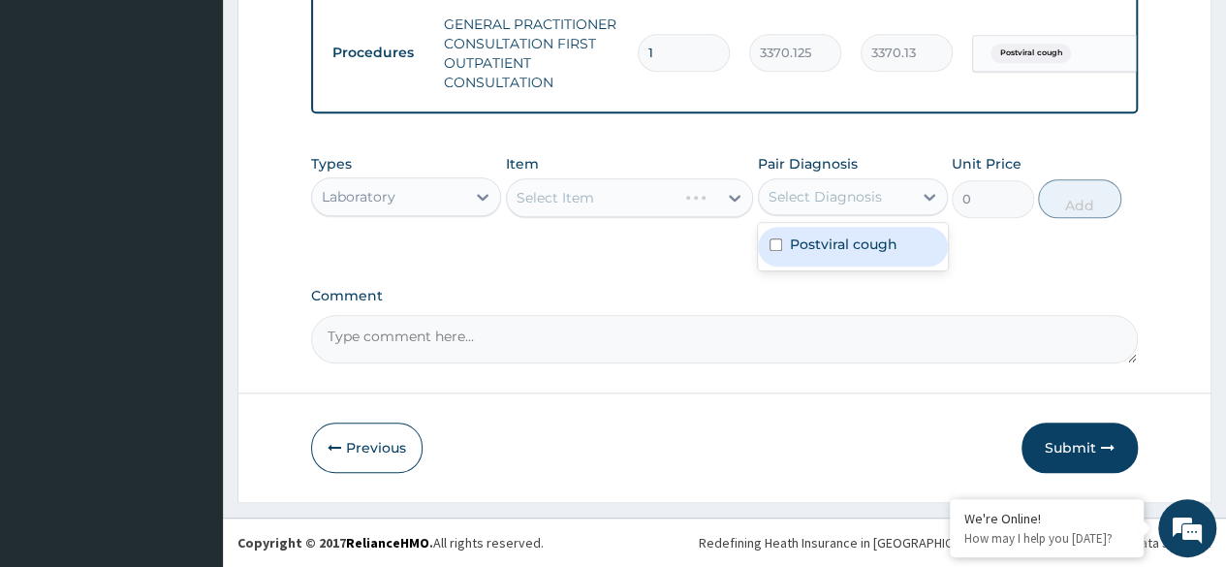
click at [886, 264] on div "Postviral cough" at bounding box center [853, 247] width 190 height 40
checkbox input "true"
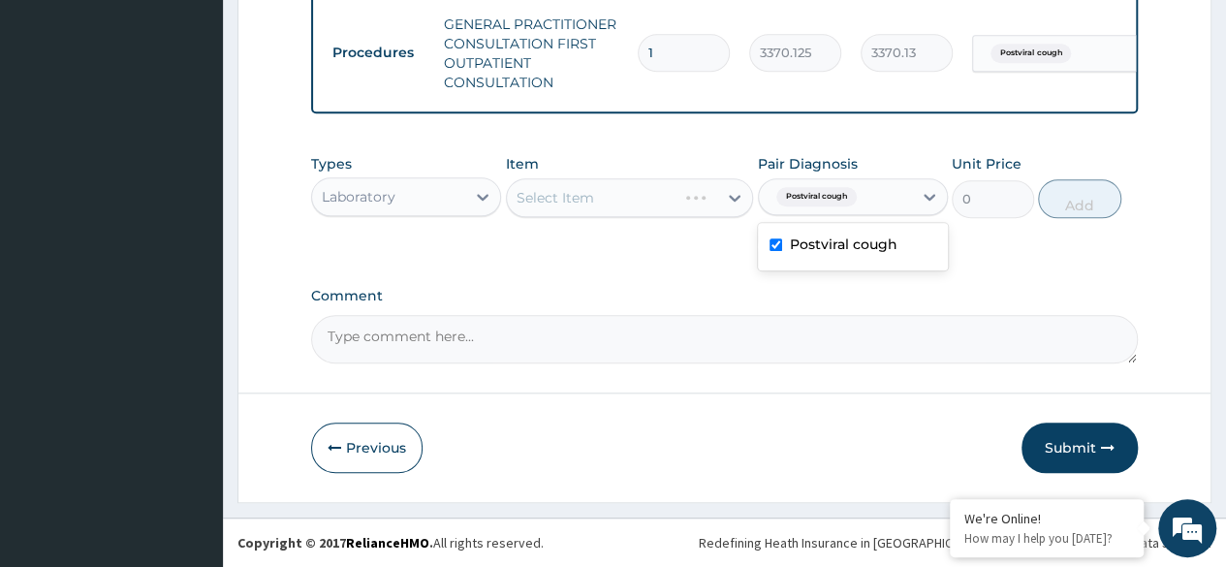
click at [675, 197] on div "Select Item" at bounding box center [630, 197] width 248 height 39
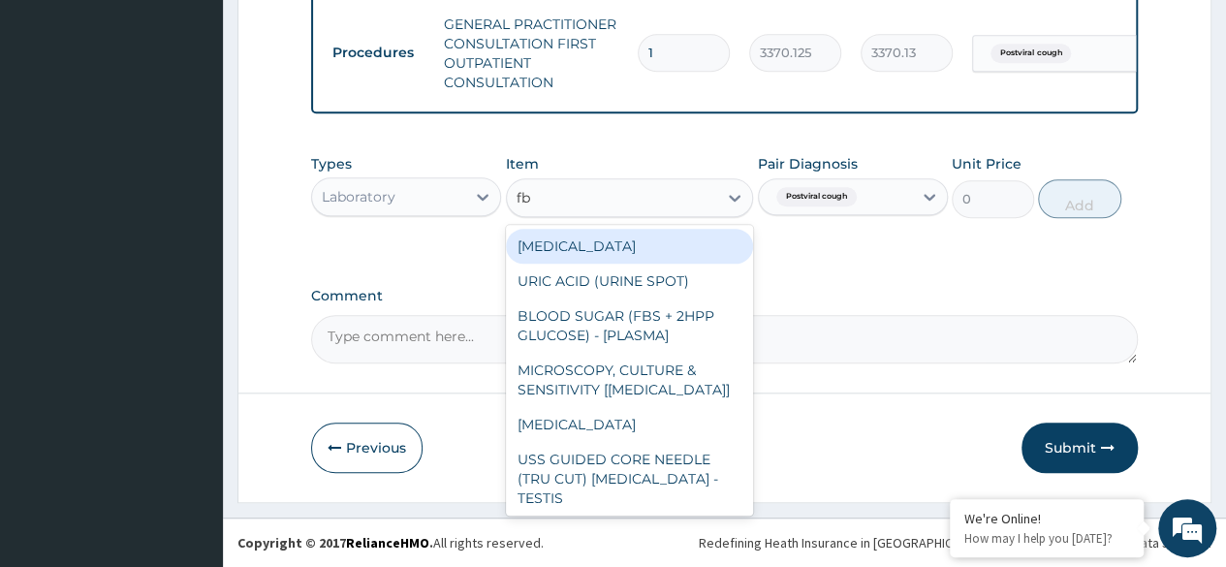
type input "fbc"
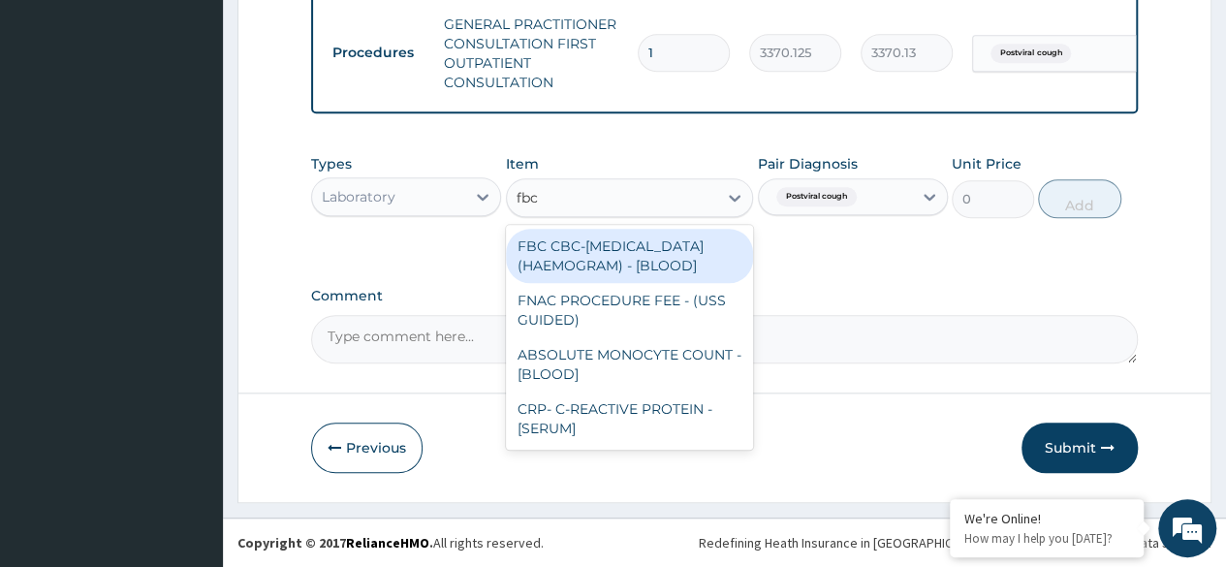
click at [678, 275] on div "FBC CBC-COMPLETE BLOOD COUNT (HAEMOGRAM) - [BLOOD]" at bounding box center [630, 256] width 248 height 54
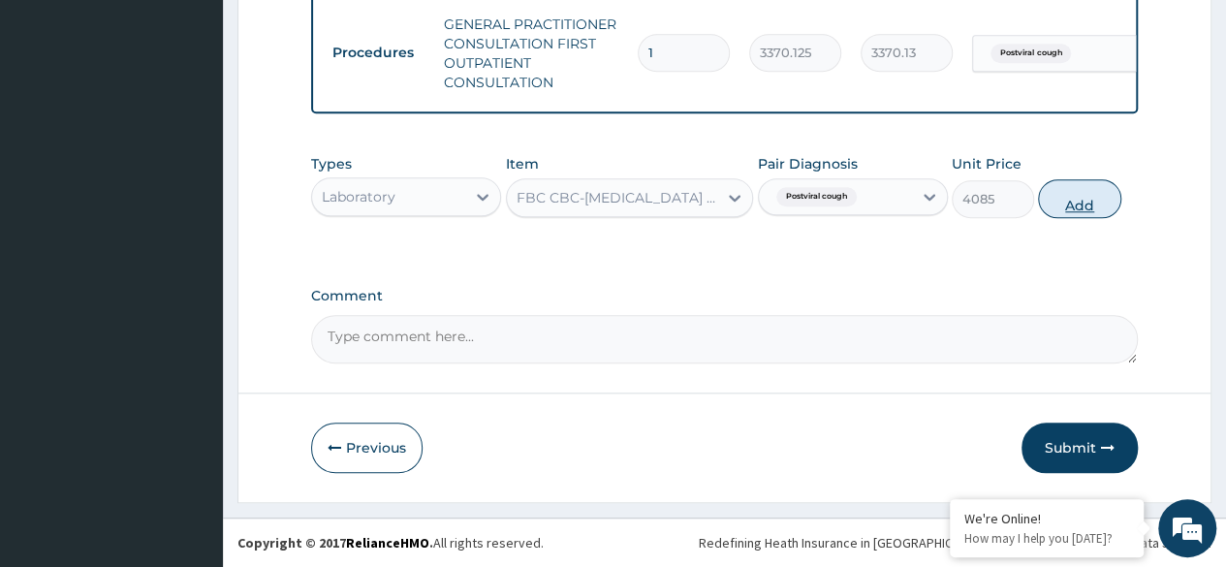
click at [1076, 213] on button "Add" at bounding box center [1079, 198] width 82 height 39
type input "0"
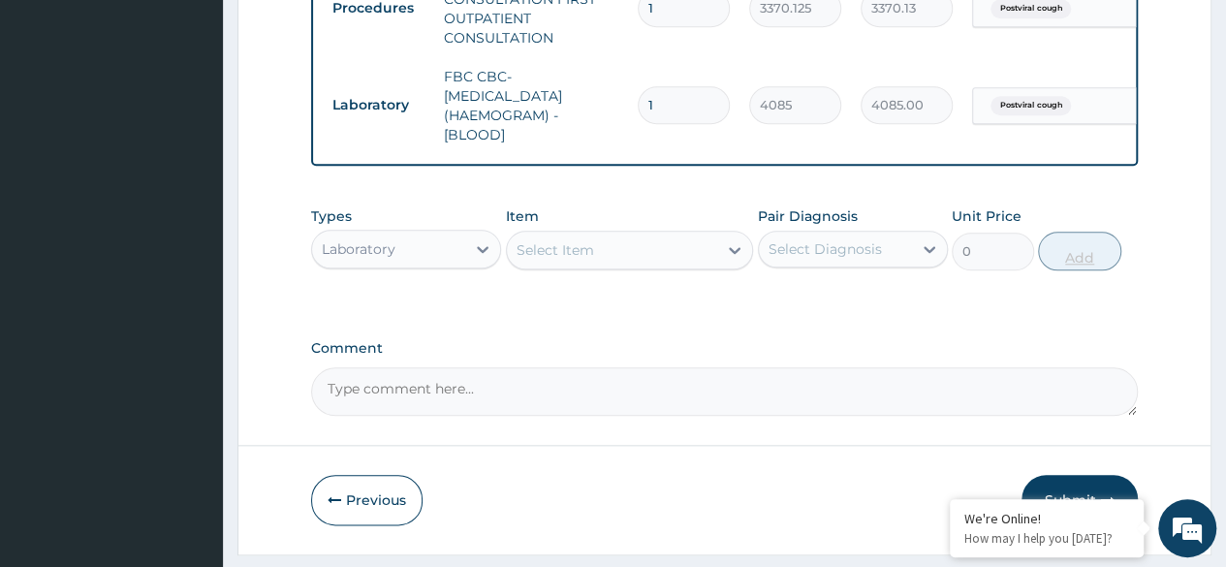
scroll to position [944, 0]
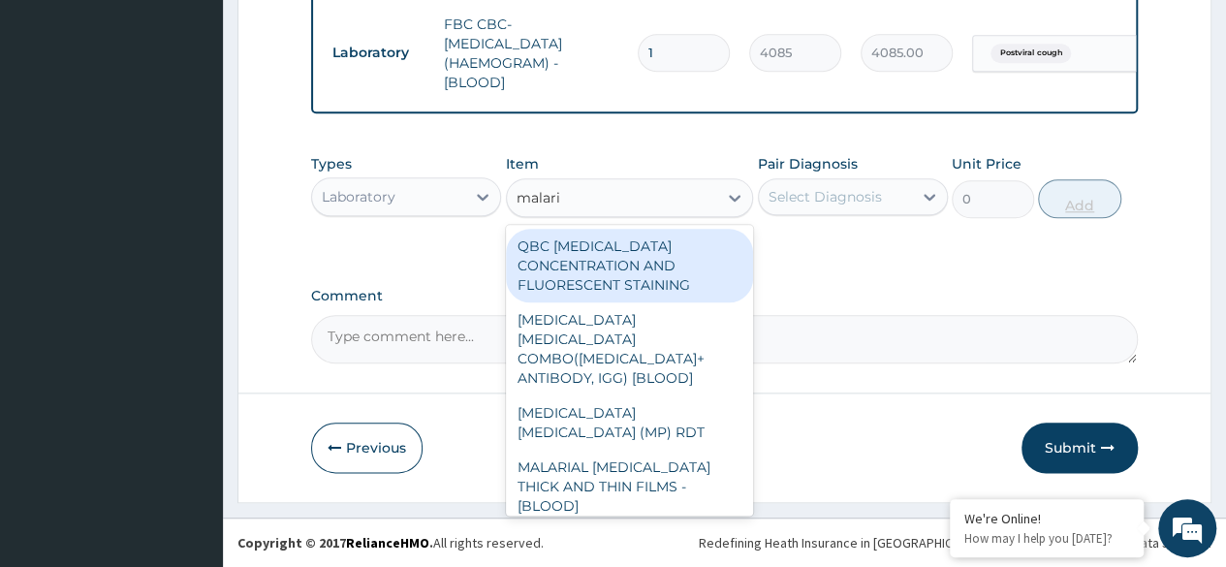
type input "malaria"
click at [708, 395] on div "MALARIA PARASITE (MP) RDT" at bounding box center [630, 422] width 248 height 54
type input "1531.875"
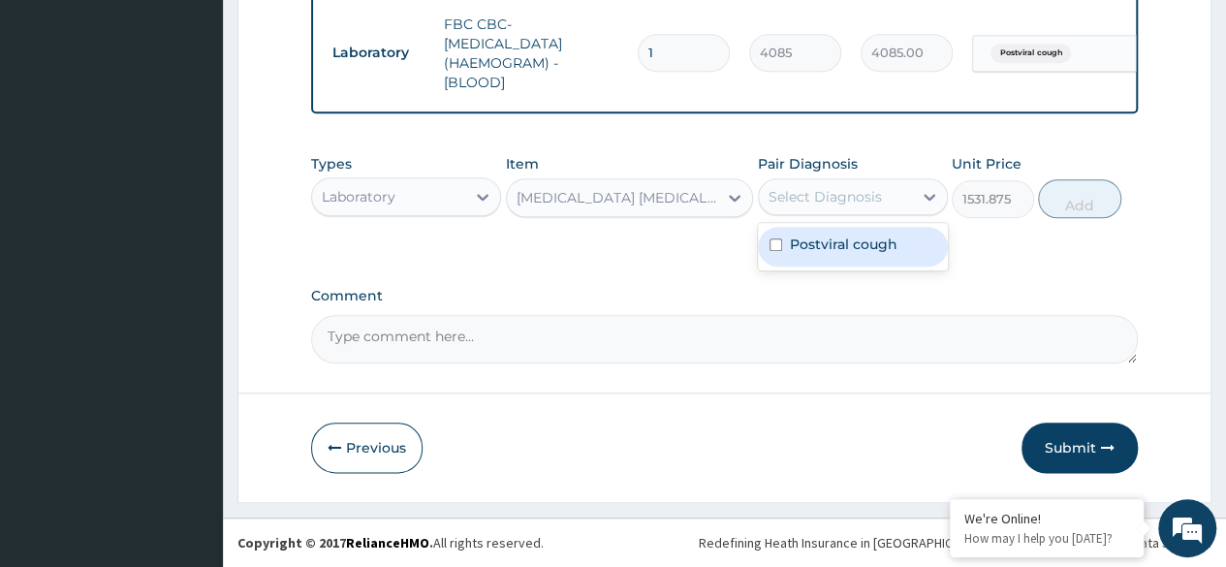
click at [895, 250] on label "Postviral cough" at bounding box center [844, 244] width 108 height 19
checkbox input "true"
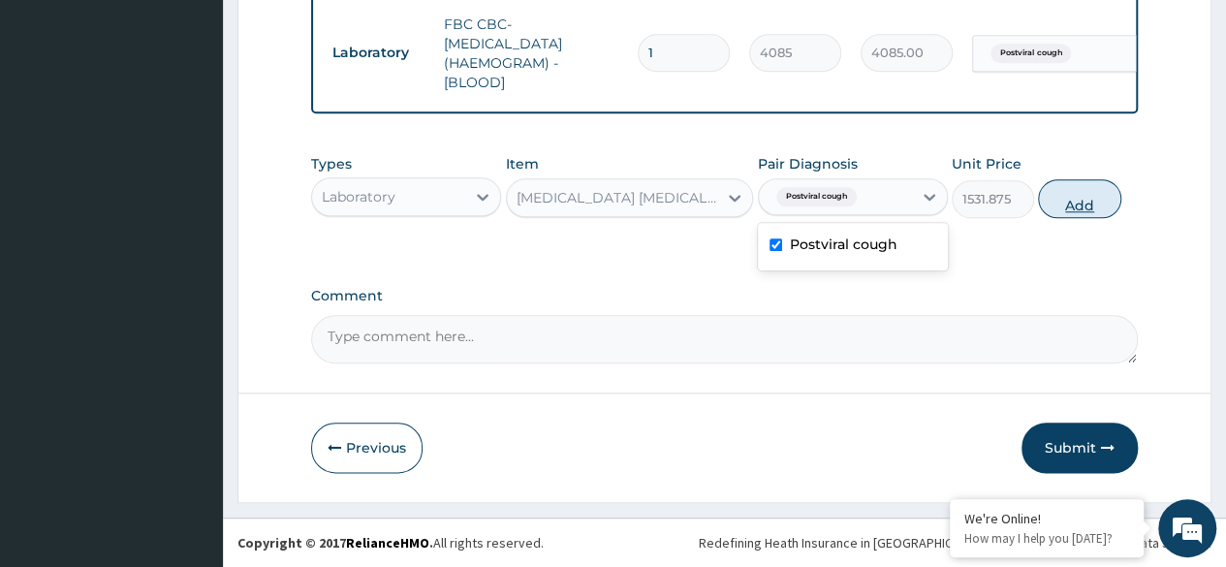
click at [1079, 204] on button "Add" at bounding box center [1079, 198] width 82 height 39
type input "0"
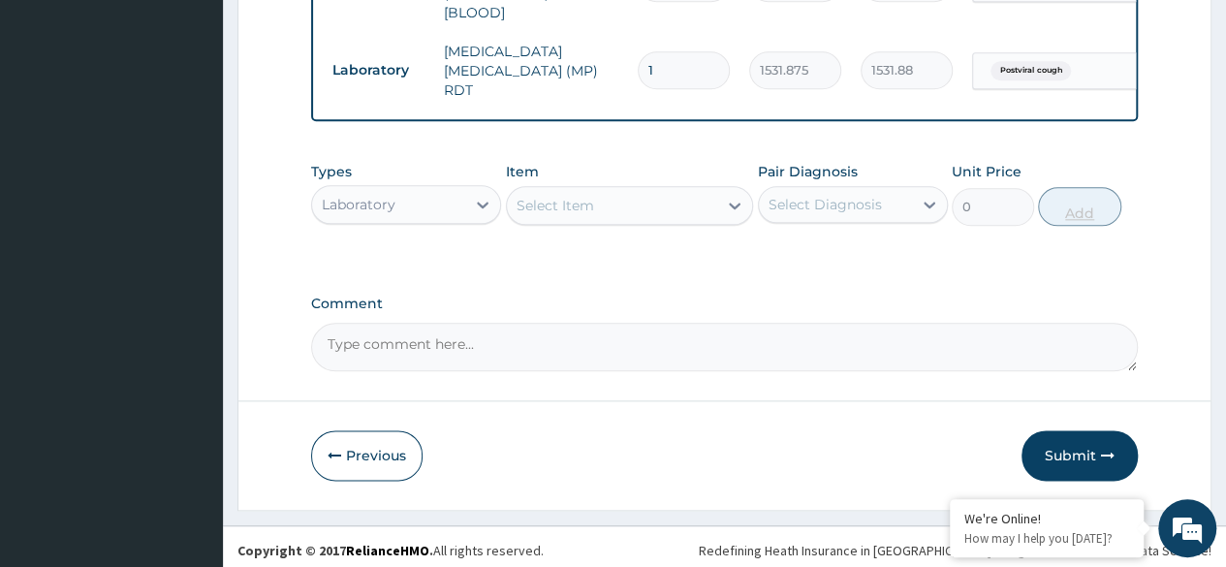
scroll to position [1011, 0]
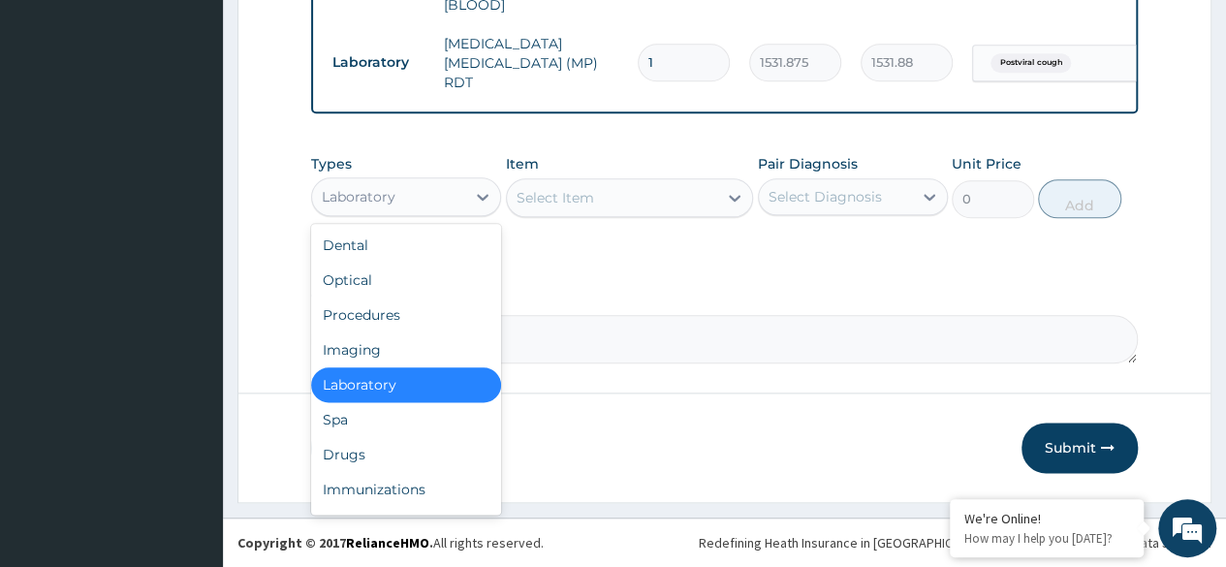
click at [413, 450] on div "Drugs" at bounding box center [406, 454] width 190 height 35
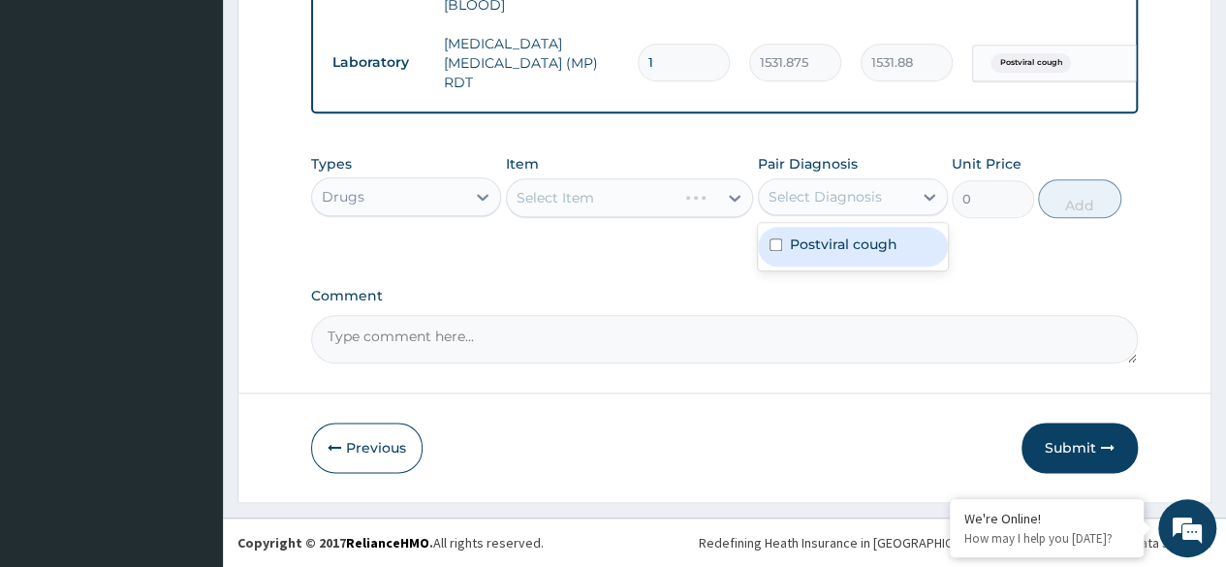
click at [851, 246] on label "Postviral cough" at bounding box center [844, 244] width 108 height 19
checkbox input "true"
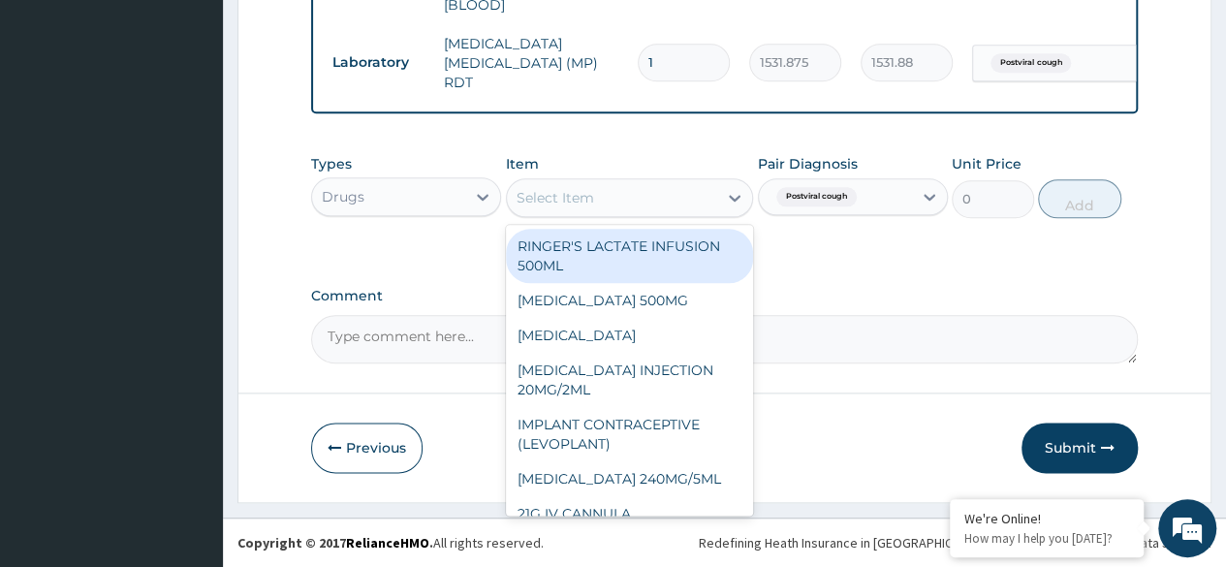
click at [620, 206] on div "Select Item" at bounding box center [612, 197] width 211 height 31
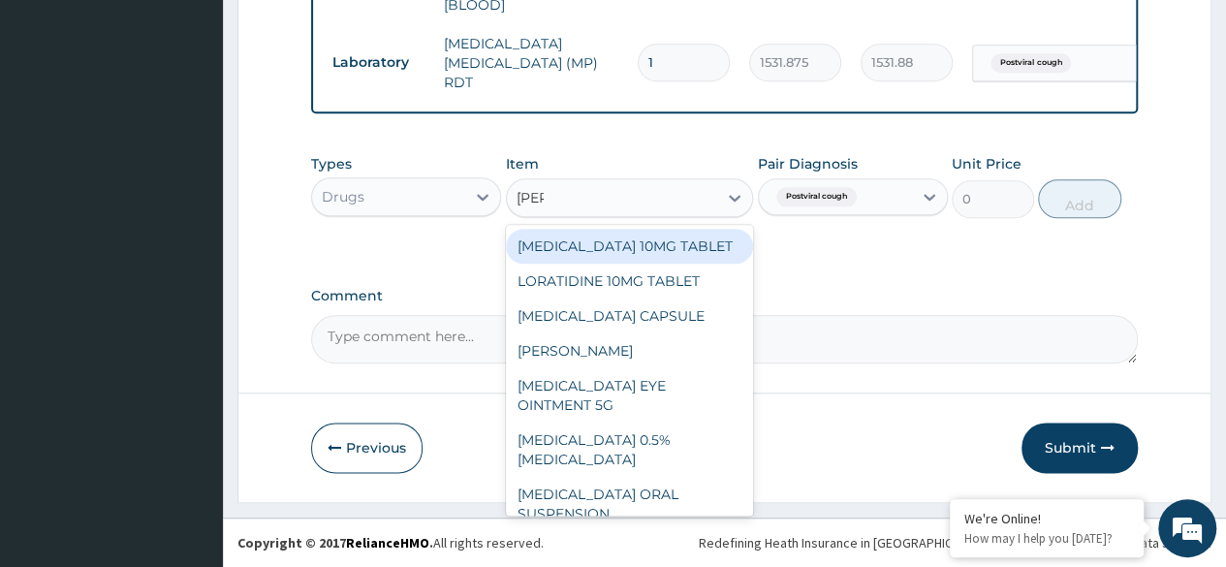
type input "lorat"
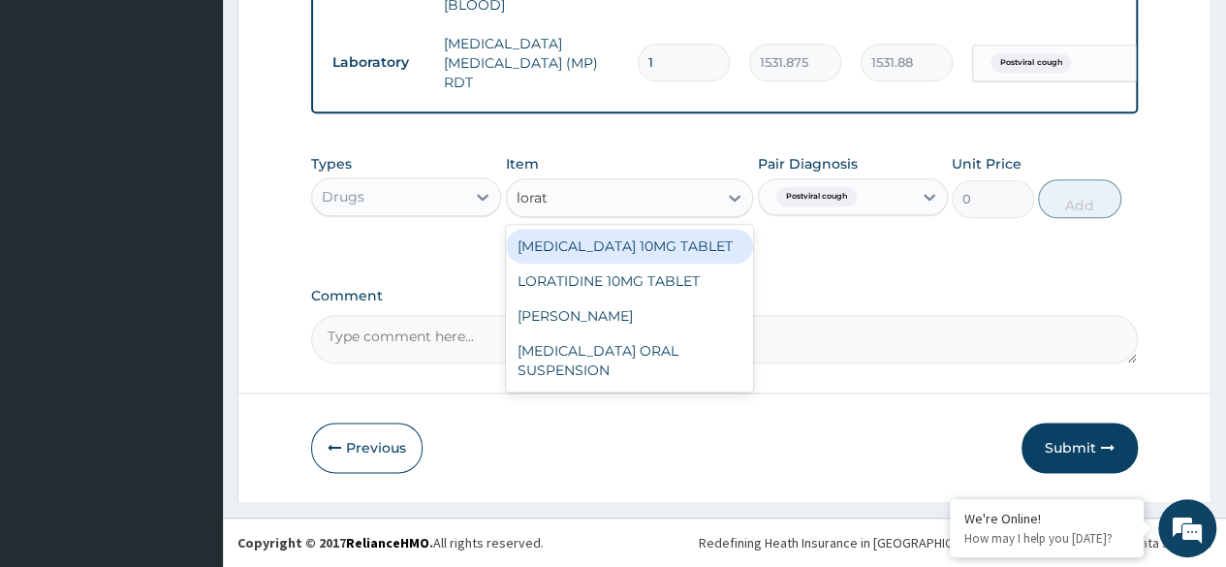
click at [651, 249] on div "LORATADINE 10MG TABLET" at bounding box center [630, 246] width 248 height 35
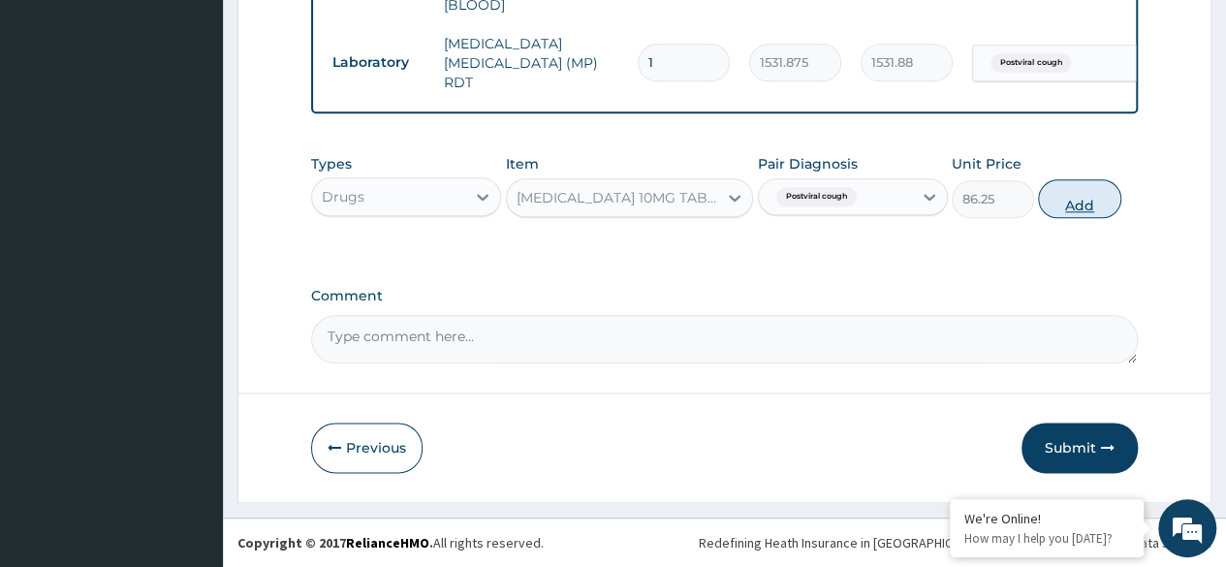
click at [1092, 188] on button "Add" at bounding box center [1079, 198] width 82 height 39
type input "0"
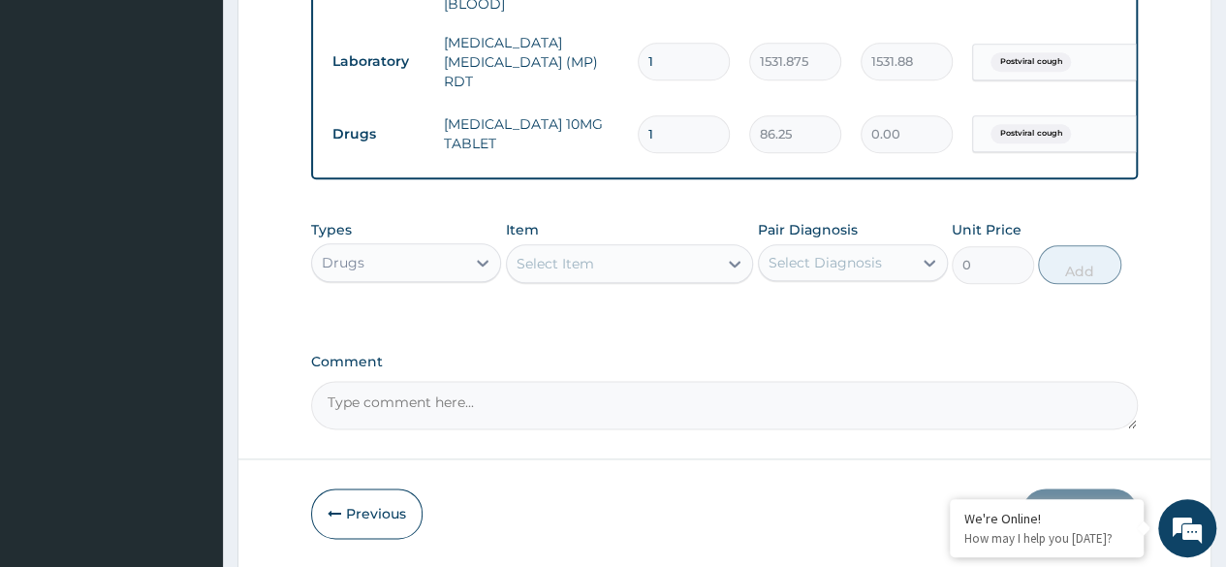
type input "0.00"
type input "5"
type input "431.25"
type input "5"
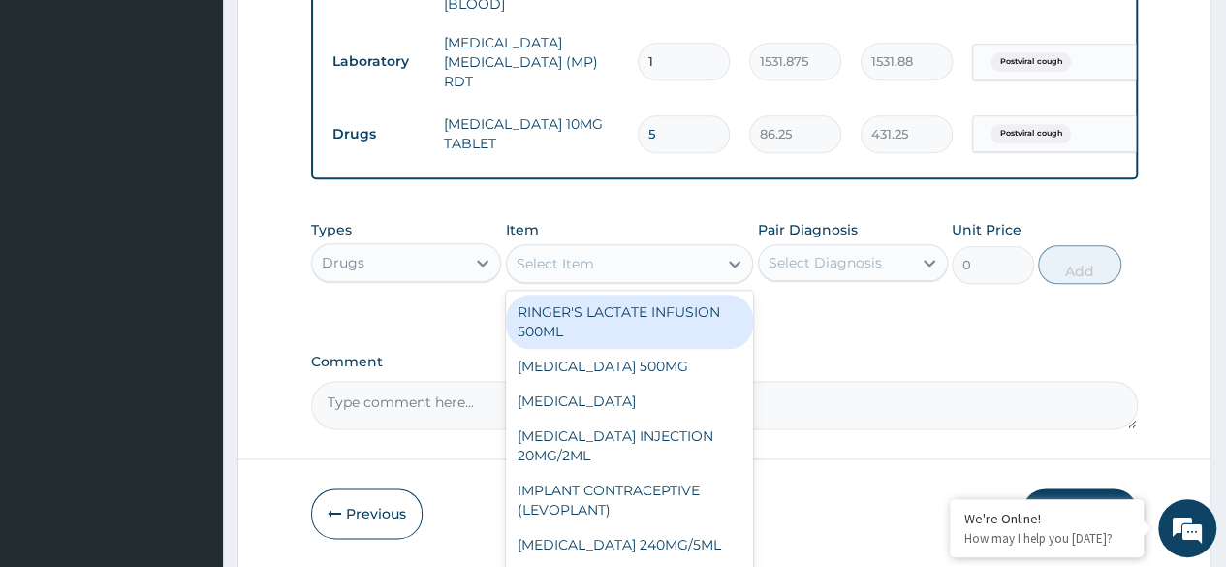
click at [706, 272] on div "Select Item" at bounding box center [612, 263] width 211 height 31
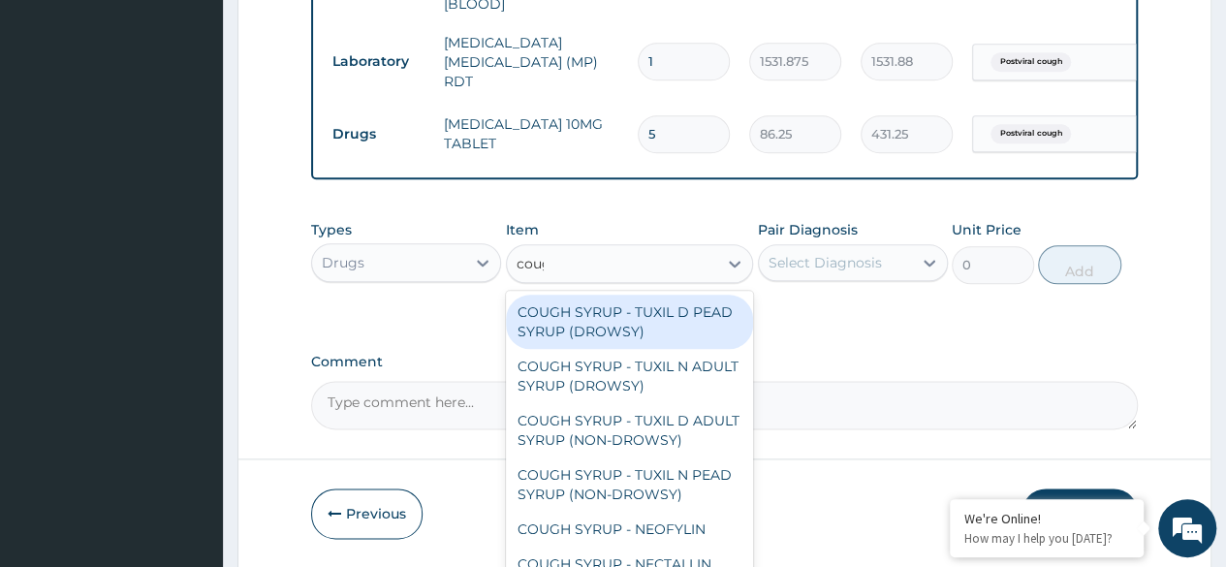
type input "cough"
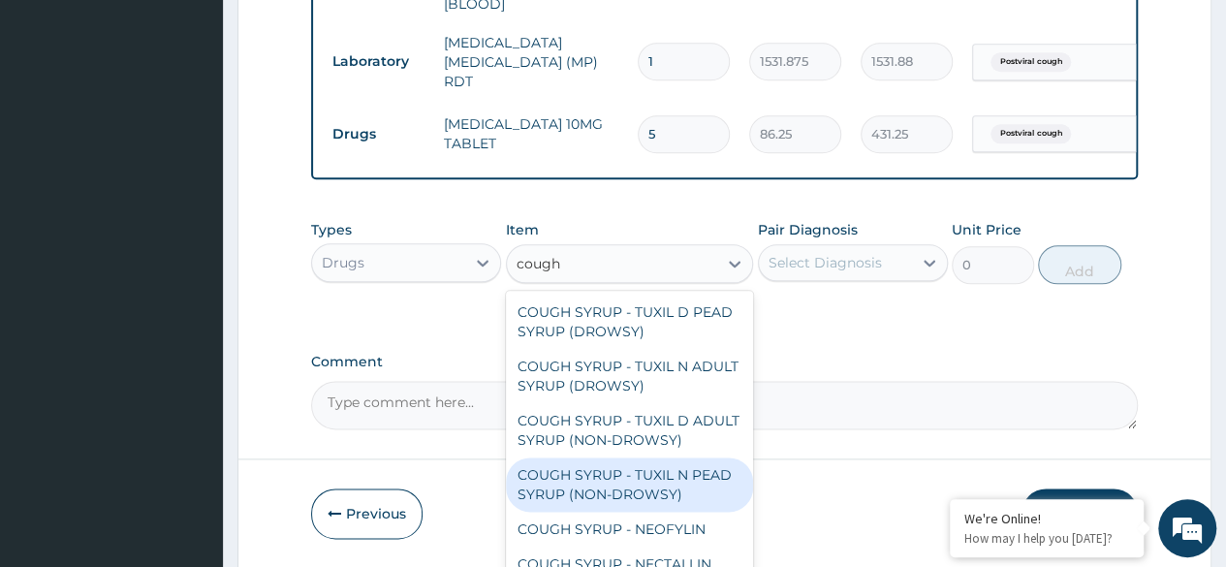
scroll to position [58, 0]
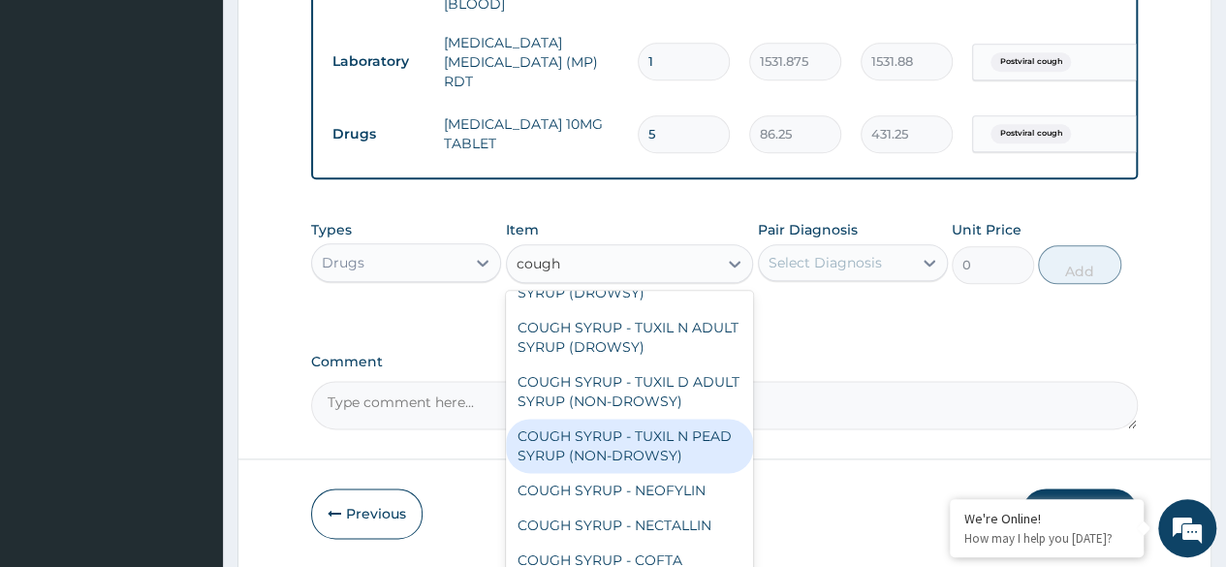
click at [679, 505] on div "COUGH SYRUP - NEOFYLIN" at bounding box center [630, 490] width 248 height 35
type input "2000"
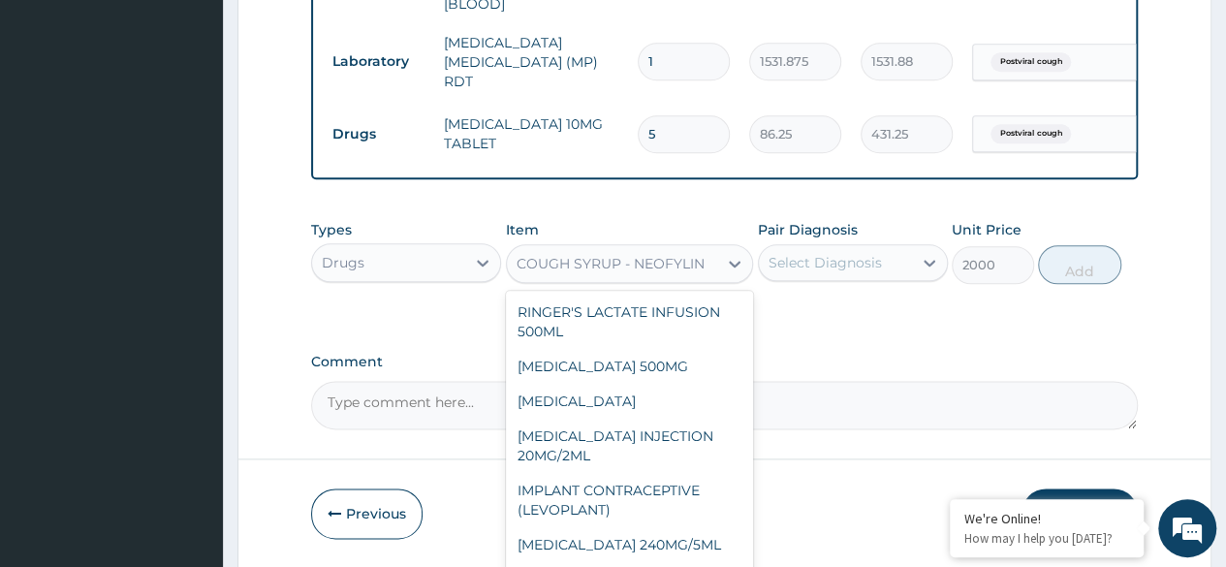
scroll to position [12121, 0]
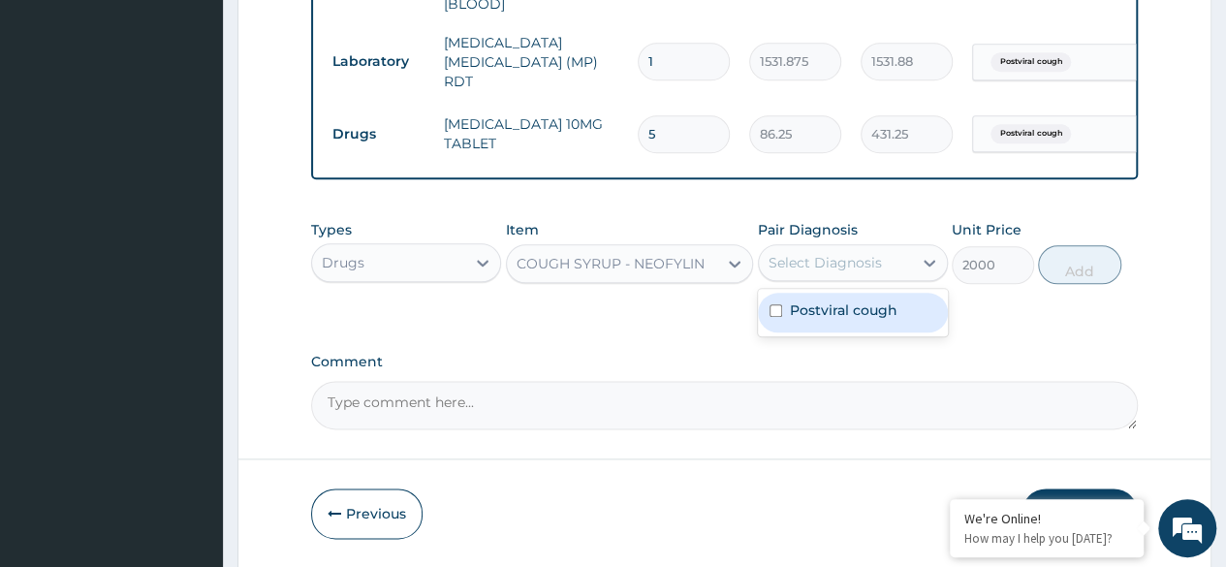
click at [911, 324] on div "Postviral cough" at bounding box center [853, 313] width 190 height 40
checkbox input "true"
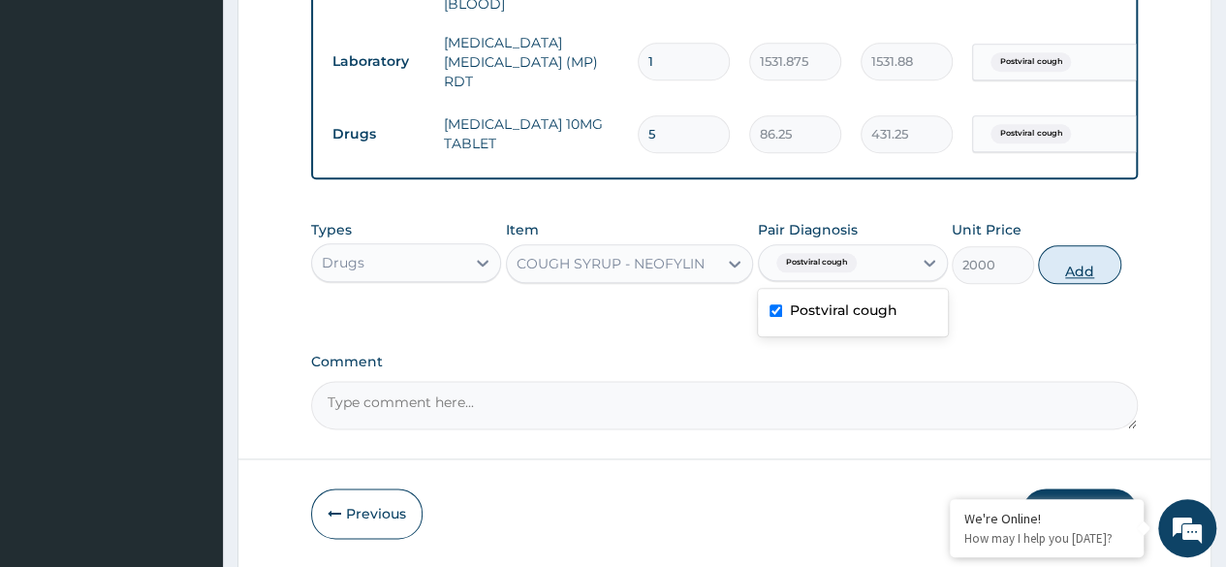
click at [1081, 270] on button "Add" at bounding box center [1079, 264] width 82 height 39
type input "0"
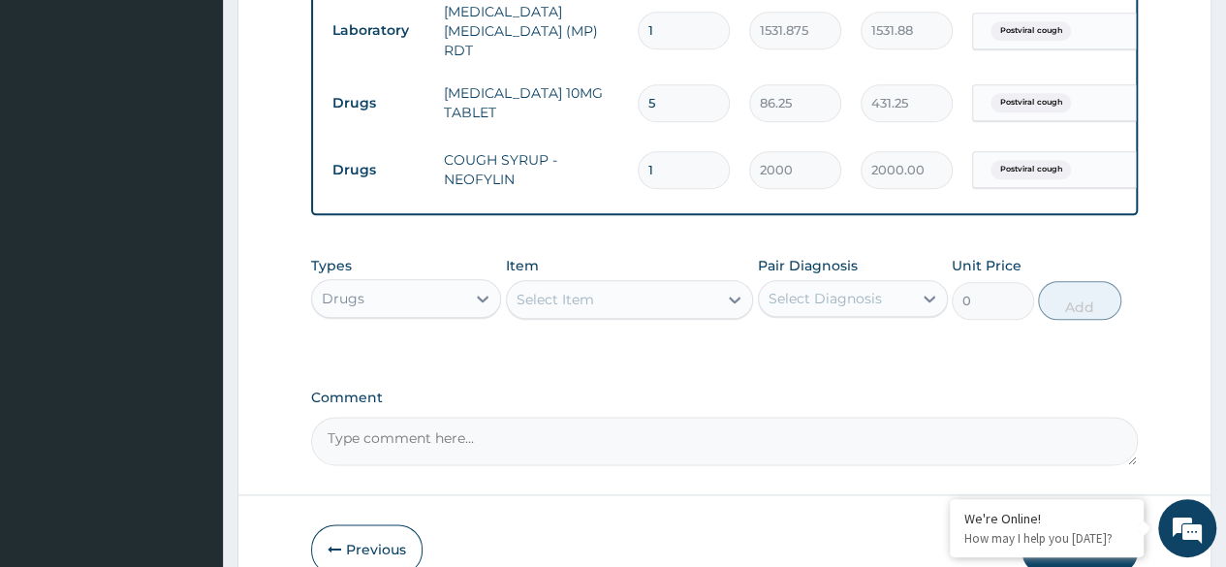
scroll to position [1146, 0]
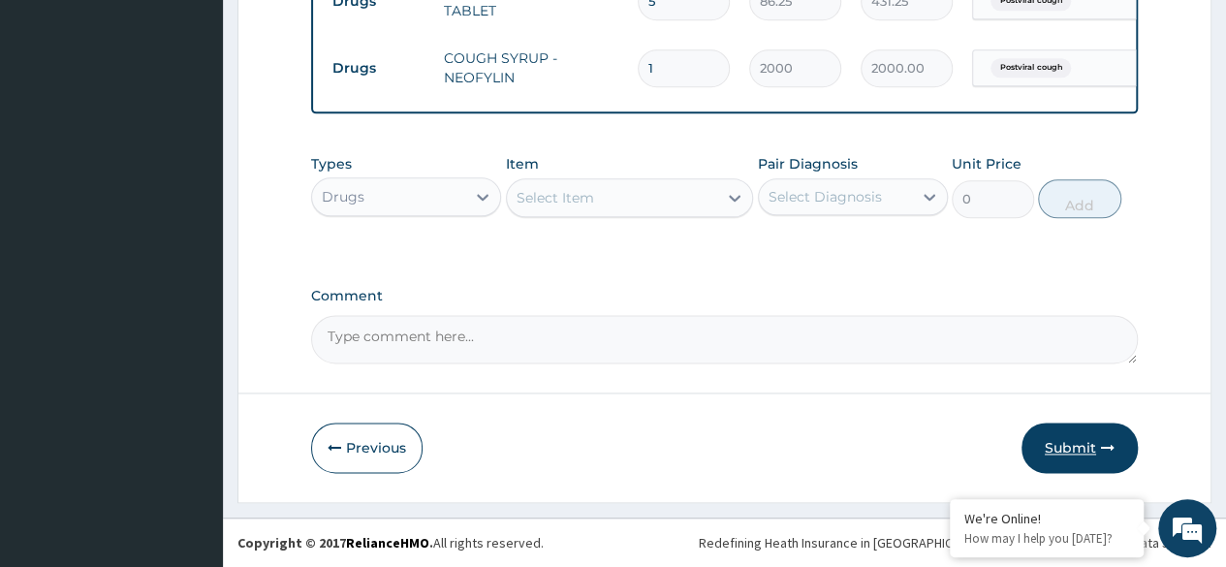
click at [1088, 451] on button "Submit" at bounding box center [1080, 448] width 116 height 50
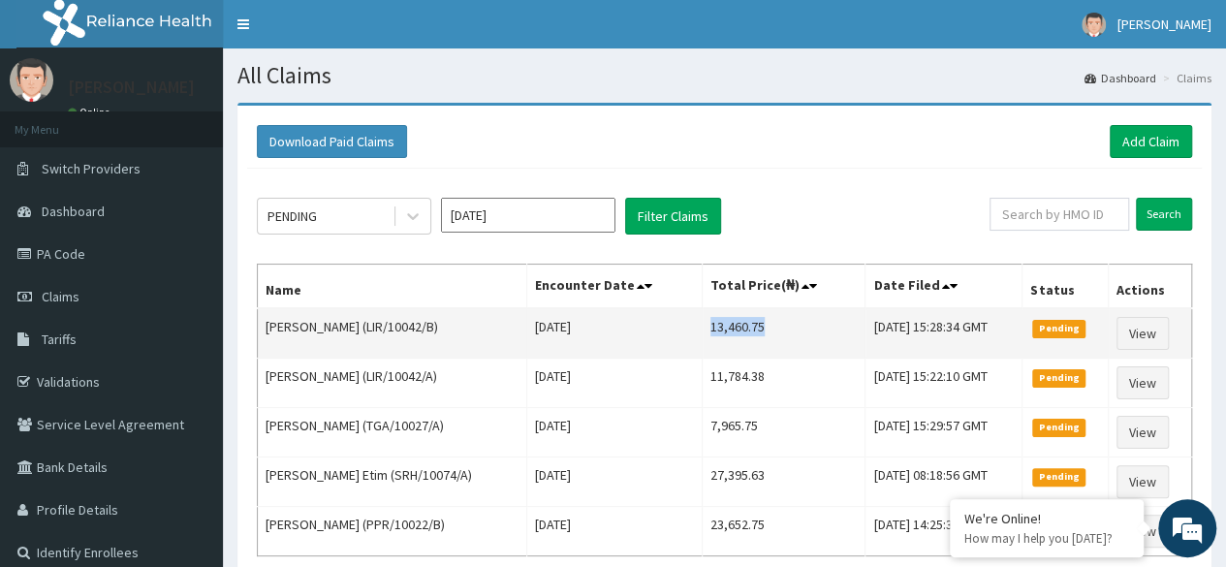
drag, startPoint x: 684, startPoint y: 325, endPoint x: 743, endPoint y: 323, distance: 58.2
click at [743, 323] on td "13,460.75" at bounding box center [784, 333] width 163 height 50
copy td "13,460.75"
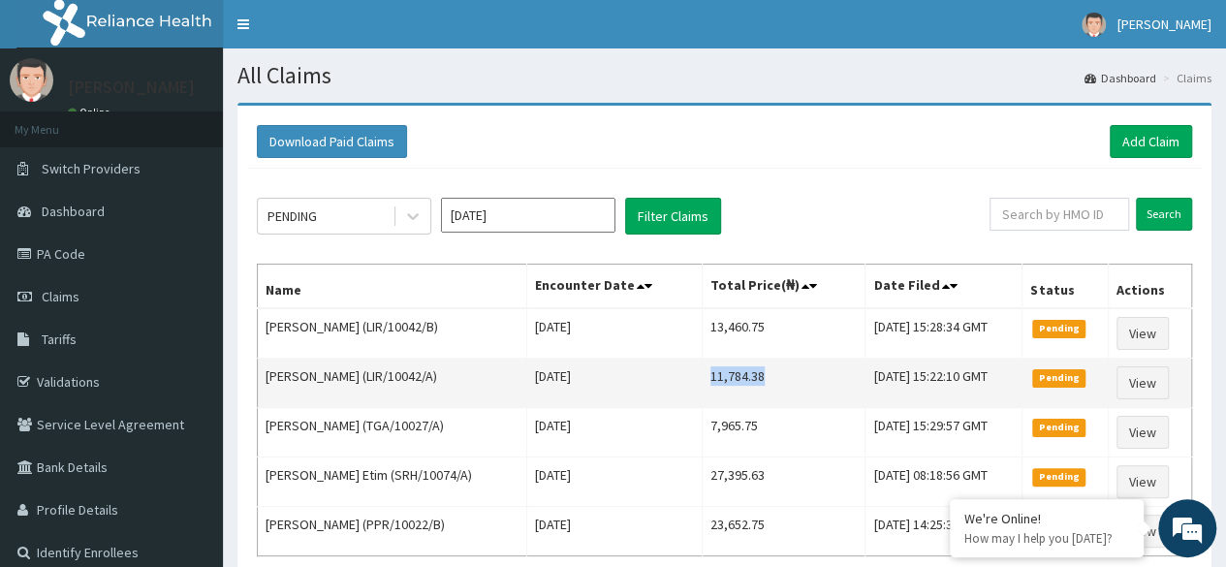
drag, startPoint x: 685, startPoint y: 367, endPoint x: 746, endPoint y: 369, distance: 61.1
click at [746, 369] on td "11,784.38" at bounding box center [784, 383] width 163 height 49
copy td "11,784.38"
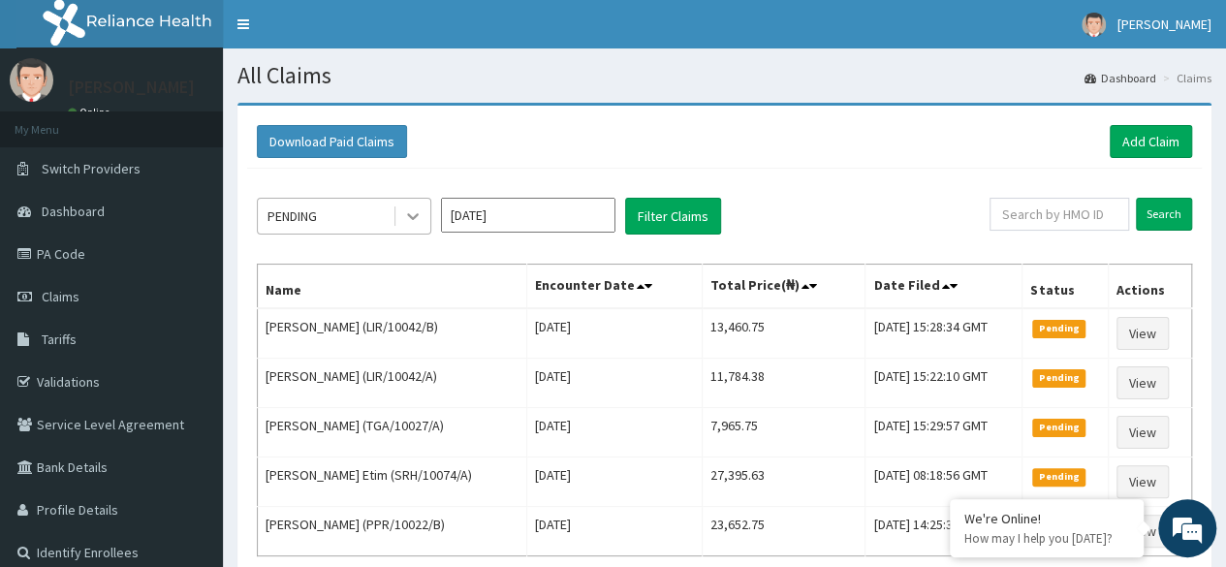
click at [413, 206] on icon at bounding box center [412, 215] width 19 height 19
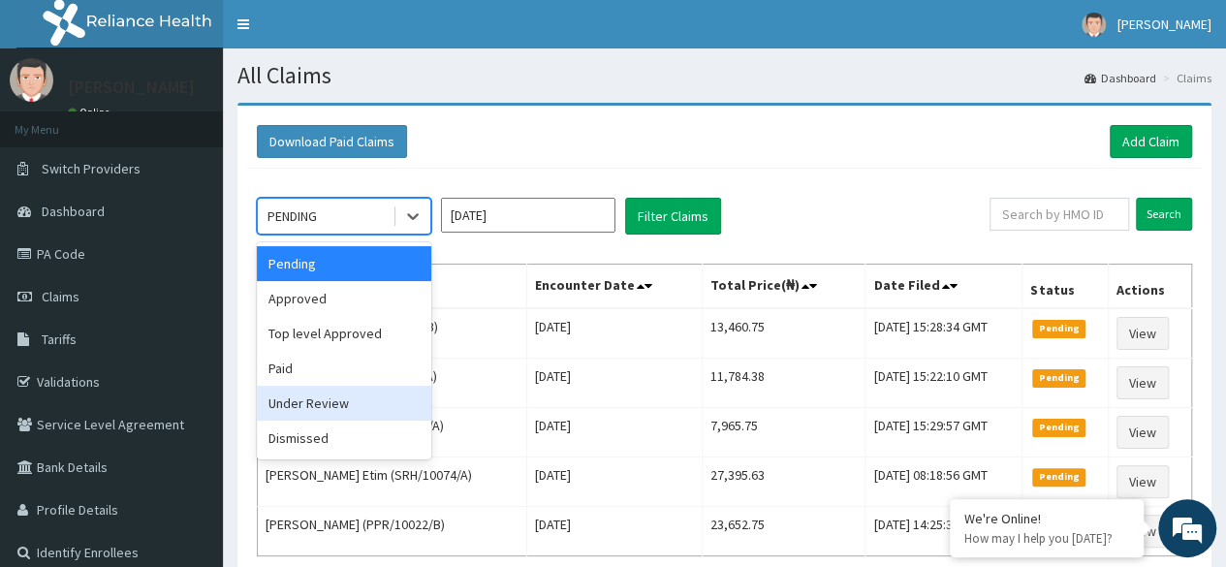
click at [351, 393] on div "Under Review" at bounding box center [344, 403] width 174 height 35
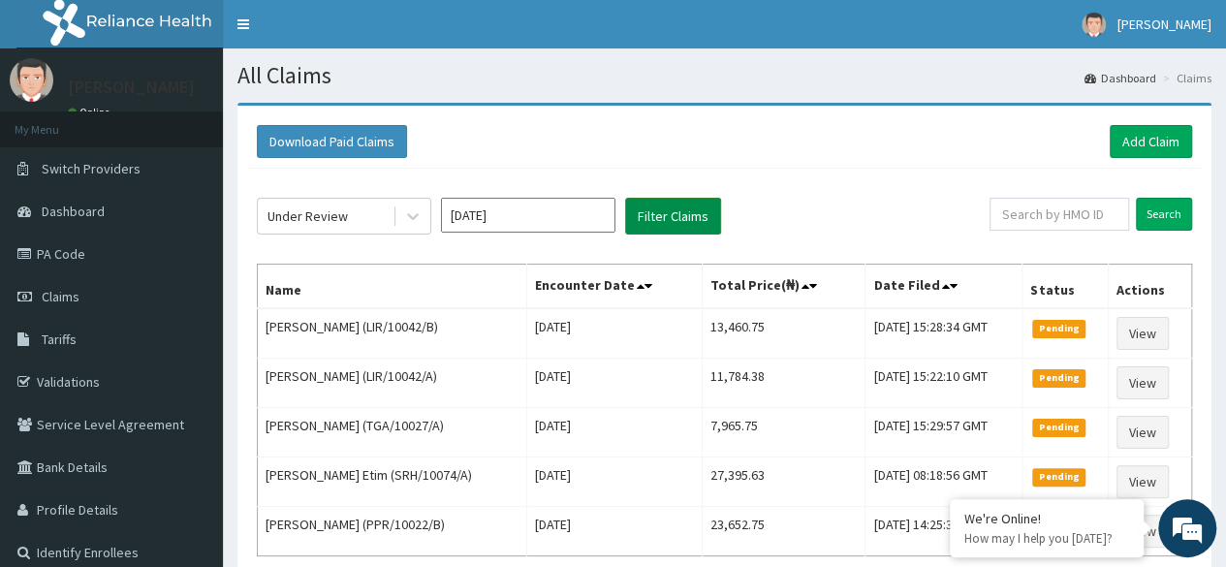
click at [661, 219] on button "Filter Claims" at bounding box center [673, 216] width 96 height 37
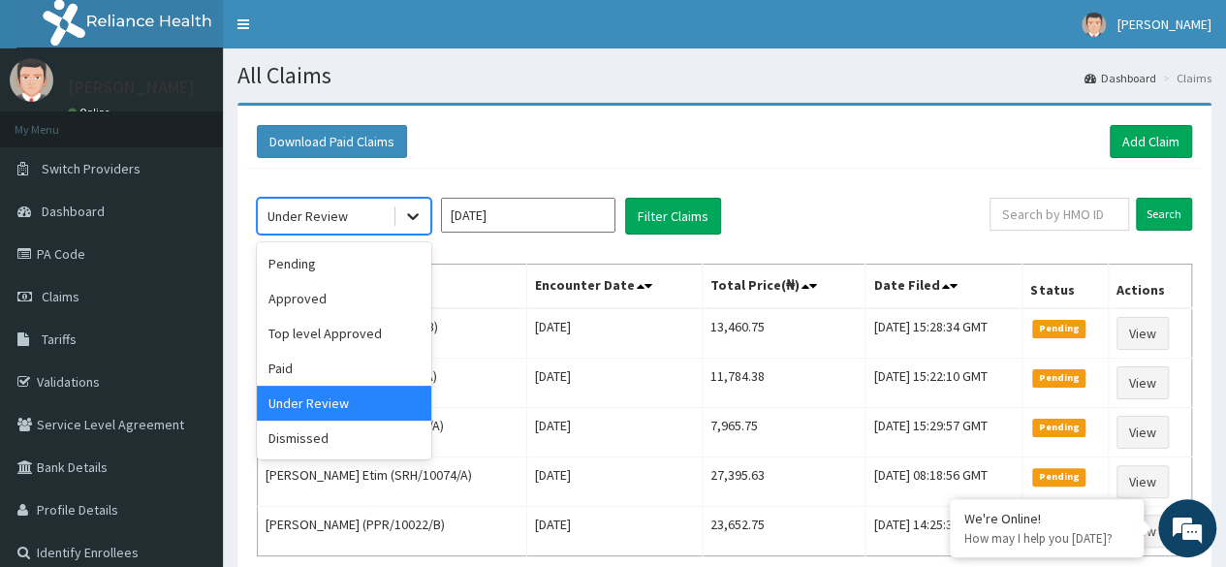
click at [413, 215] on icon at bounding box center [412, 215] width 19 height 19
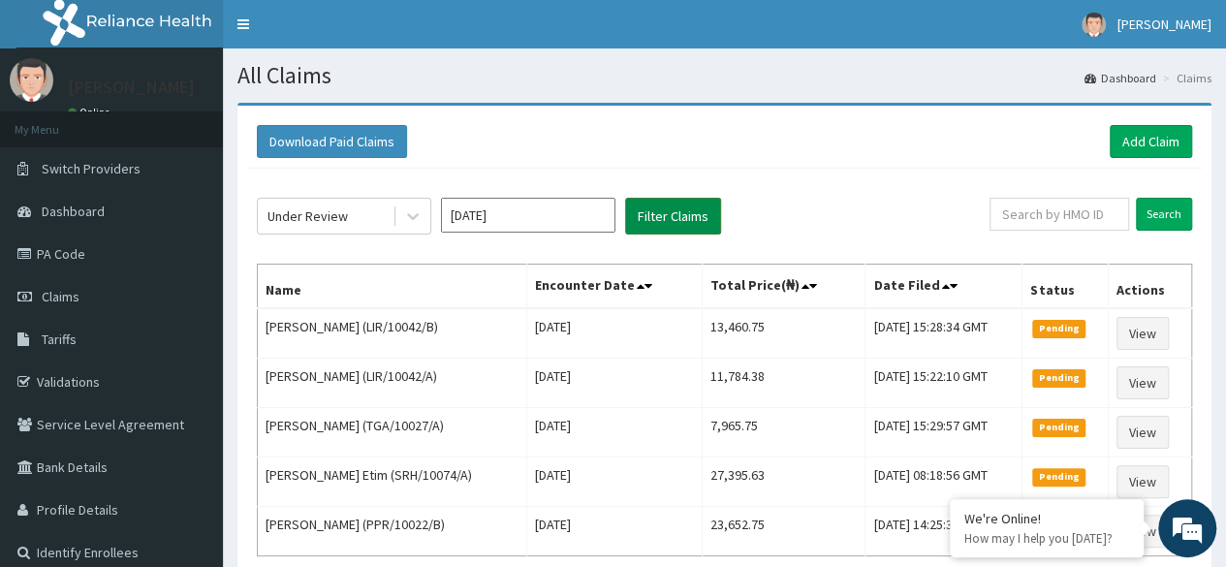
click at [649, 216] on button "Filter Claims" at bounding box center [673, 216] width 96 height 37
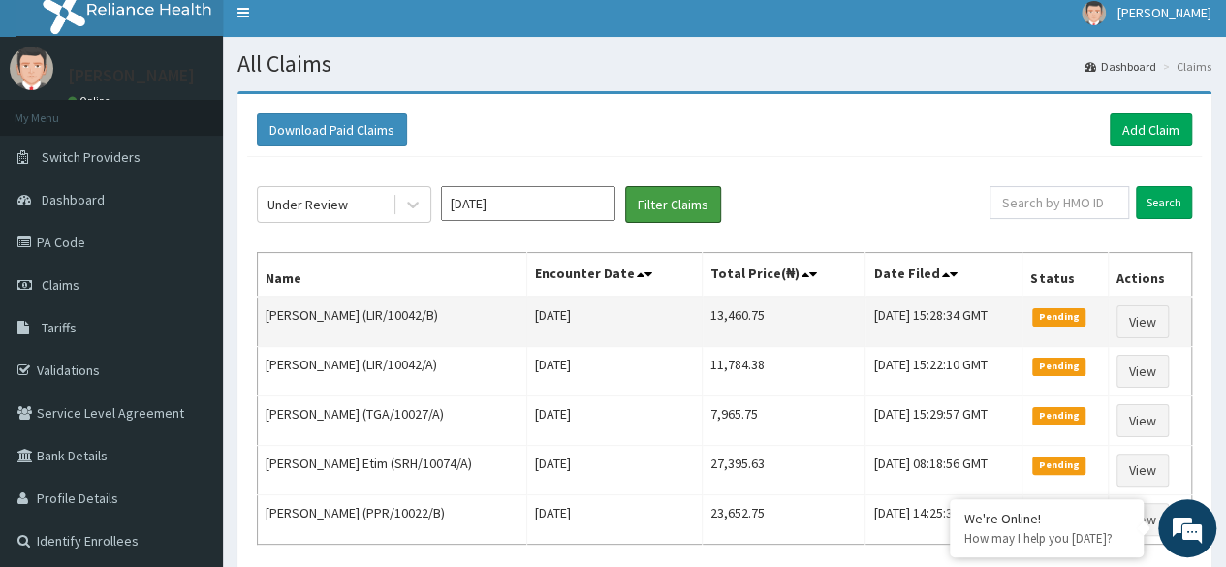
scroll to position [11, 0]
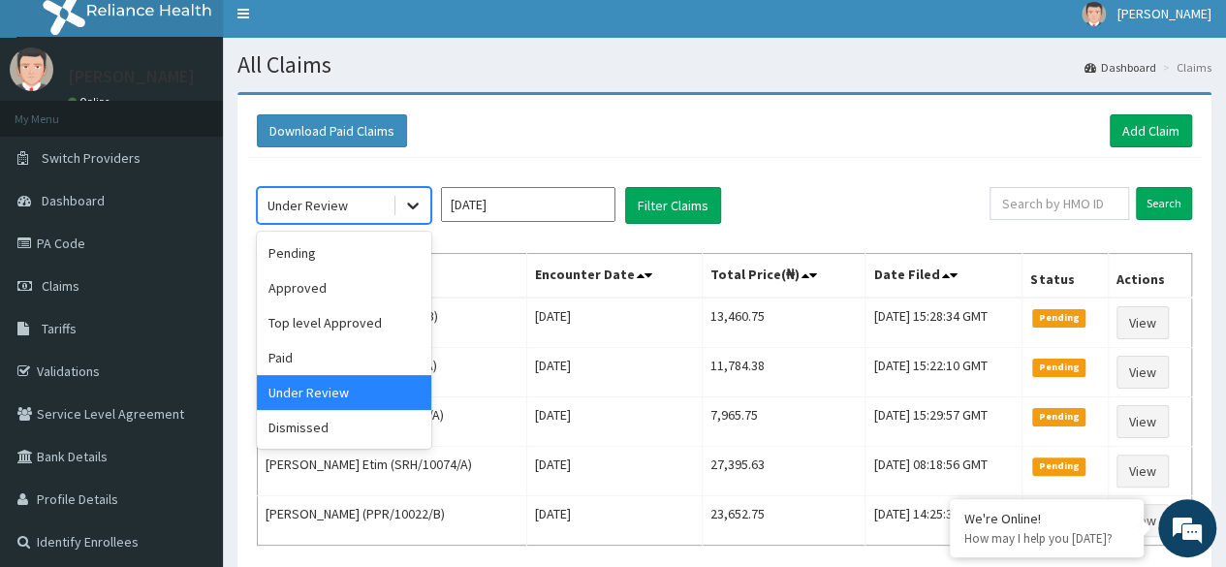
click at [402, 201] on div at bounding box center [412, 205] width 35 height 35
click at [383, 388] on div "Under Review" at bounding box center [344, 392] width 174 height 35
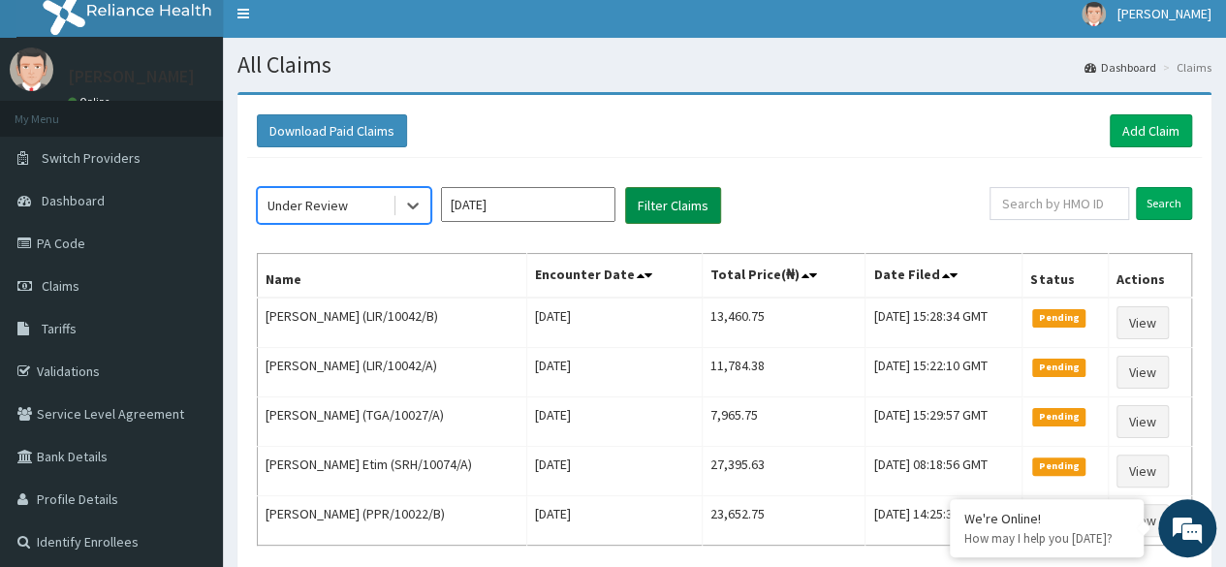
click at [677, 207] on button "Filter Claims" at bounding box center [673, 205] width 96 height 37
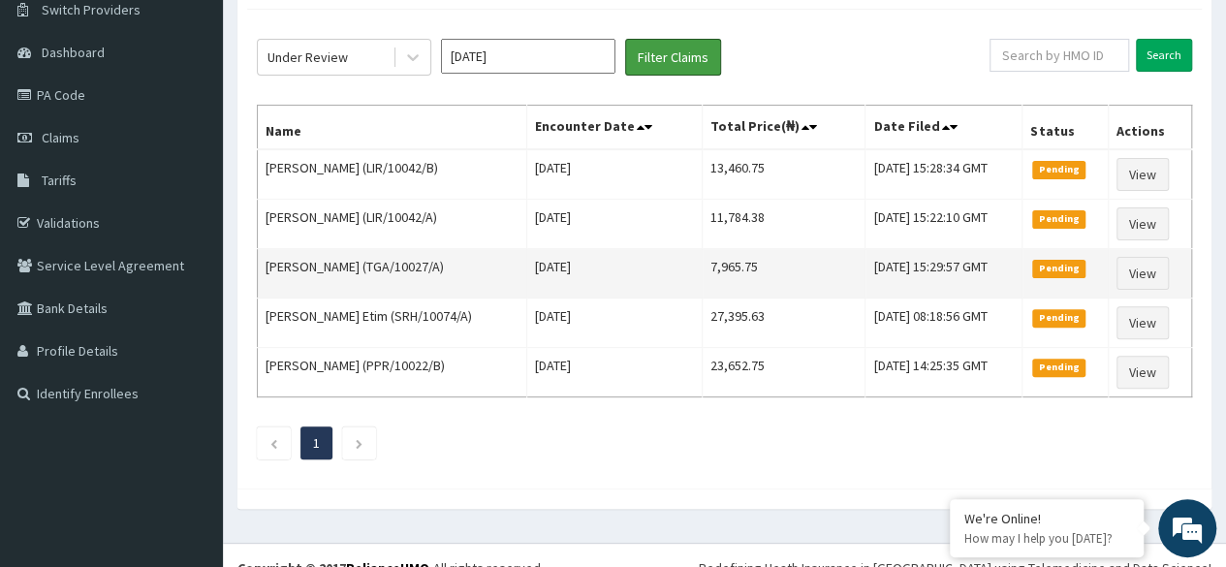
scroll to position [158, 0]
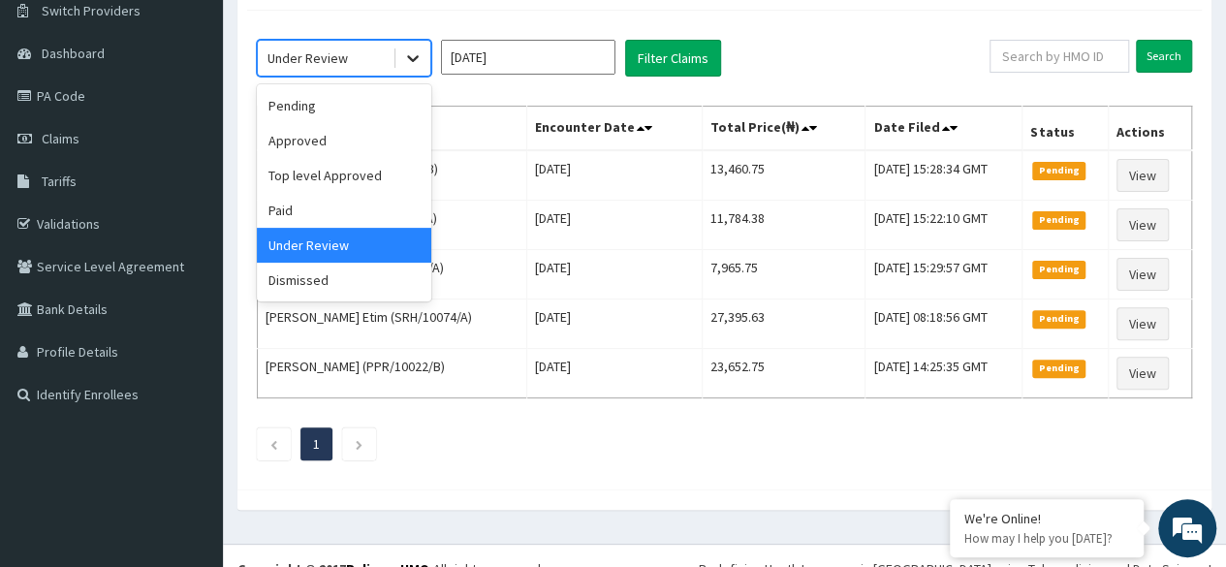
click at [401, 63] on div at bounding box center [412, 58] width 35 height 35
click at [390, 235] on div "Under Review" at bounding box center [344, 245] width 174 height 35
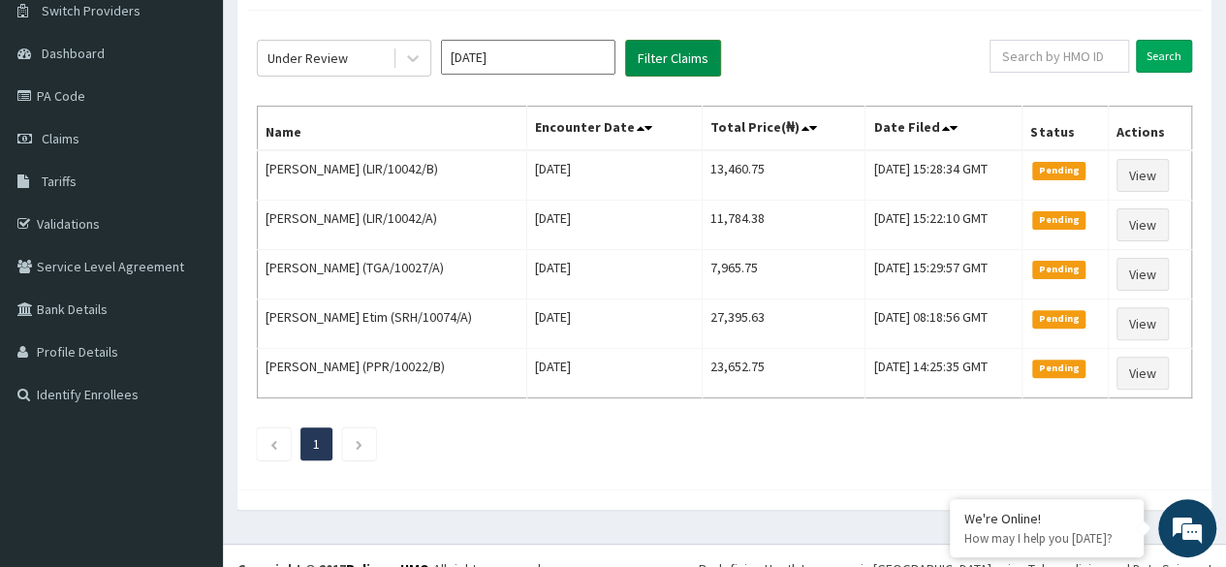
click at [659, 53] on button "Filter Claims" at bounding box center [673, 58] width 96 height 37
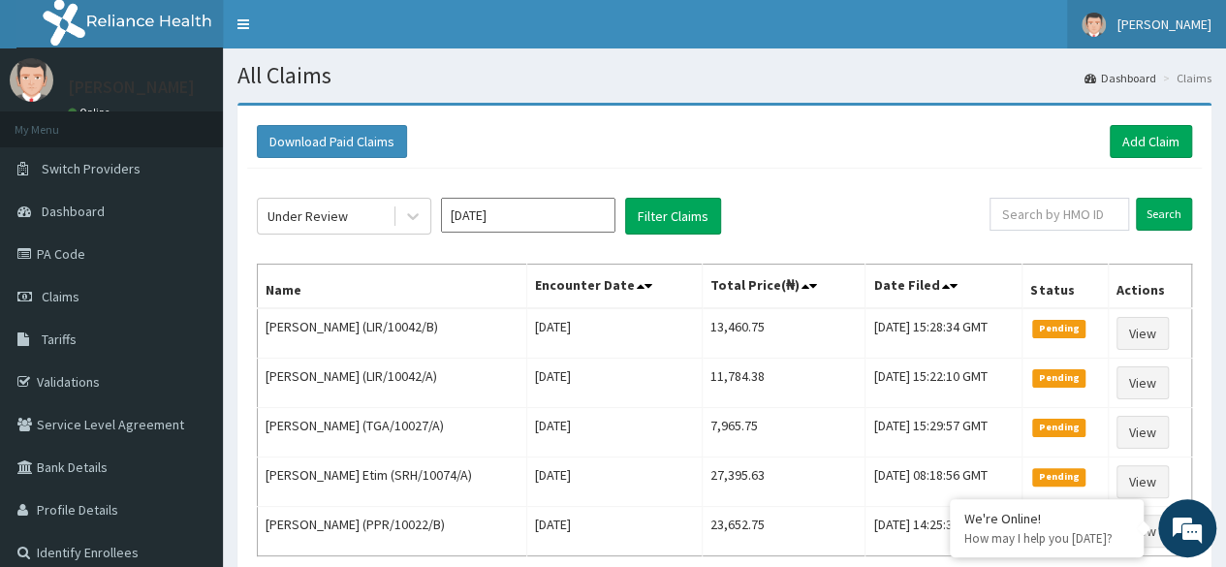
click at [1194, 32] on span "[PERSON_NAME]" at bounding box center [1165, 24] width 94 height 17
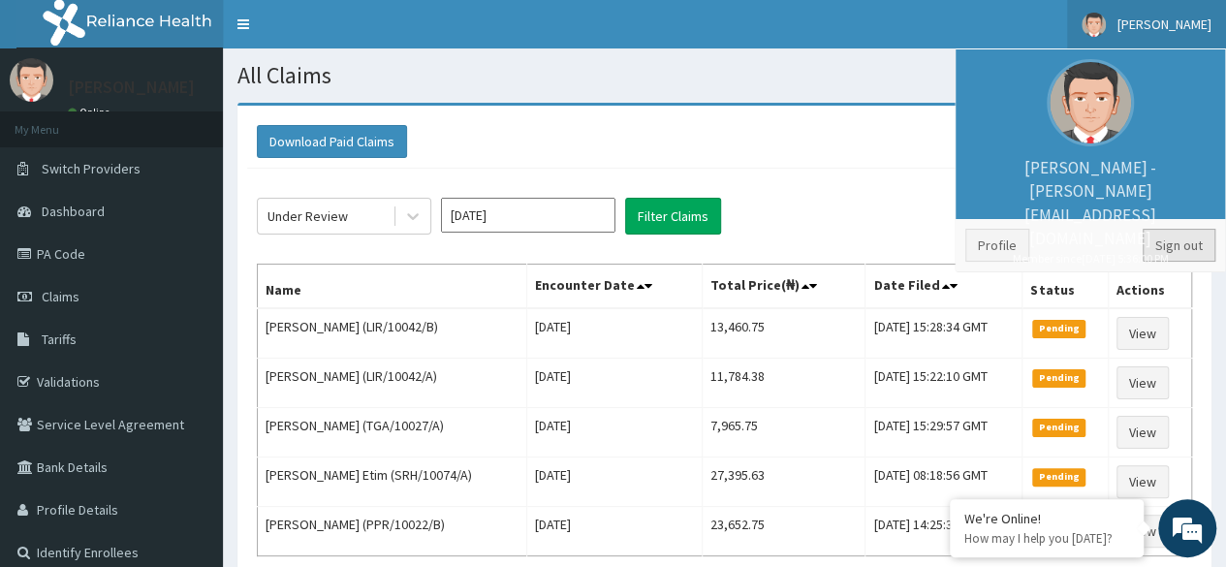
click at [1182, 234] on link "Sign out" at bounding box center [1179, 245] width 73 height 33
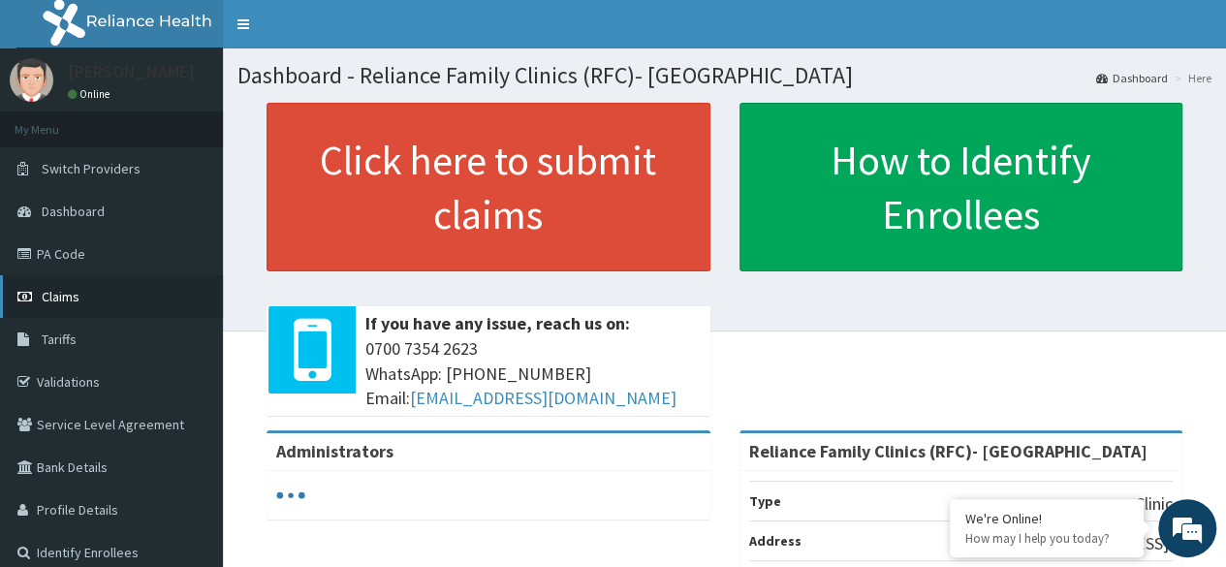
click at [88, 293] on link "Claims" at bounding box center [111, 296] width 223 height 43
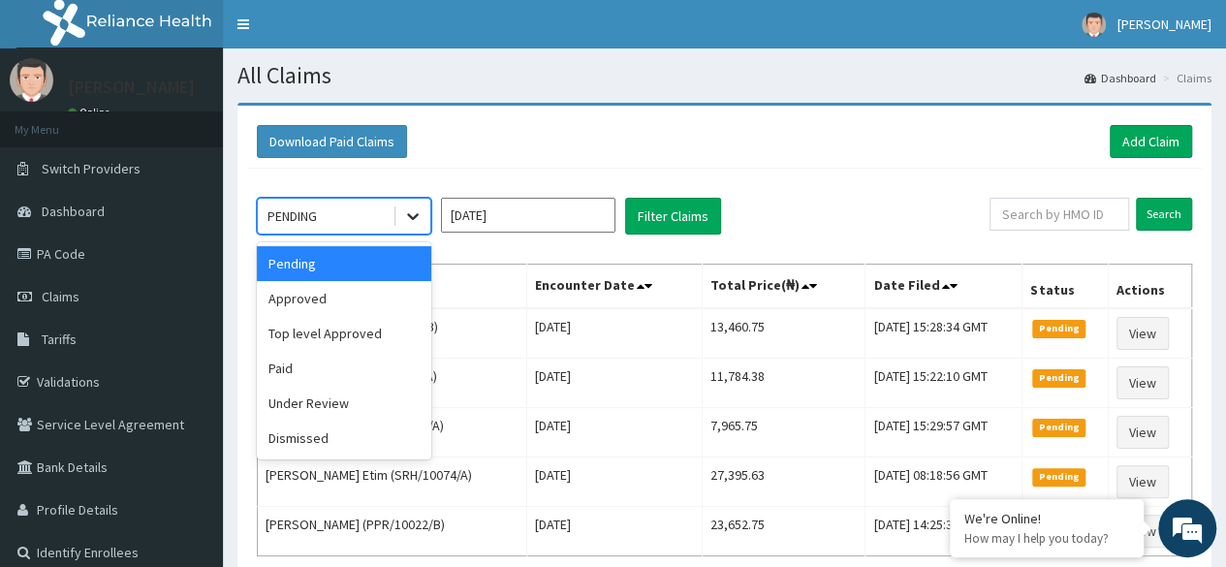
click at [421, 221] on icon at bounding box center [412, 215] width 19 height 19
click at [368, 396] on div "Under Review" at bounding box center [344, 403] width 174 height 35
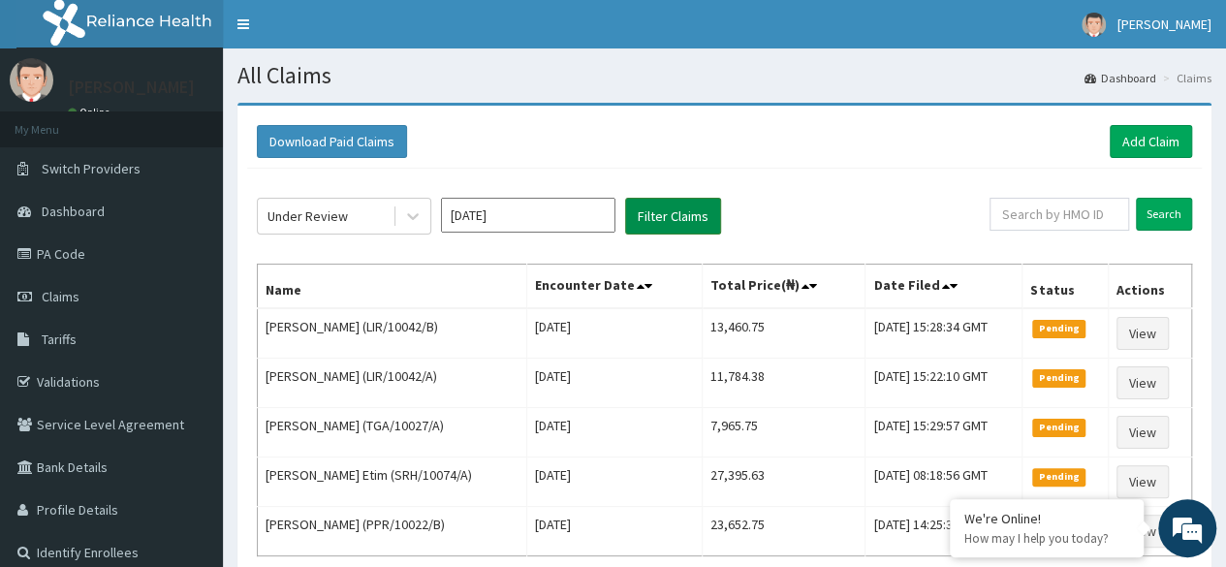
click at [669, 226] on button "Filter Claims" at bounding box center [673, 216] width 96 height 37
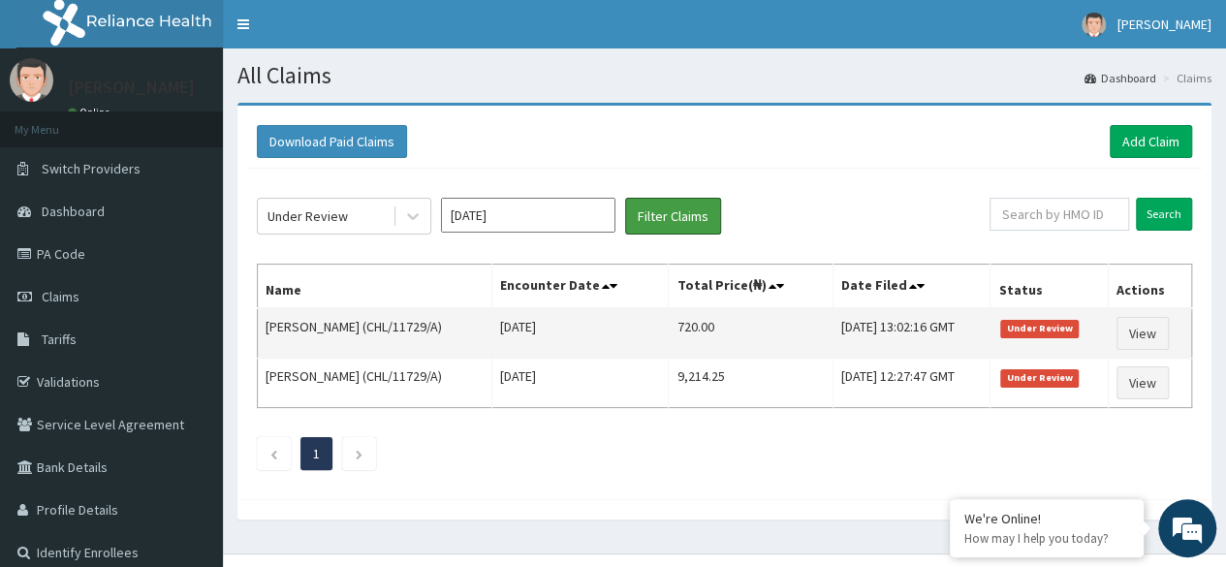
scroll to position [32, 0]
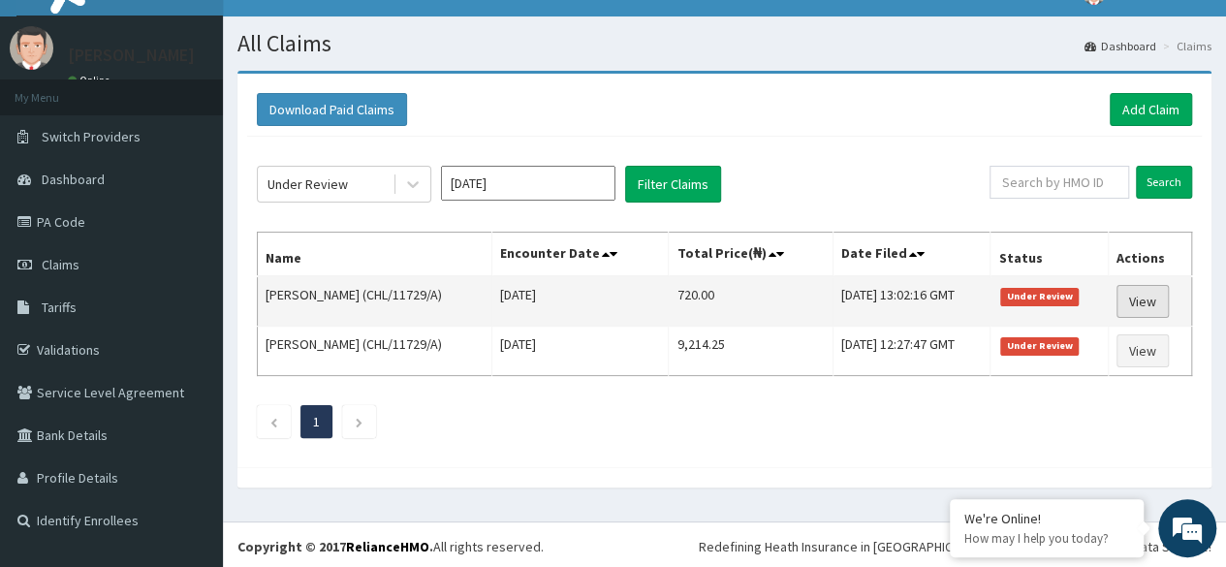
click at [1161, 299] on link "View" at bounding box center [1143, 301] width 52 height 33
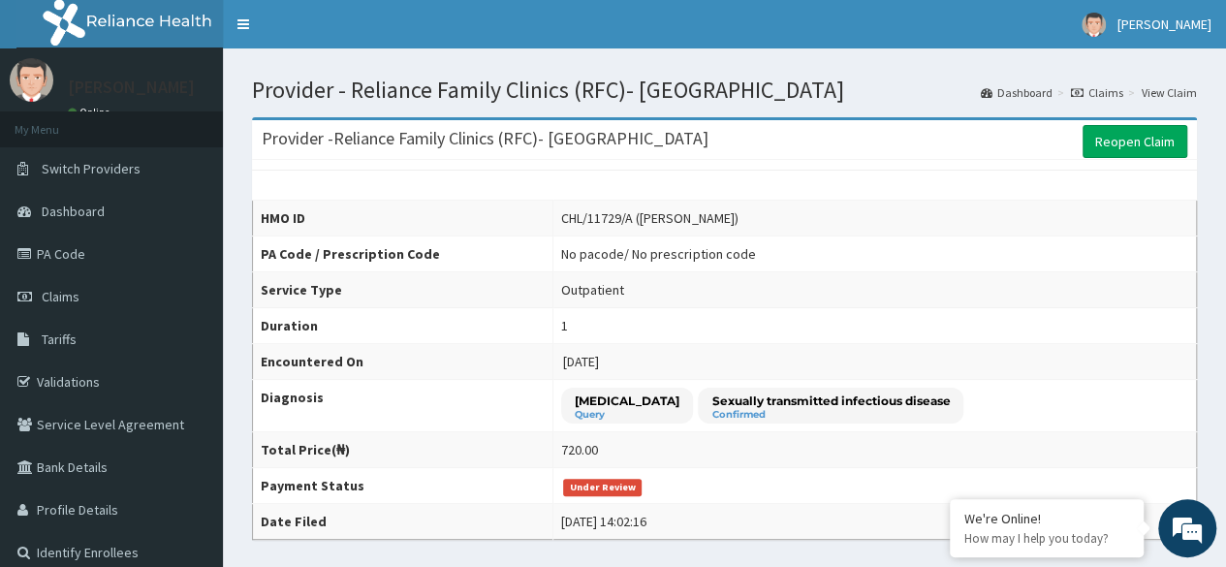
scroll to position [1, 0]
